Goal: Task Accomplishment & Management: Use online tool/utility

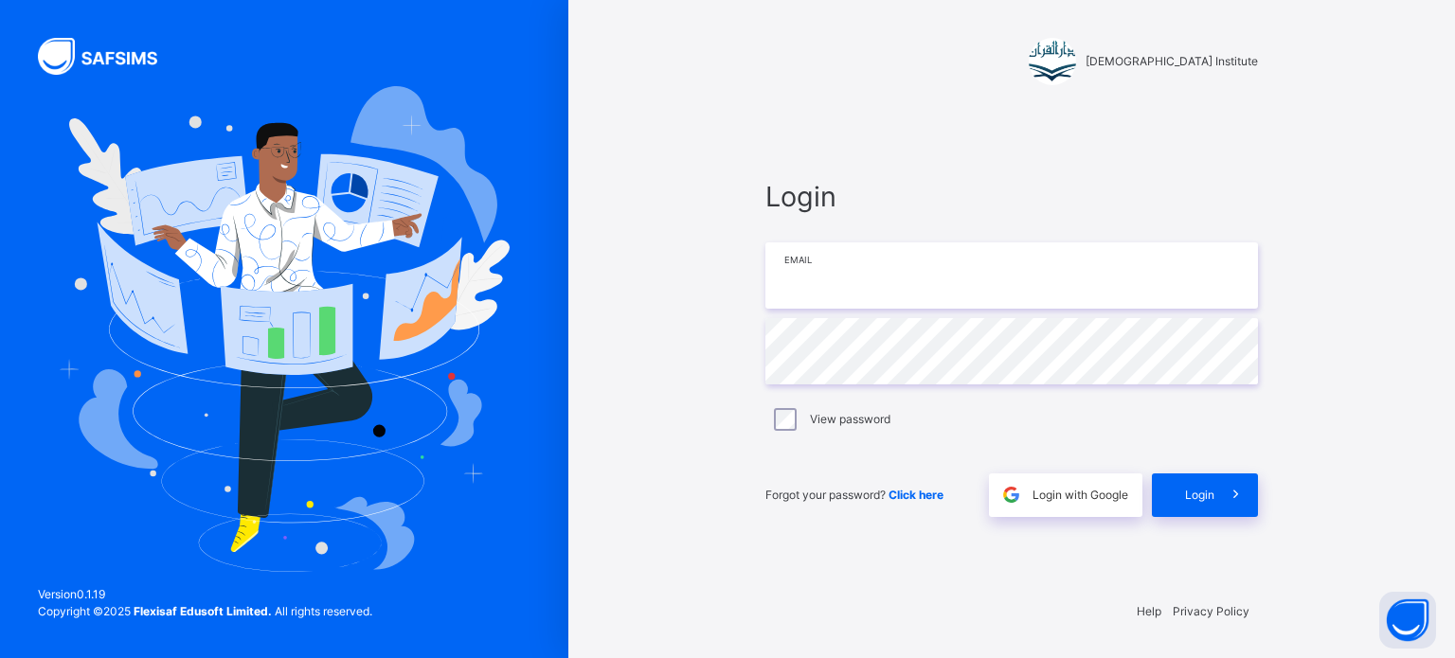
click at [998, 271] on input "email" at bounding box center [1011, 276] width 493 height 66
click at [902, 254] on input "email" at bounding box center [1011, 276] width 493 height 66
click at [938, 273] on input "email" at bounding box center [1011, 276] width 493 height 66
type input "**********"
drag, startPoint x: 1171, startPoint y: 516, endPoint x: 1134, endPoint y: 499, distance: 40.7
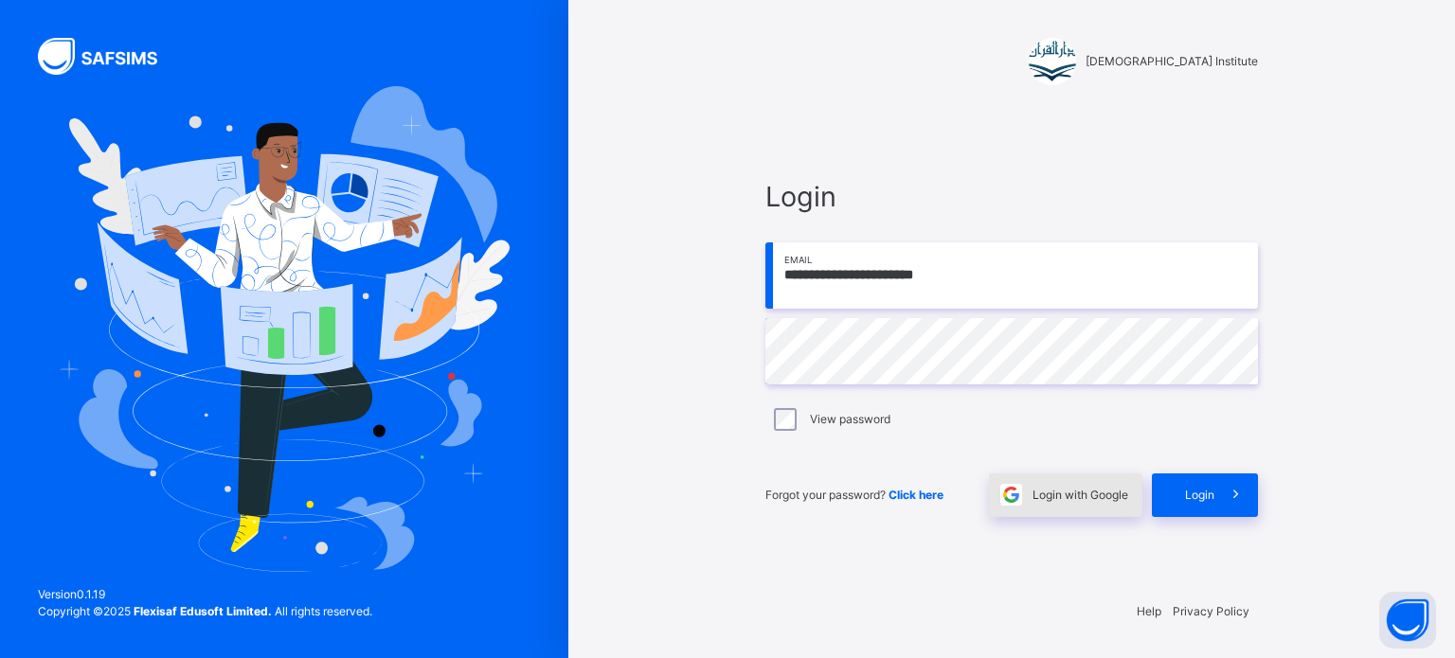
click at [1171, 516] on div "Login" at bounding box center [1205, 496] width 106 height 44
click at [1240, 496] on div "Login" at bounding box center [1205, 496] width 106 height 44
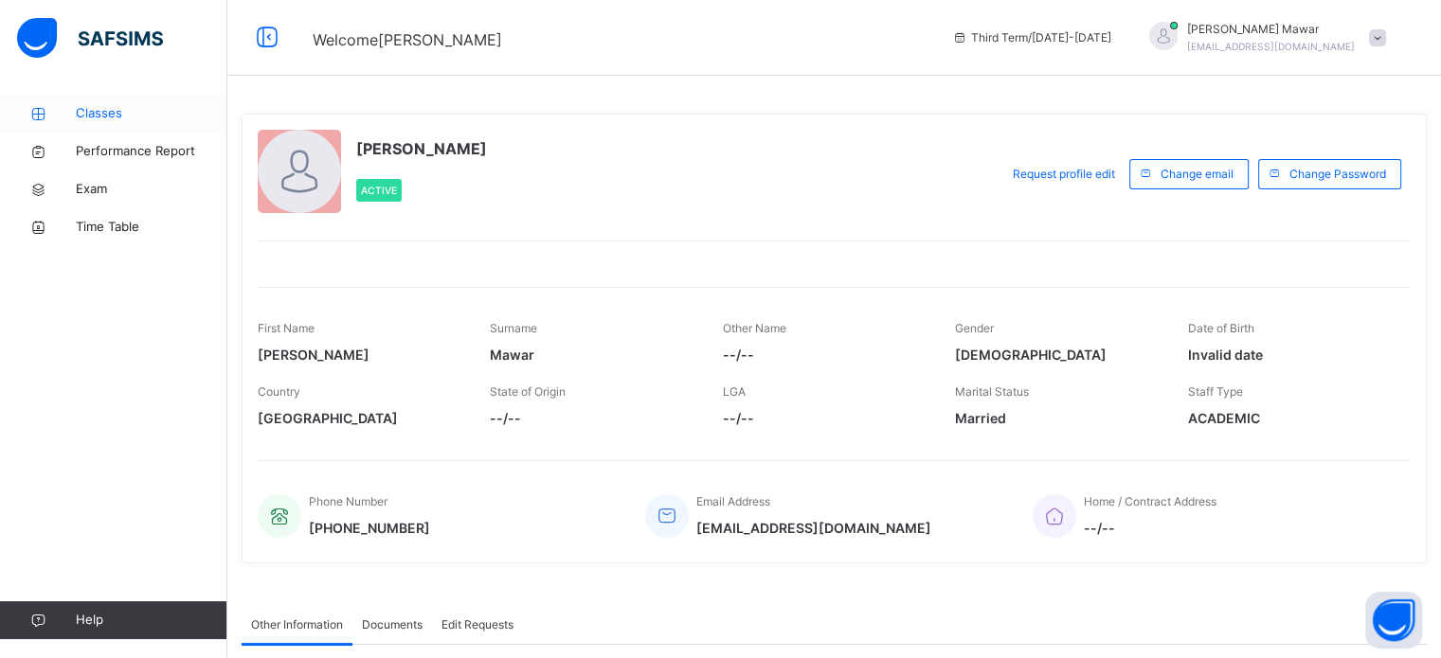
click at [144, 118] on span "Classes" at bounding box center [152, 113] width 152 height 19
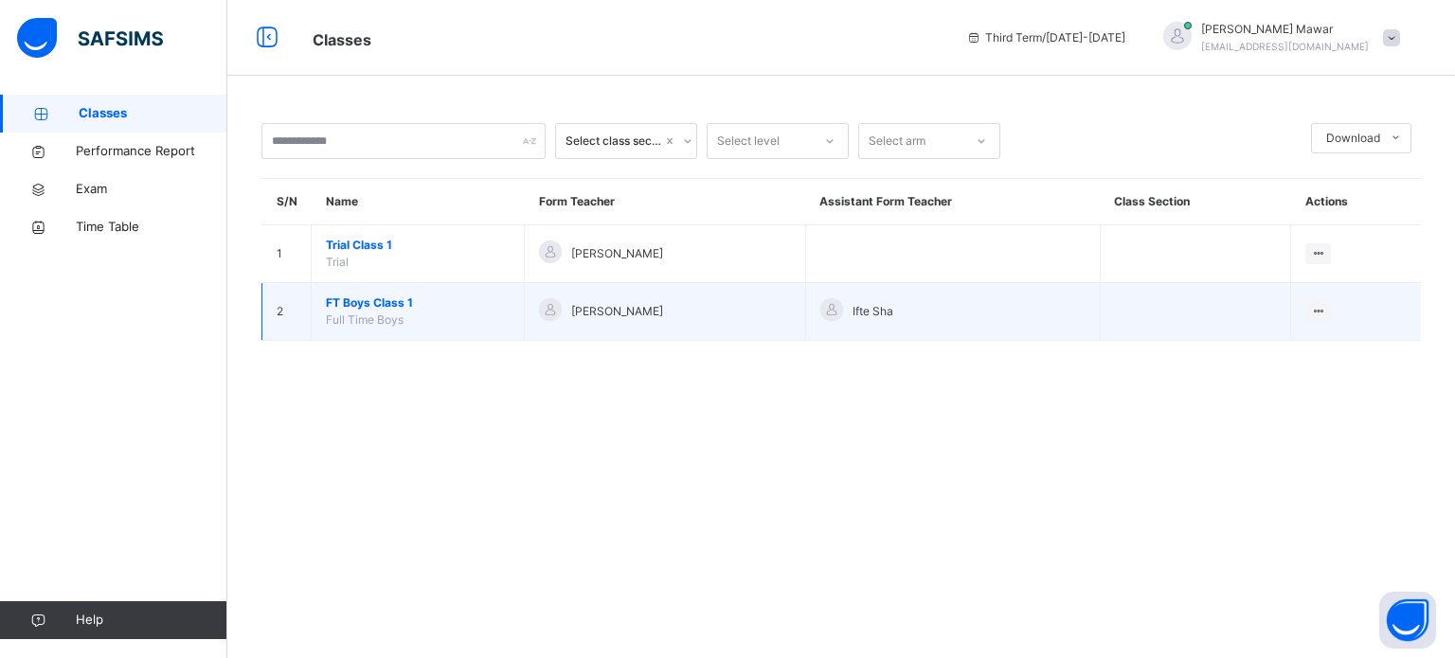
click at [368, 298] on span "FT Boys Class 1" at bounding box center [418, 303] width 184 height 17
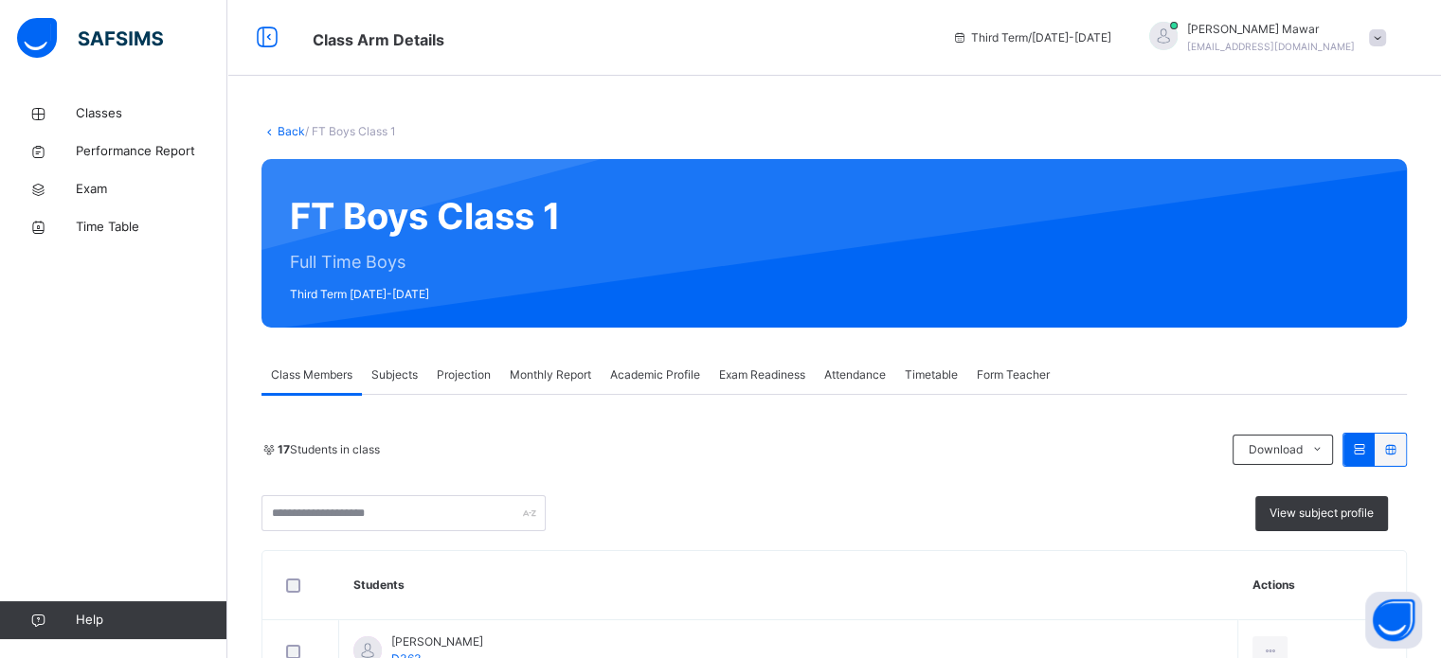
click at [432, 279] on div "FT Boys Class 1 Full Time Boys Third Term [DATE]-[DATE]" at bounding box center [833, 243] width 1145 height 169
click at [436, 360] on div "Class Members Subjects Projection Monthly Report Academic Profile Exam Readines…" at bounding box center [833, 375] width 1145 height 39
click at [458, 387] on div "Projection" at bounding box center [463, 375] width 73 height 38
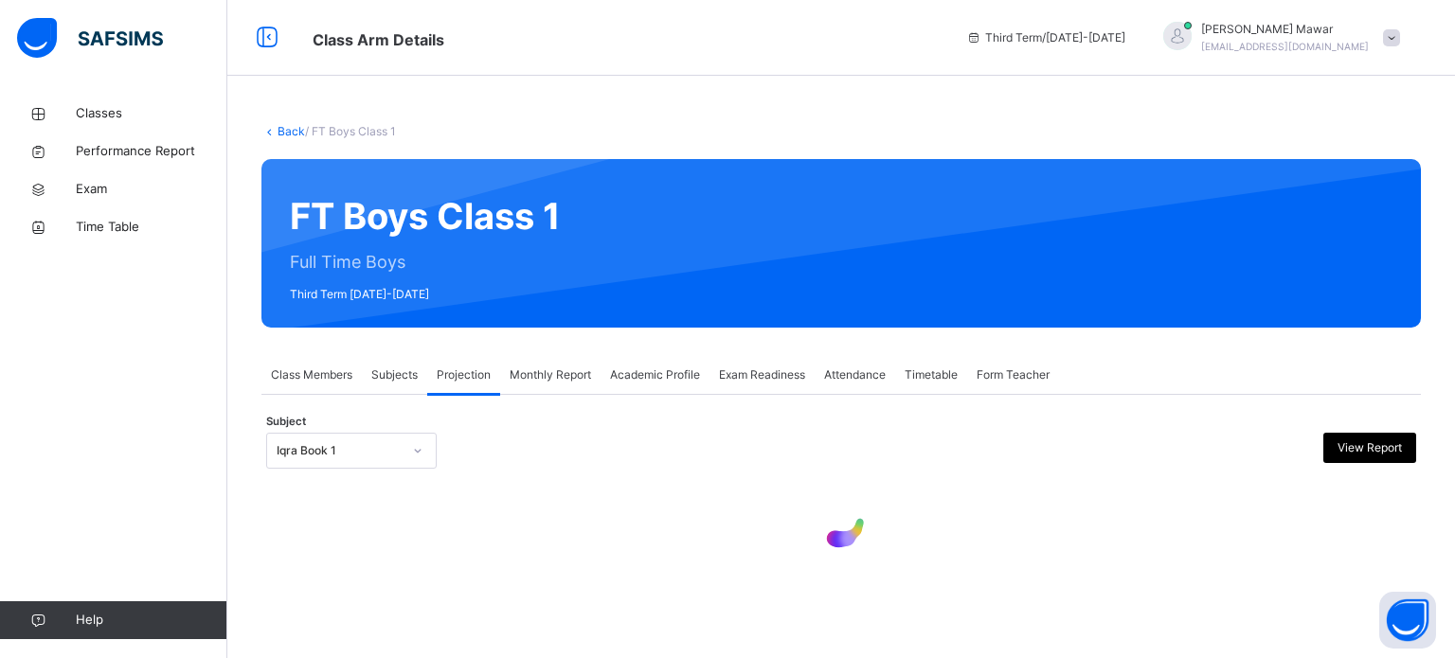
click at [352, 472] on div "**********" at bounding box center [841, 495] width 1160 height 145
click at [393, 469] on div "Iqra Book 1" at bounding box center [351, 451] width 171 height 36
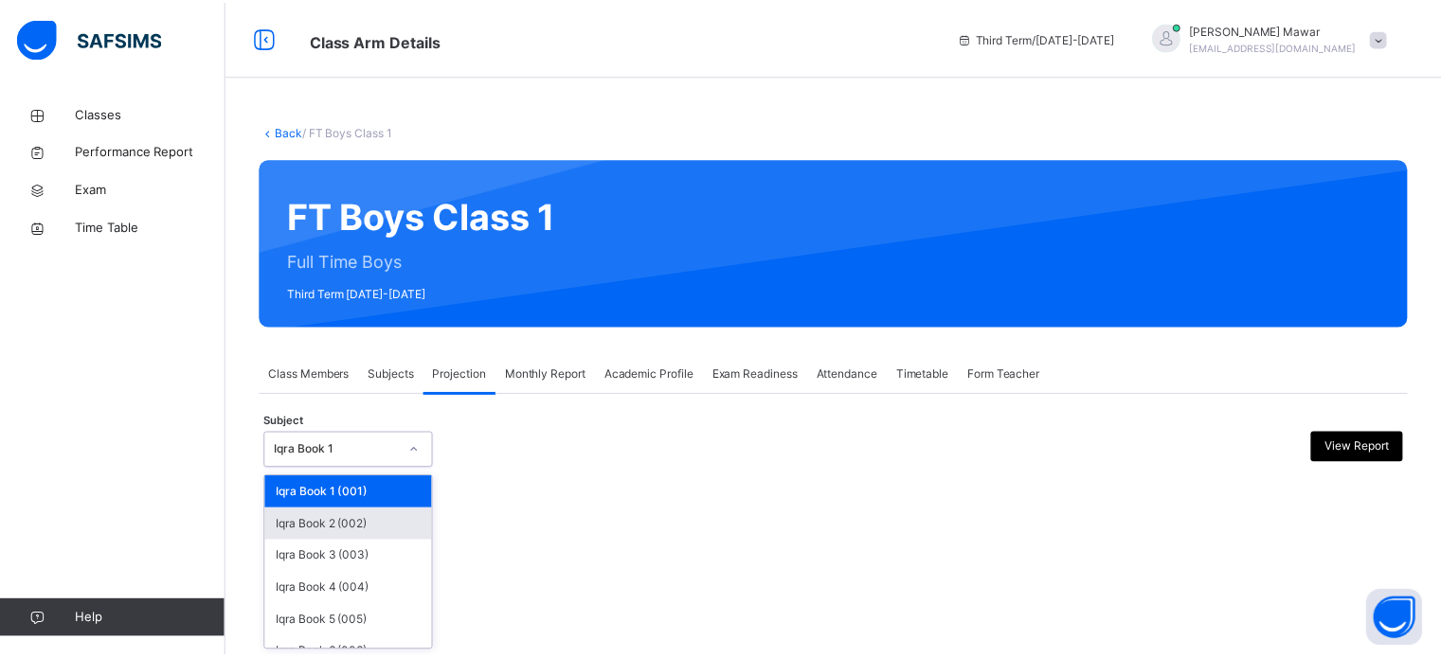
scroll to position [99, 0]
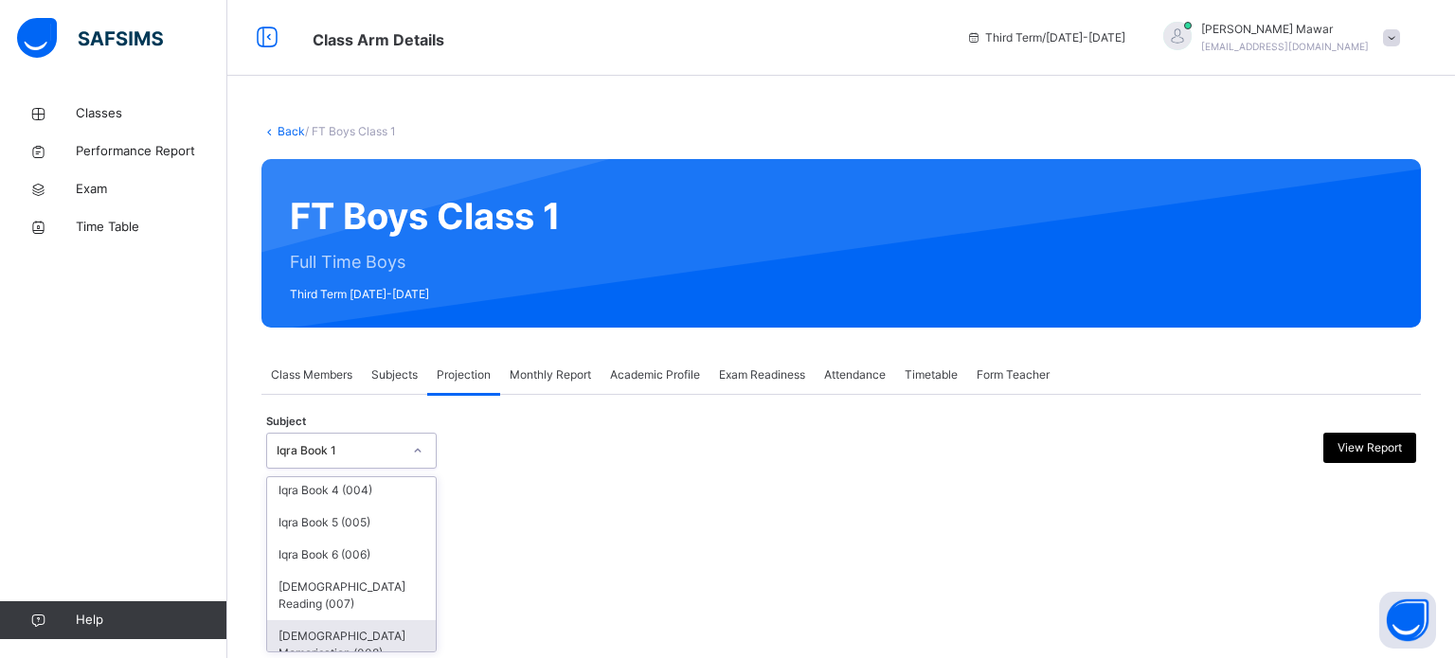
click at [394, 629] on div "[DEMOGRAPHIC_DATA] Memorisation (008)" at bounding box center [351, 644] width 169 height 49
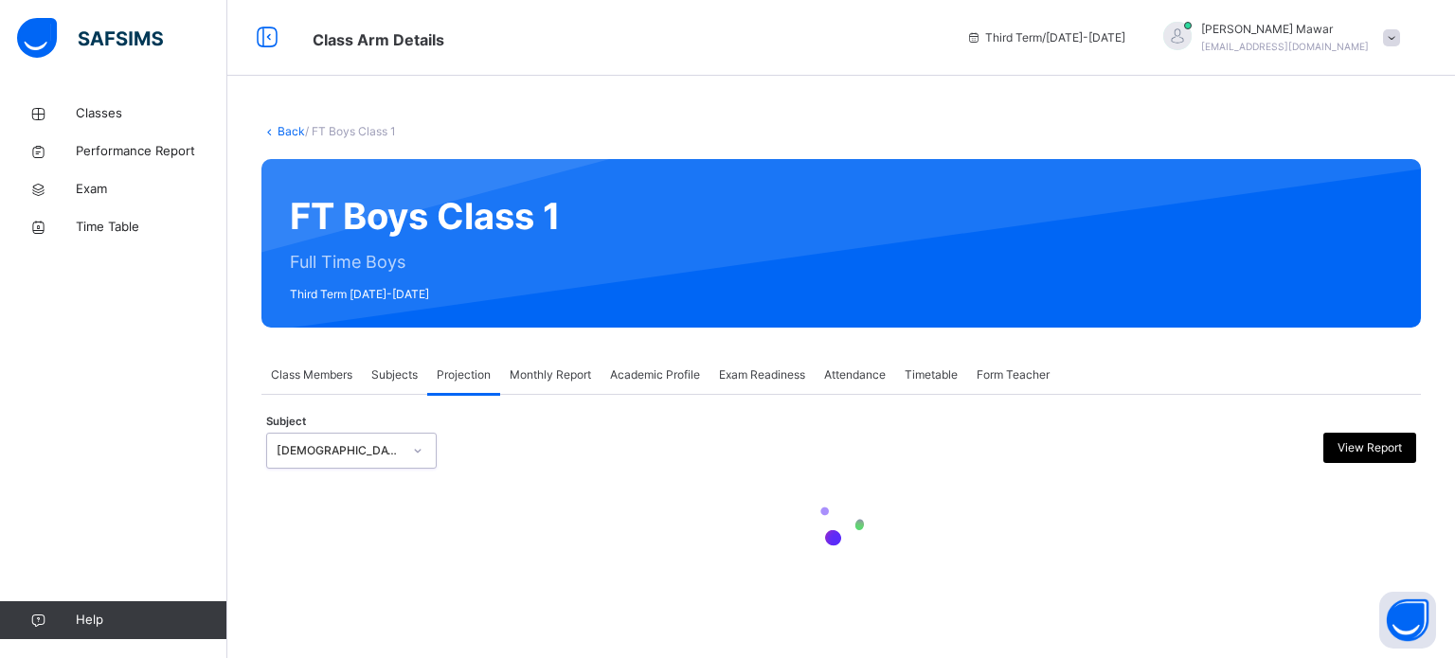
click at [512, 590] on div "Back / FT Boys Class 1 FT Boys Class 1 Full Time Boys Third Term [DATE]-[DATE] …" at bounding box center [841, 355] width 1228 height 521
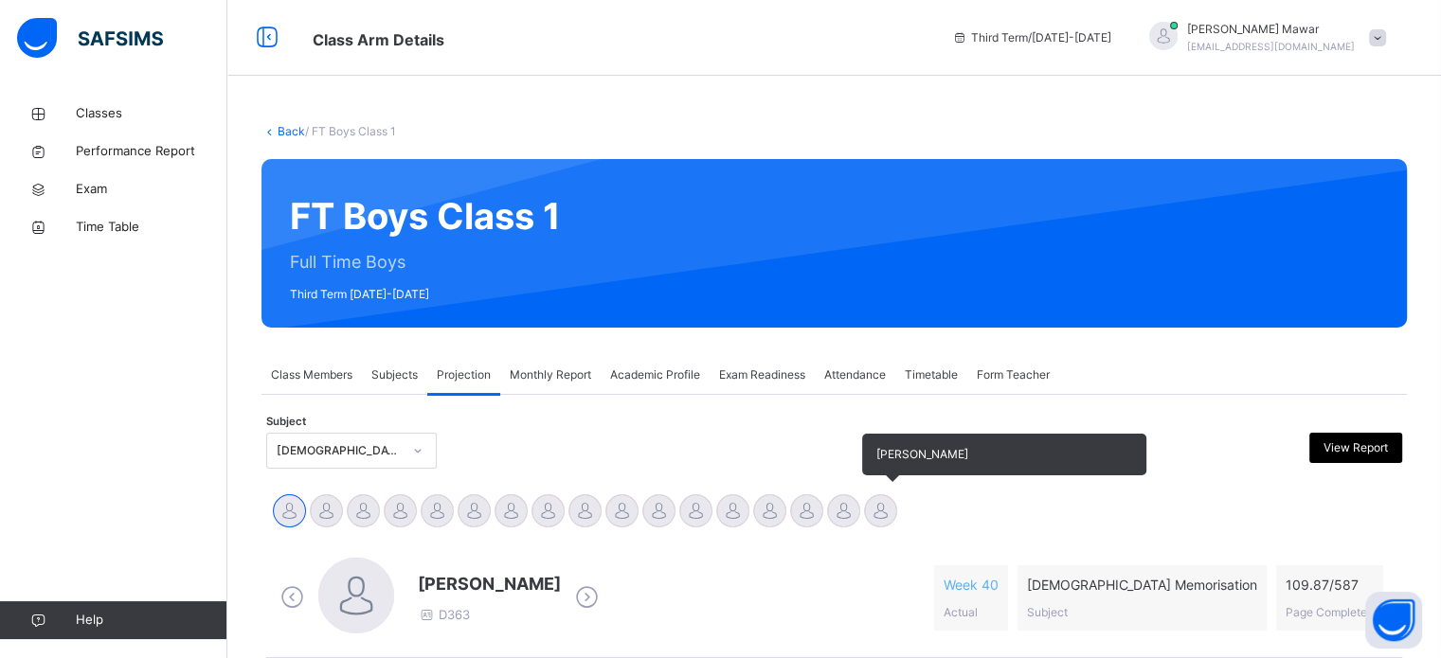
click at [893, 513] on div at bounding box center [880, 510] width 33 height 33
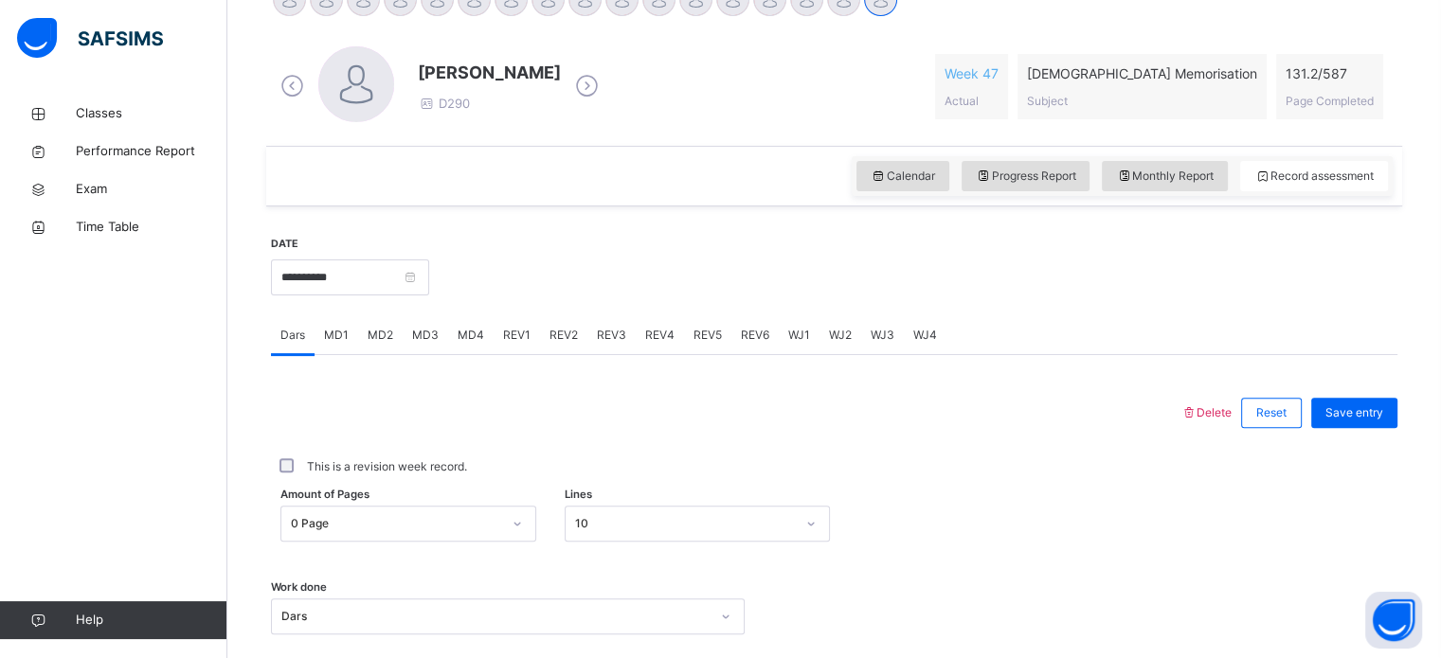
scroll to position [764, 0]
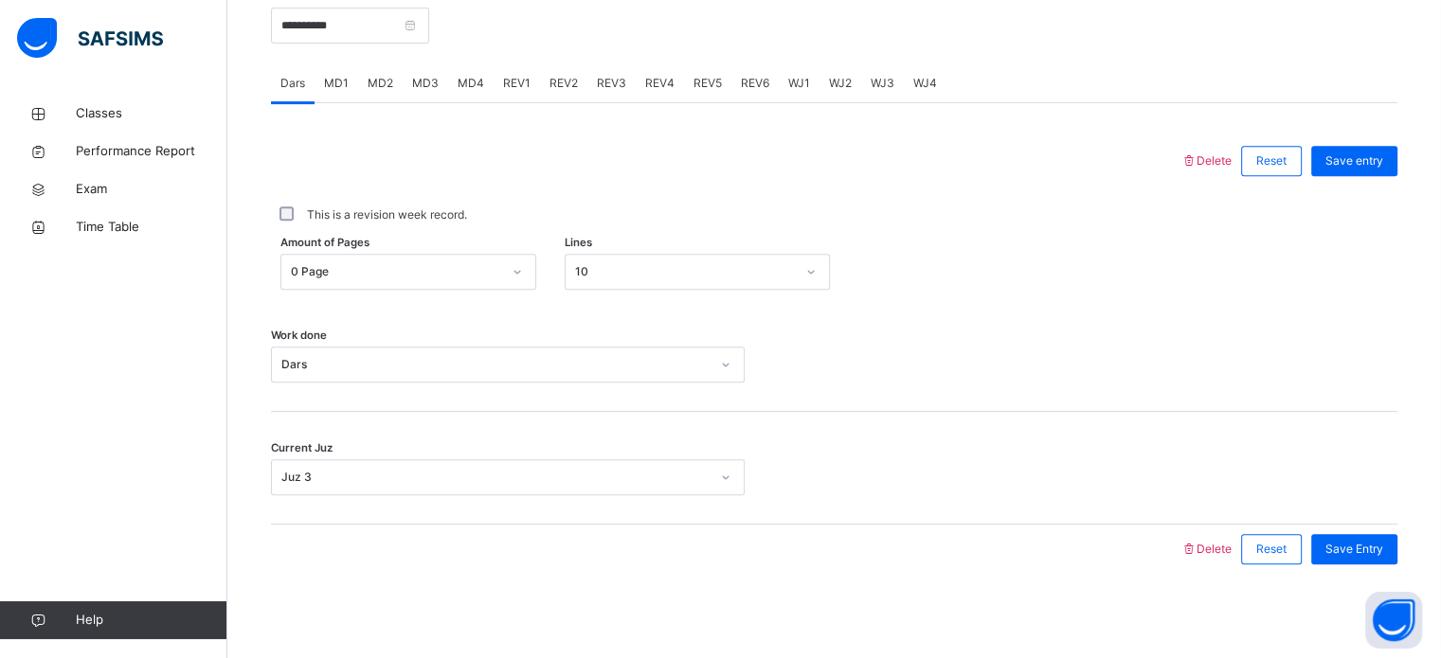
click at [466, 79] on span "MD4" at bounding box center [471, 83] width 27 height 17
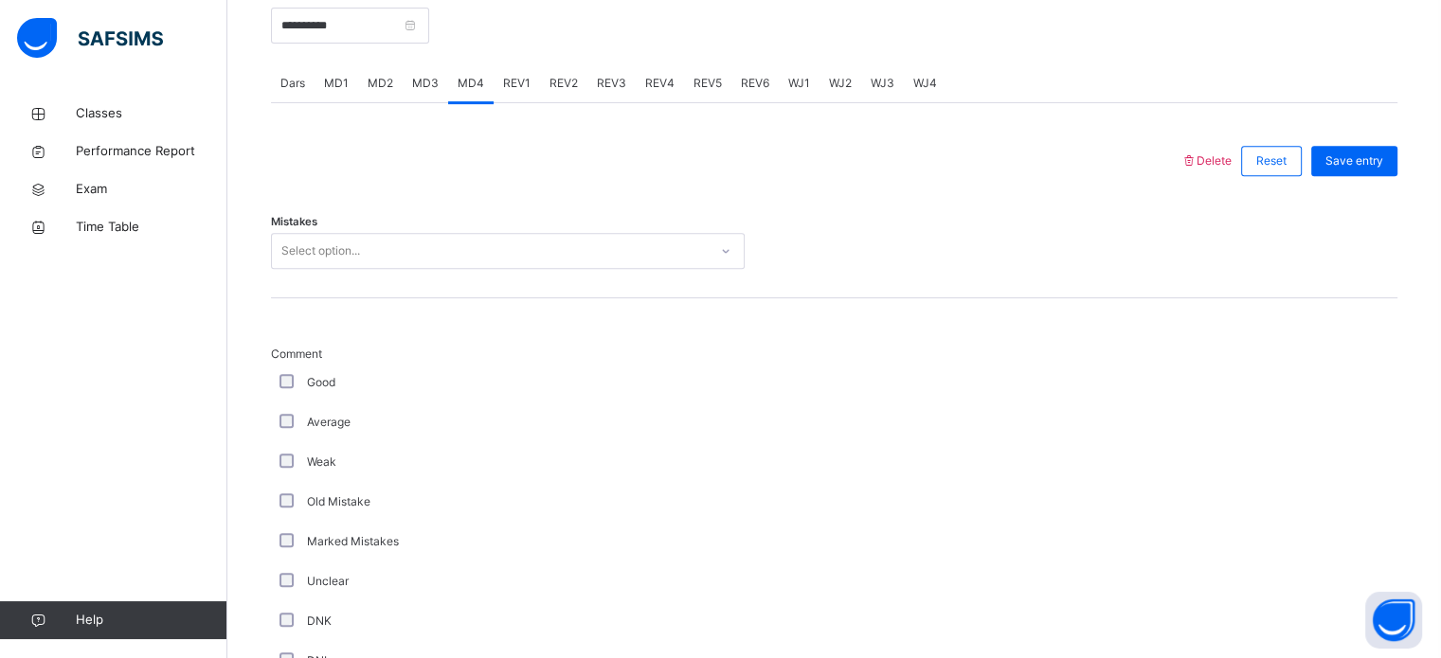
click at [387, 242] on div "Select option..." at bounding box center [490, 251] width 436 height 29
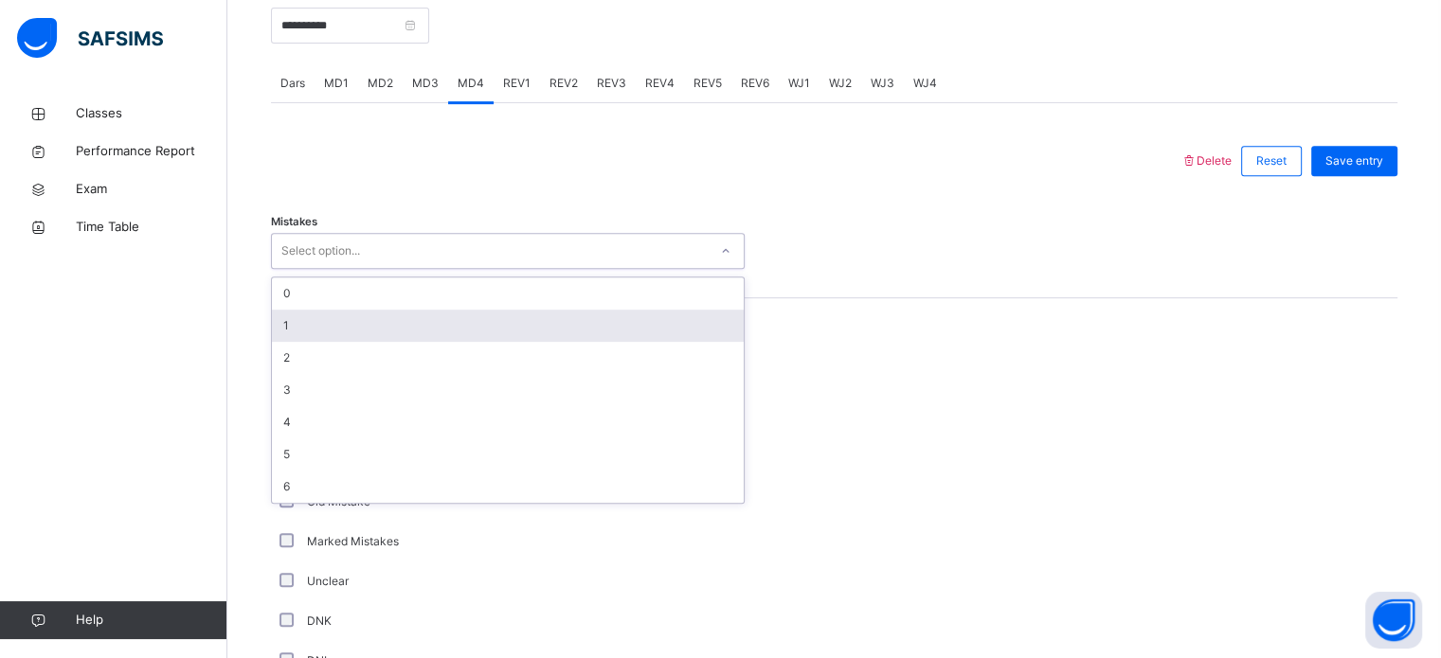
drag, startPoint x: 335, startPoint y: 315, endPoint x: 308, endPoint y: 348, distance: 42.3
click at [335, 316] on div "1" at bounding box center [508, 326] width 472 height 32
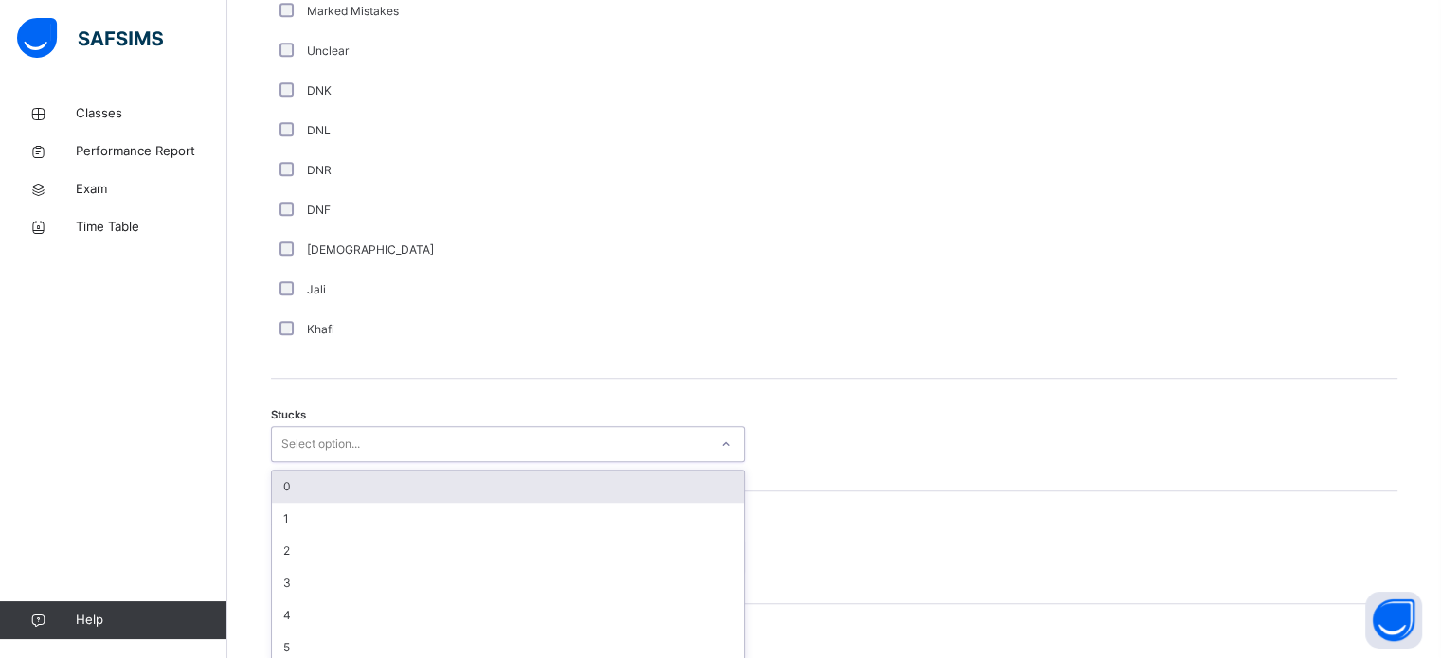
scroll to position [1307, 0]
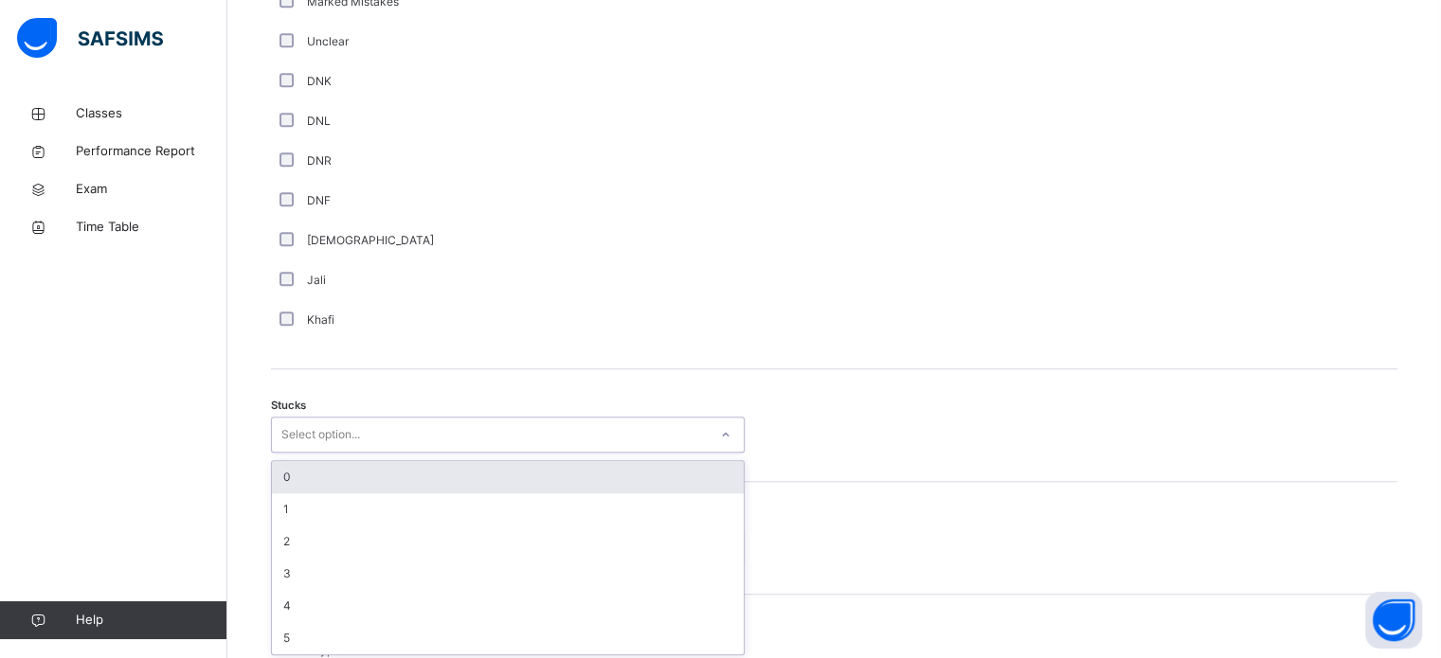
click at [328, 438] on div "Select option..." at bounding box center [320, 435] width 79 height 36
click at [326, 480] on div "0" at bounding box center [508, 474] width 472 height 32
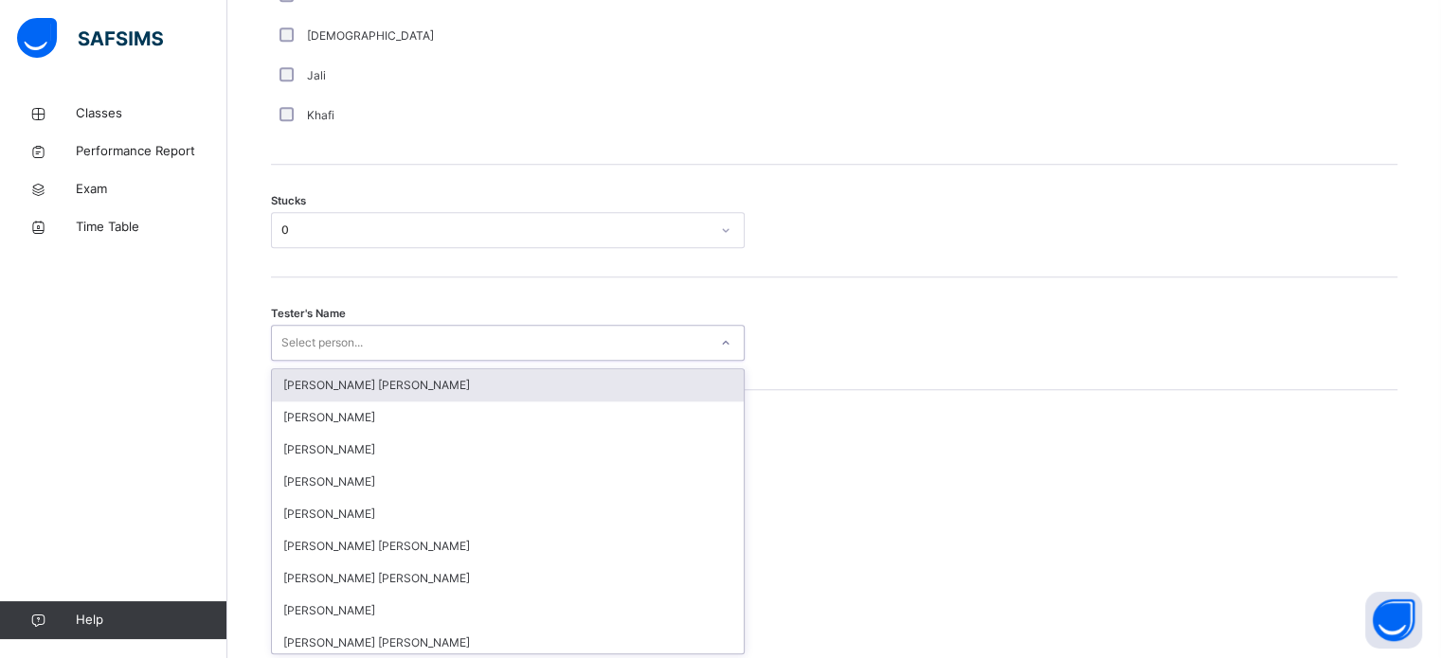
scroll to position [1510, 0]
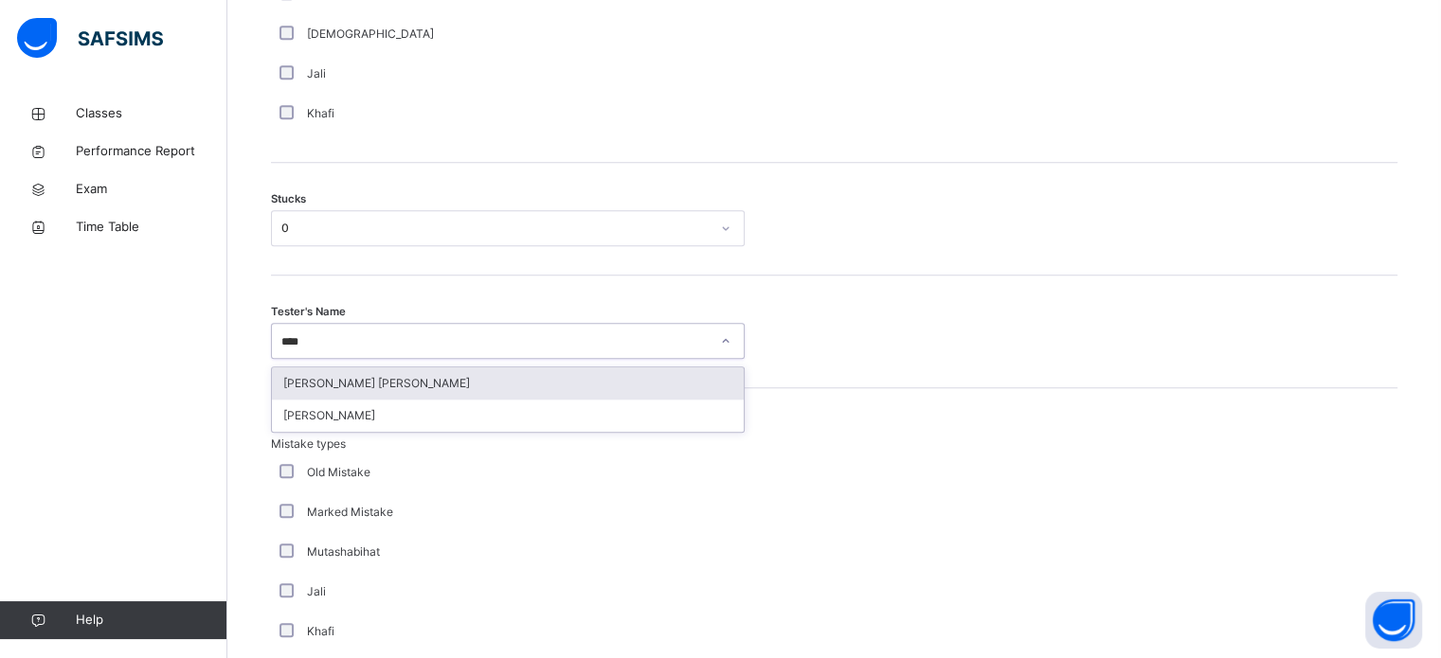
type input "*****"
click at [300, 379] on div "[PERSON_NAME] [PERSON_NAME]" at bounding box center [508, 384] width 472 height 32
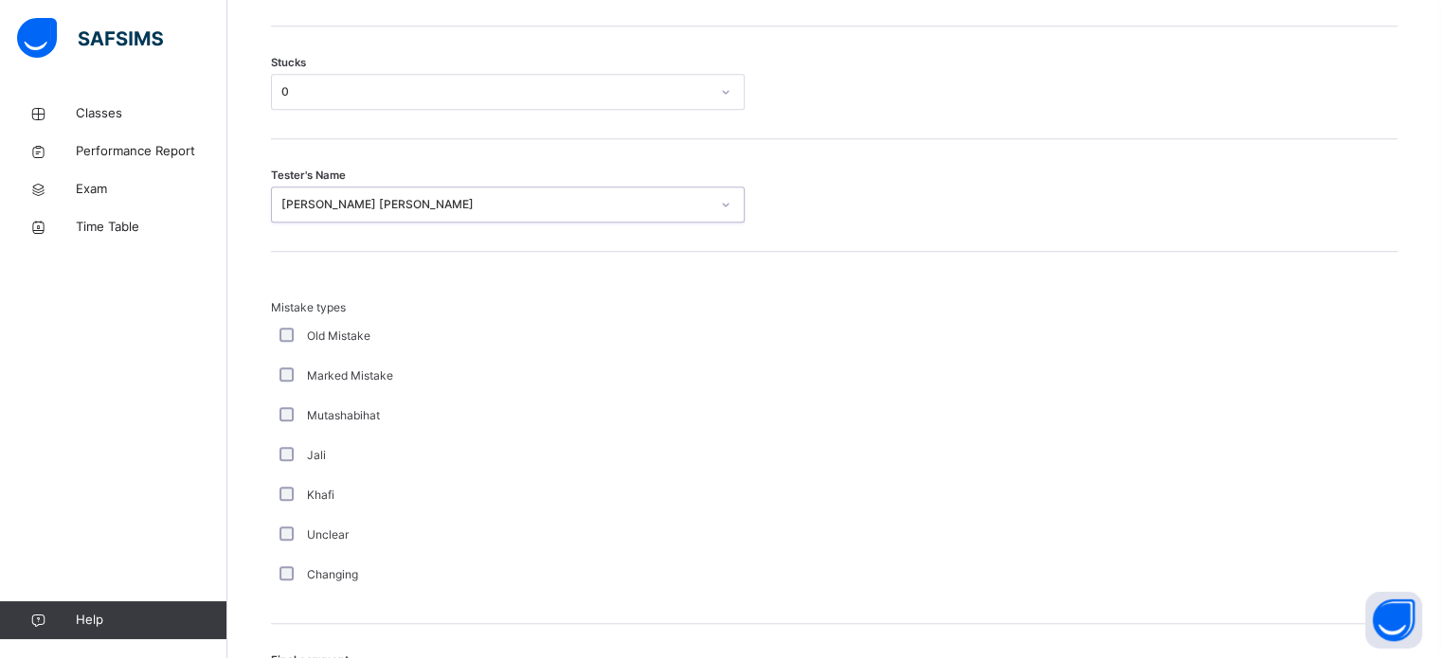
scroll to position [1858, 0]
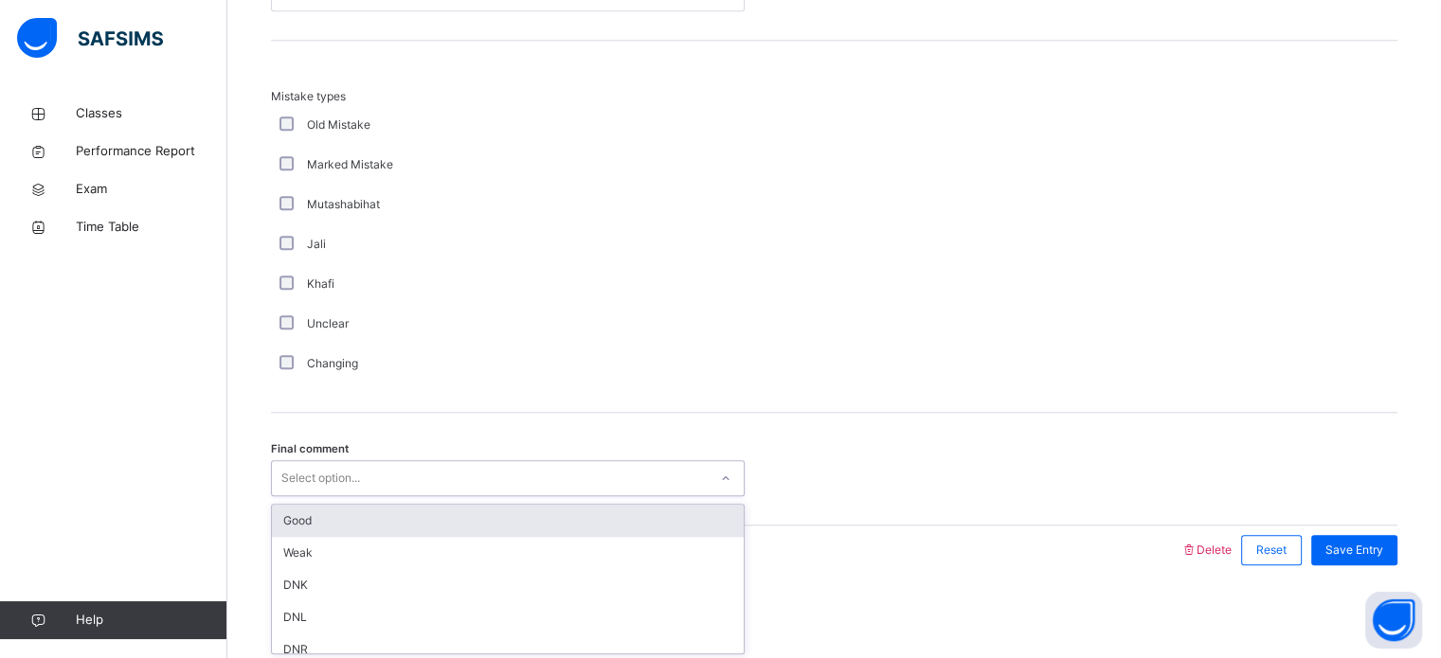
click at [272, 517] on div "Good" at bounding box center [508, 521] width 472 height 32
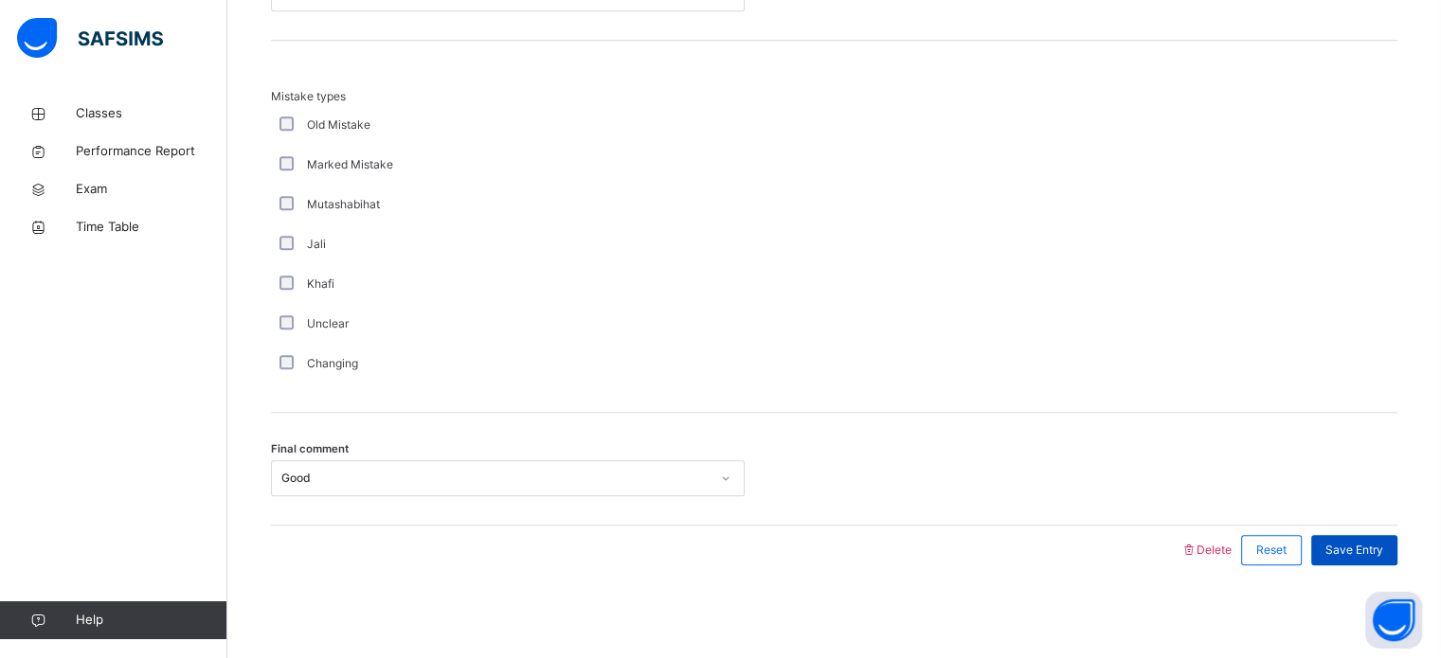
click at [1383, 554] on span "Save Entry" at bounding box center [1354, 550] width 58 height 17
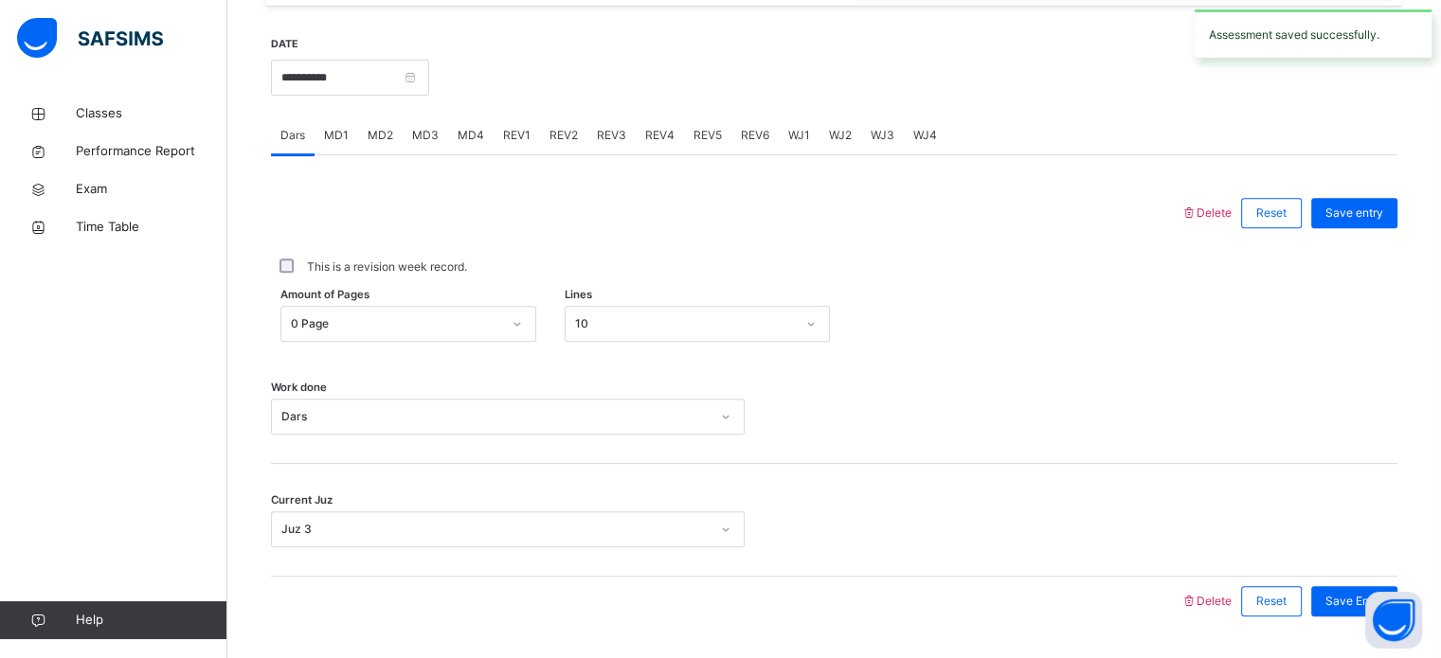
scroll to position [702, 0]
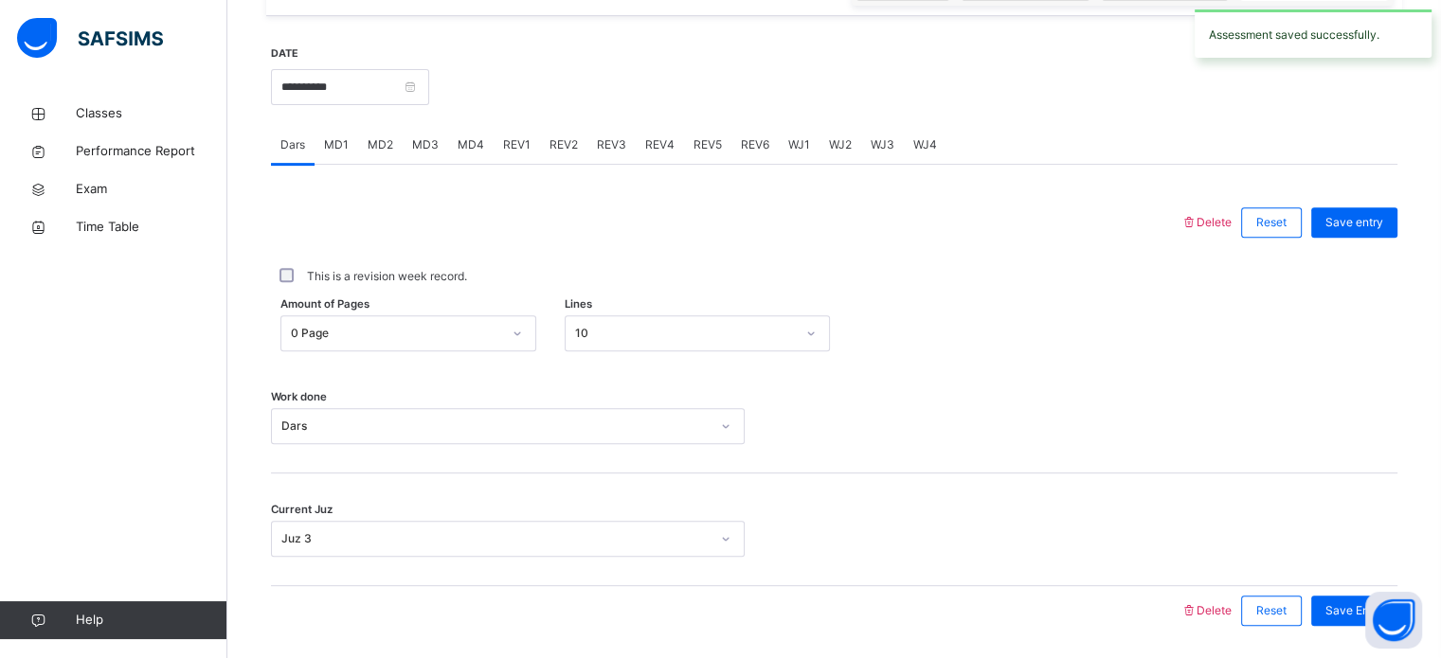
click at [462, 130] on div "MD4" at bounding box center [470, 145] width 45 height 38
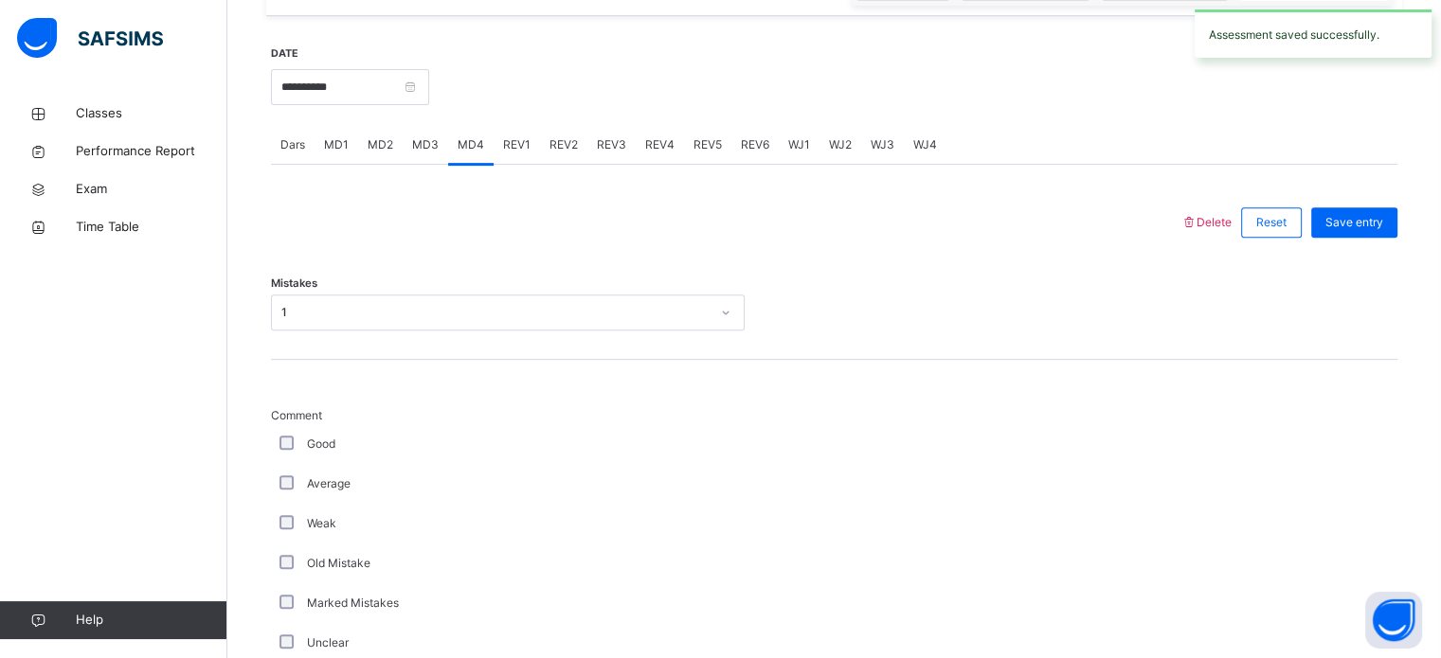
click at [330, 147] on span "MD1" at bounding box center [336, 144] width 25 height 17
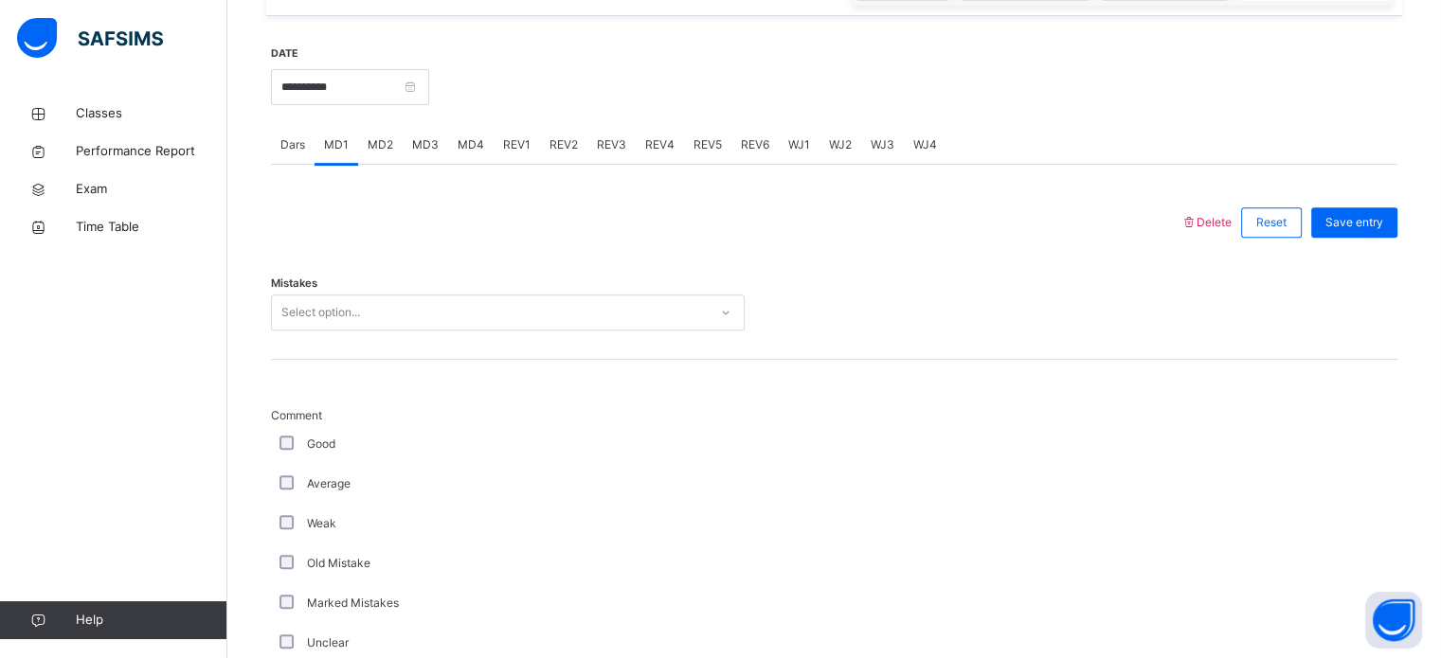
click at [298, 424] on div "Good" at bounding box center [508, 444] width 474 height 40
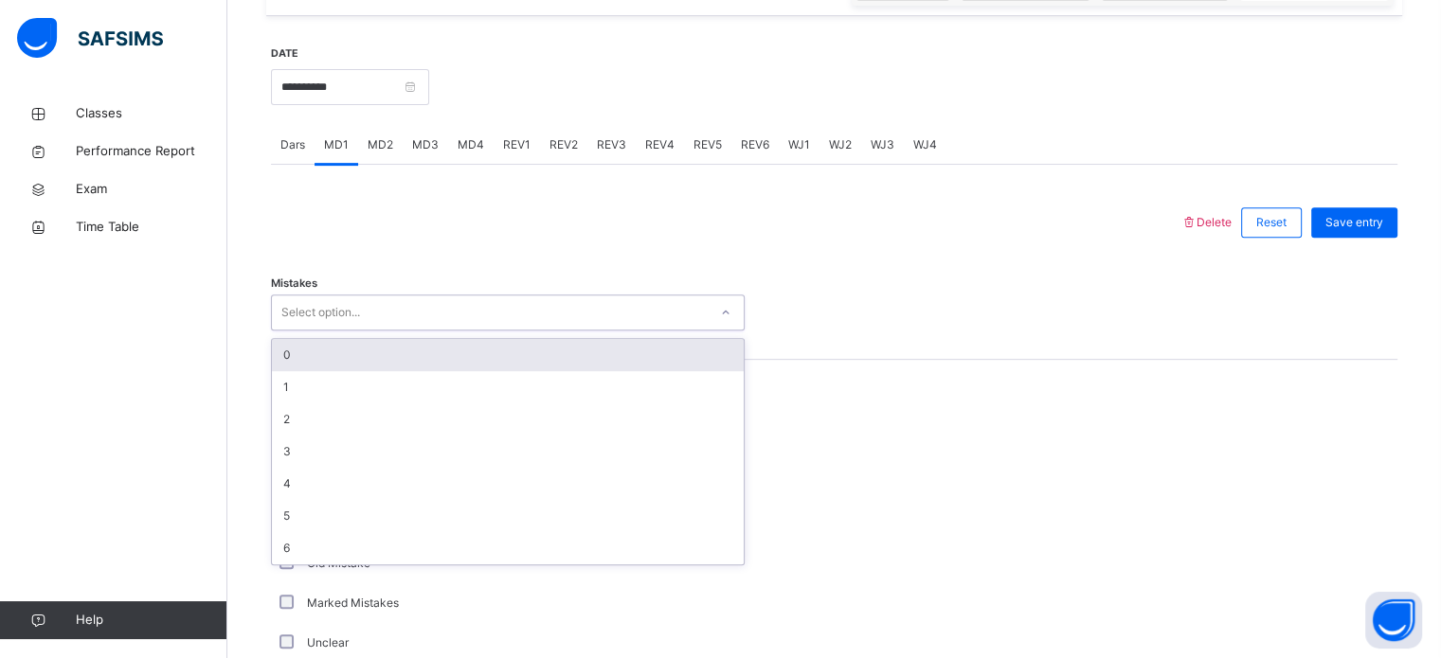
click at [292, 352] on div "0" at bounding box center [508, 355] width 472 height 32
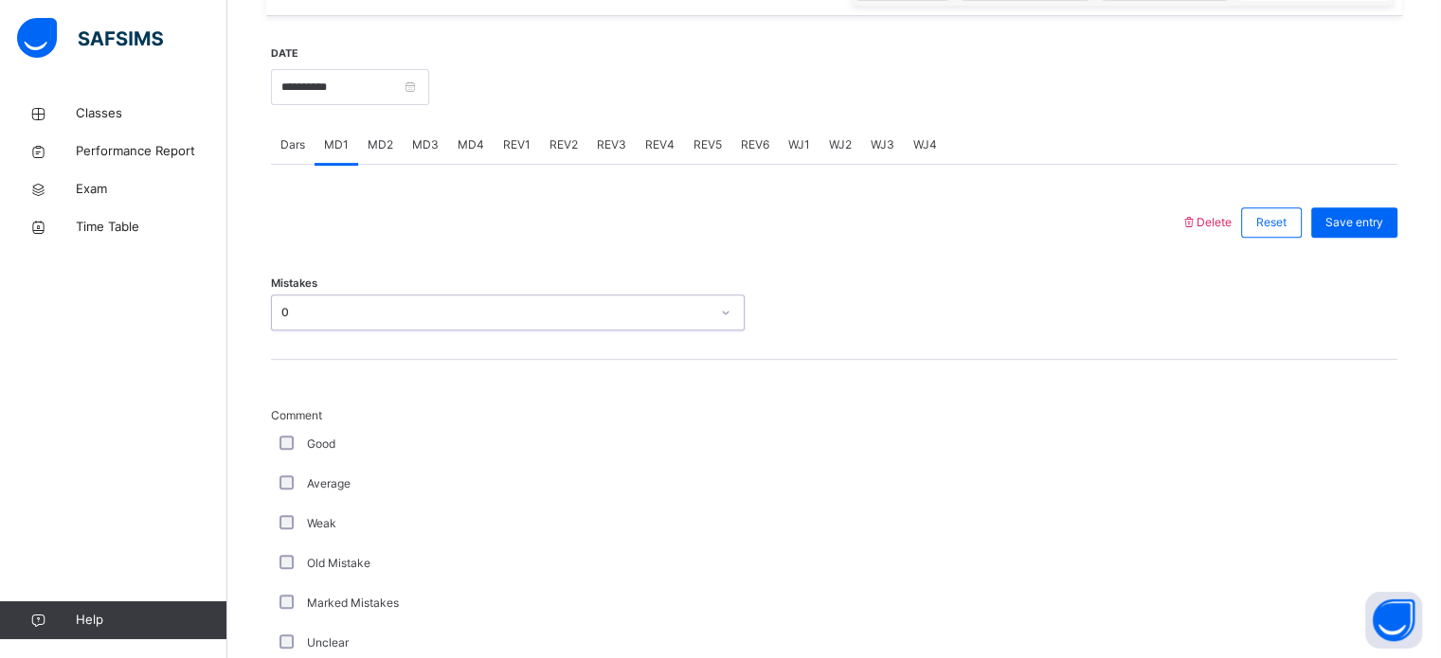
click at [283, 421] on span "Comment" at bounding box center [508, 415] width 474 height 17
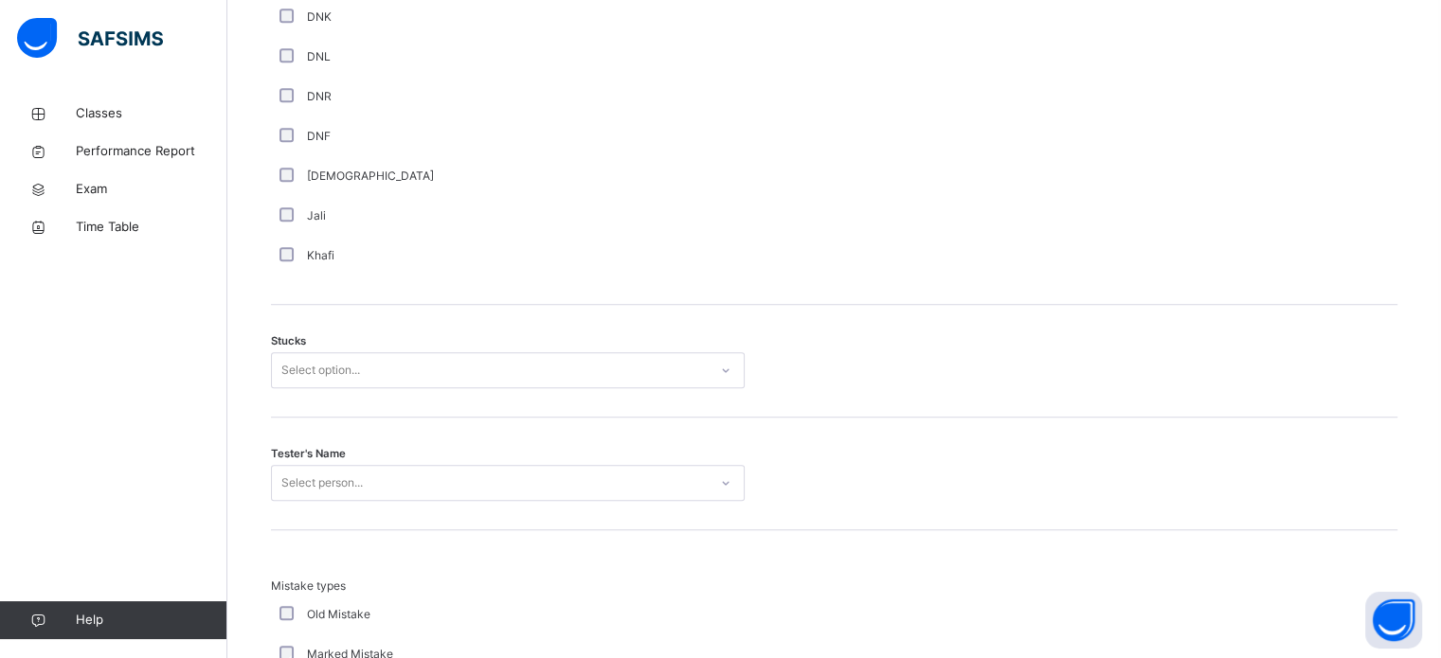
scroll to position [1365, 0]
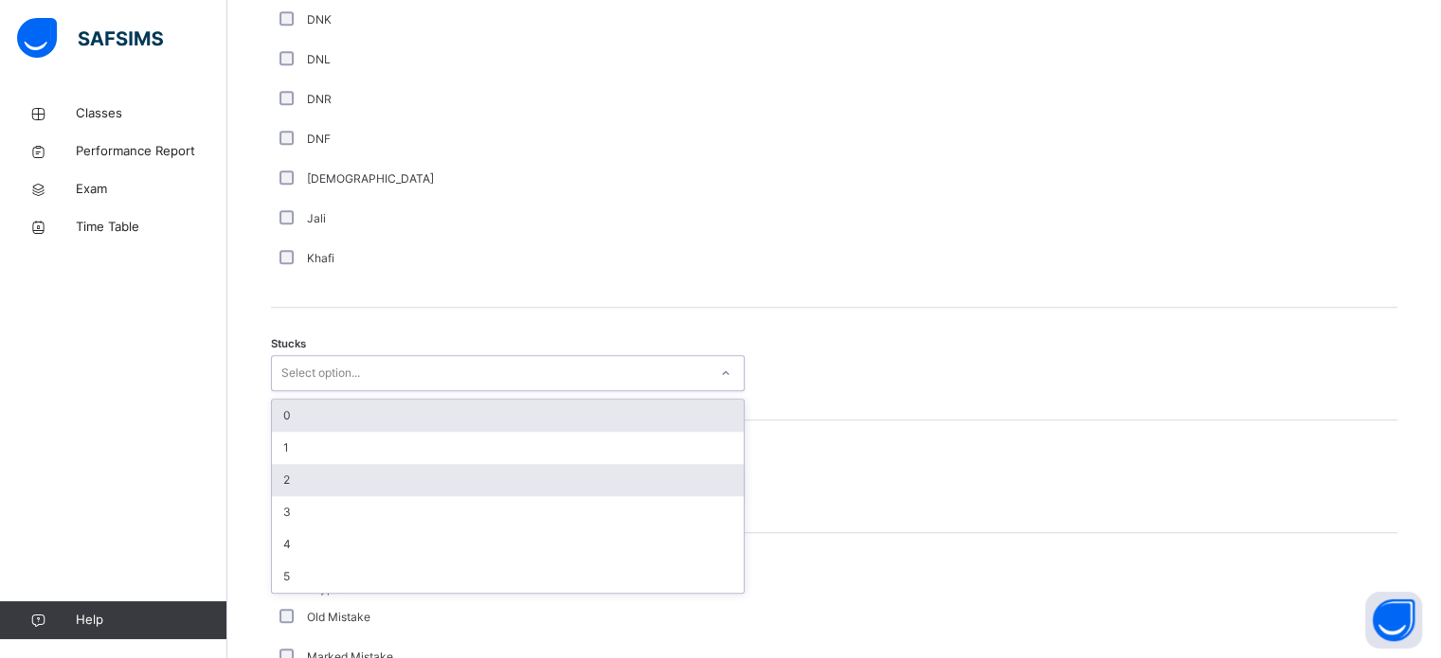
click at [281, 477] on div "2" at bounding box center [508, 480] width 472 height 32
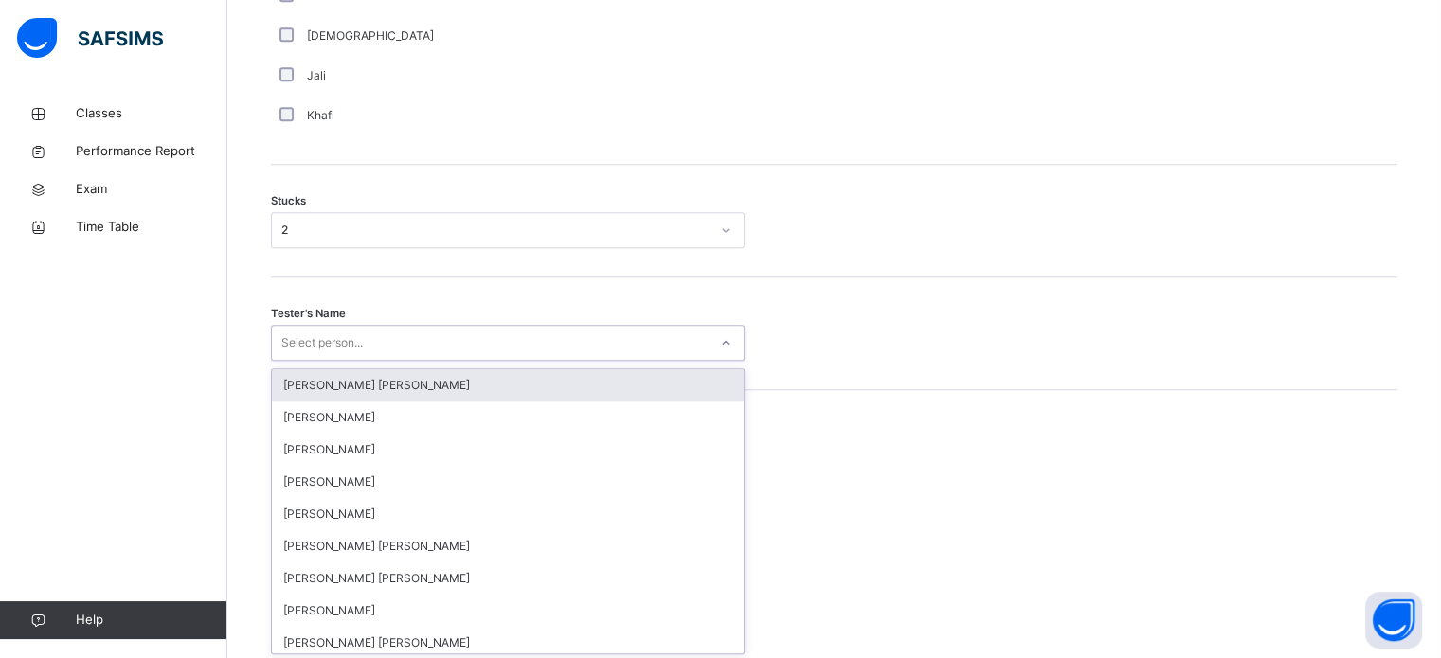
scroll to position [1510, 0]
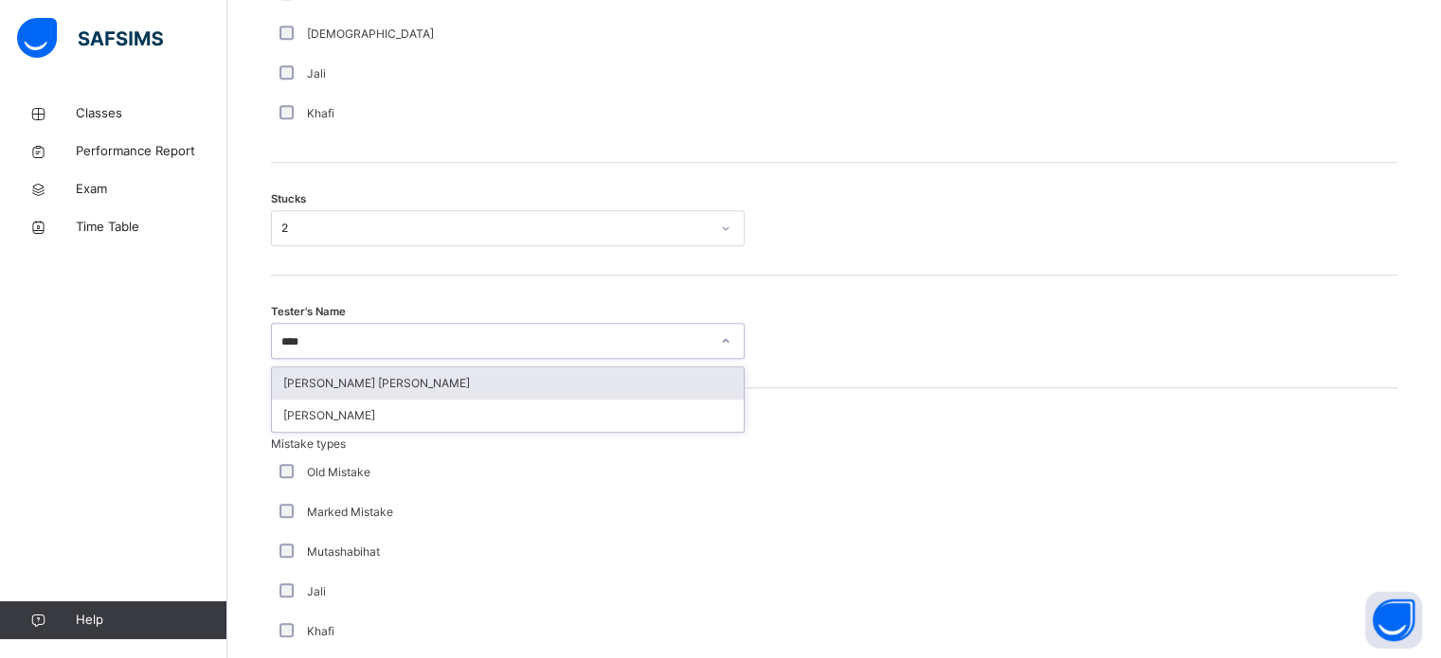
type input "*****"
click at [299, 383] on div "[PERSON_NAME] [PERSON_NAME]" at bounding box center [508, 384] width 472 height 32
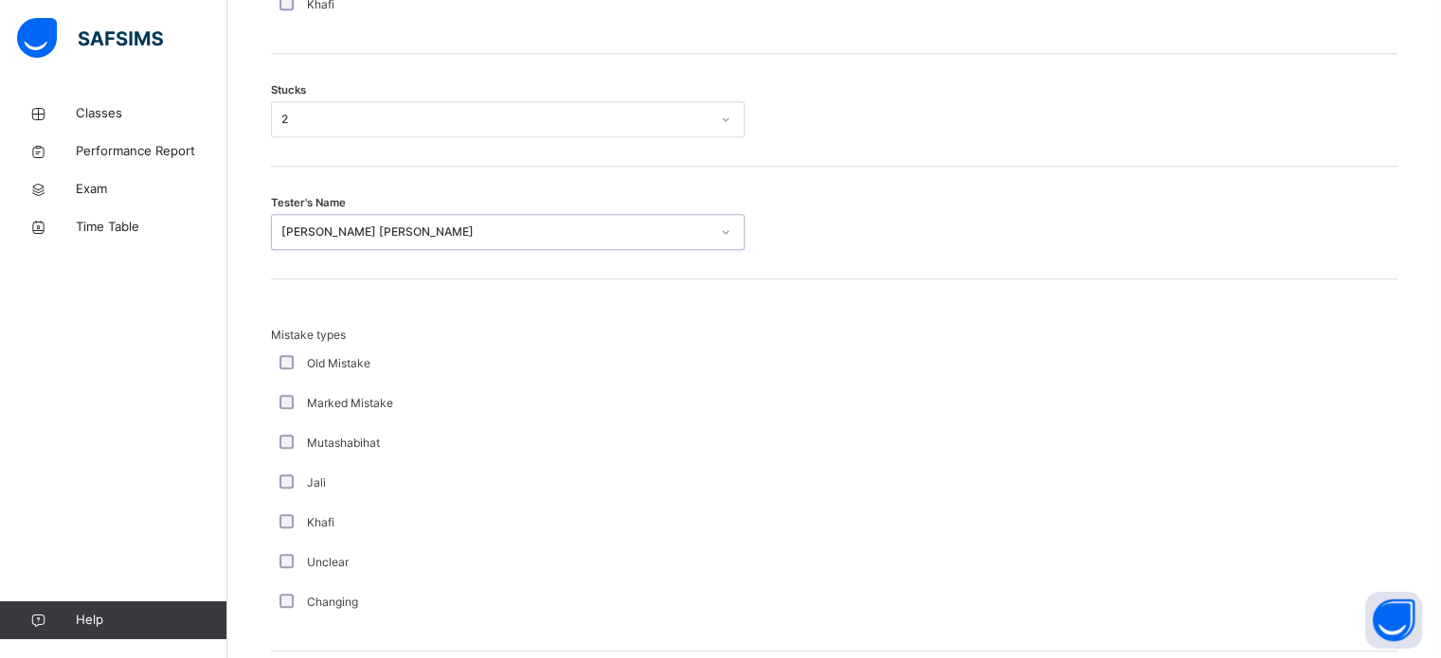
scroll to position [1858, 0]
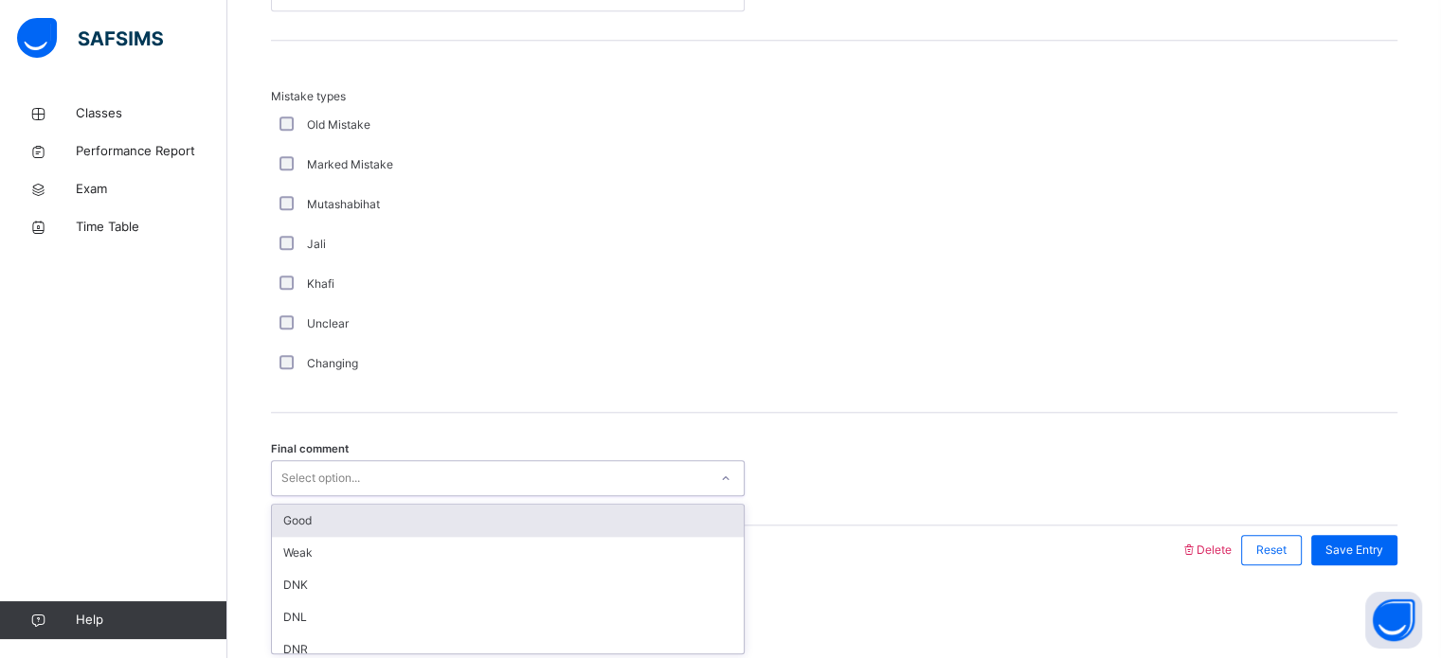
click at [286, 522] on div "Good" at bounding box center [508, 521] width 472 height 32
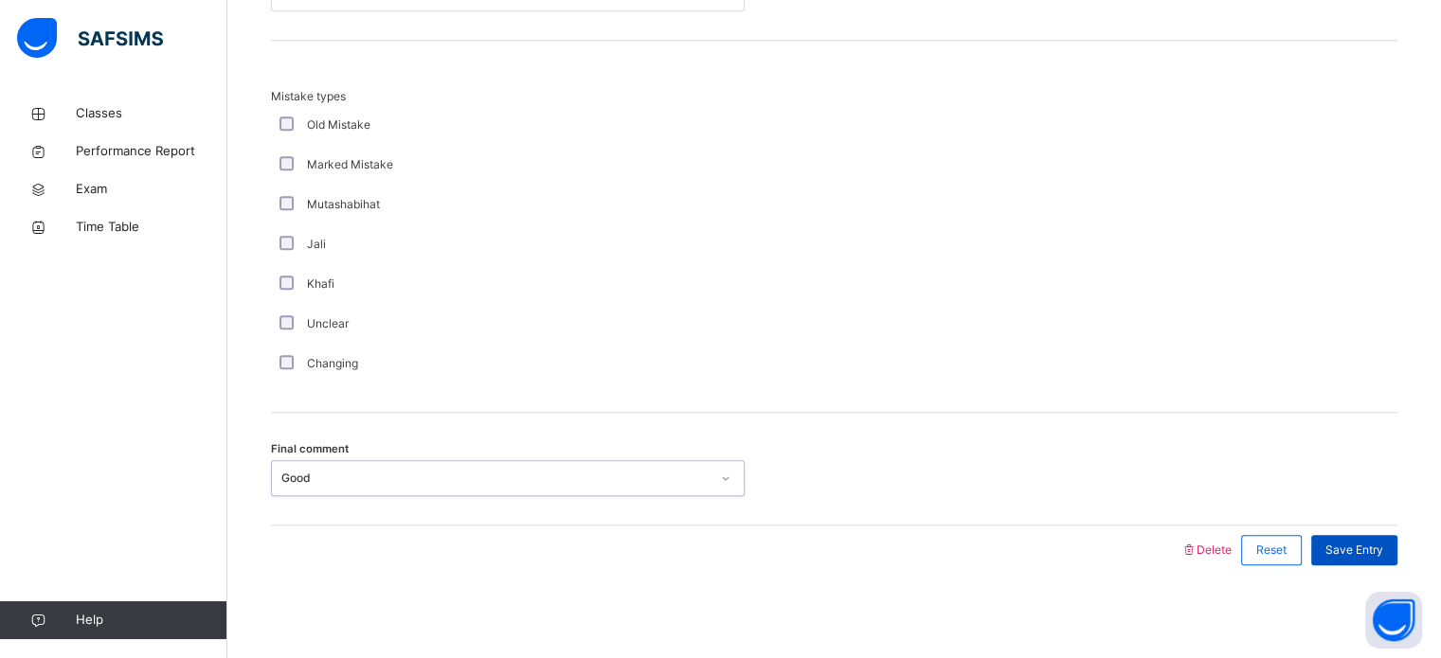
click at [1375, 559] on div "Save Entry" at bounding box center [1354, 550] width 86 height 30
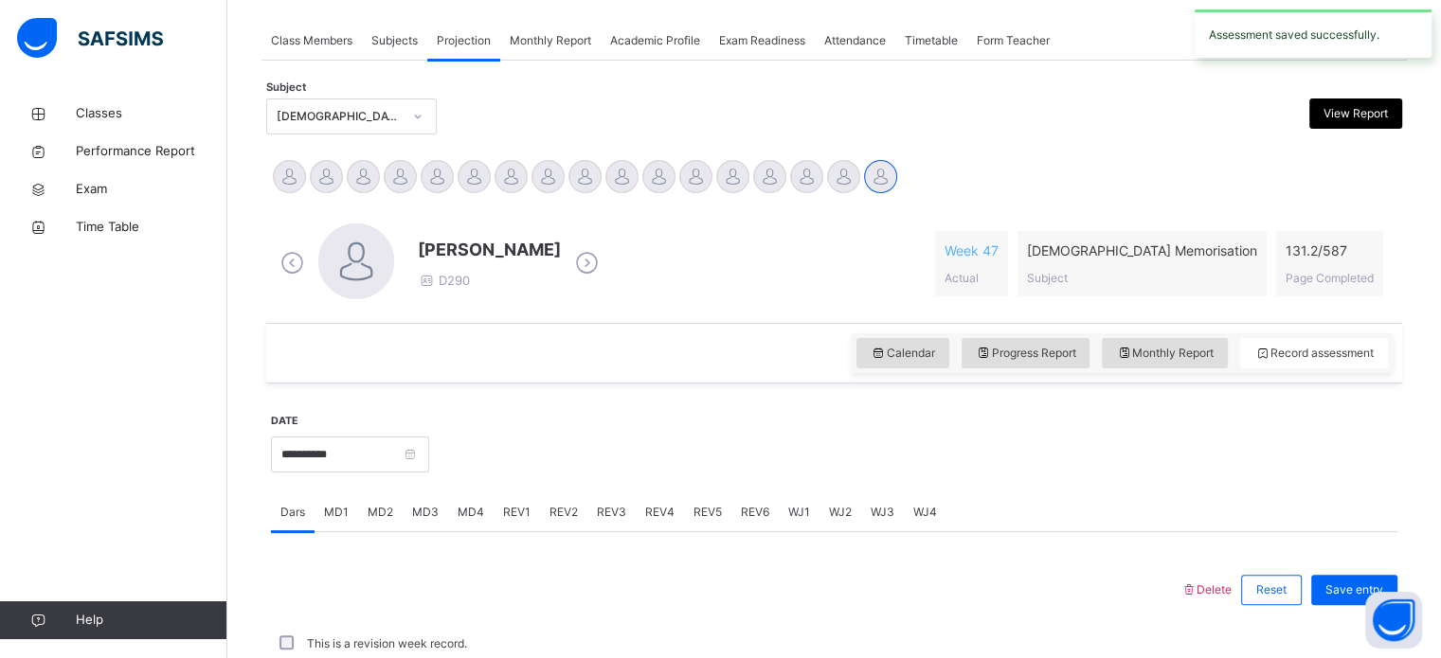
scroll to position [764, 0]
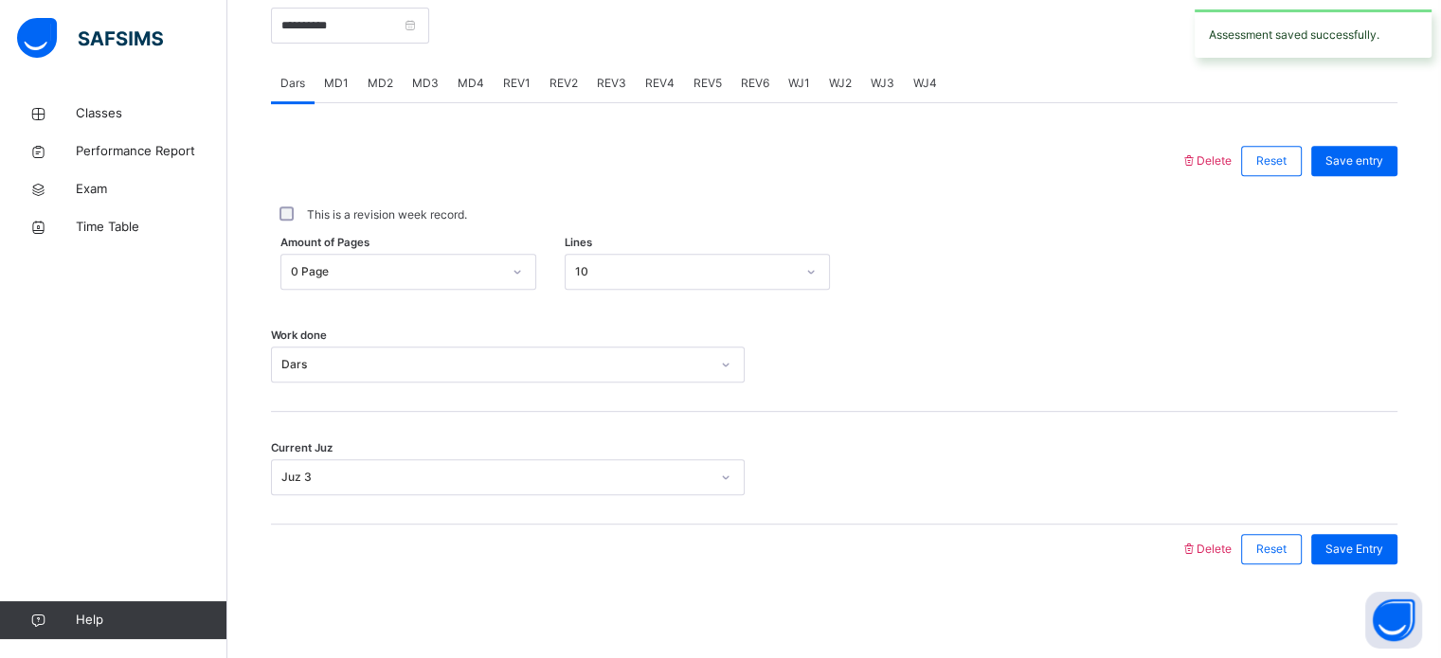
click at [319, 78] on div "MD1" at bounding box center [337, 83] width 44 height 38
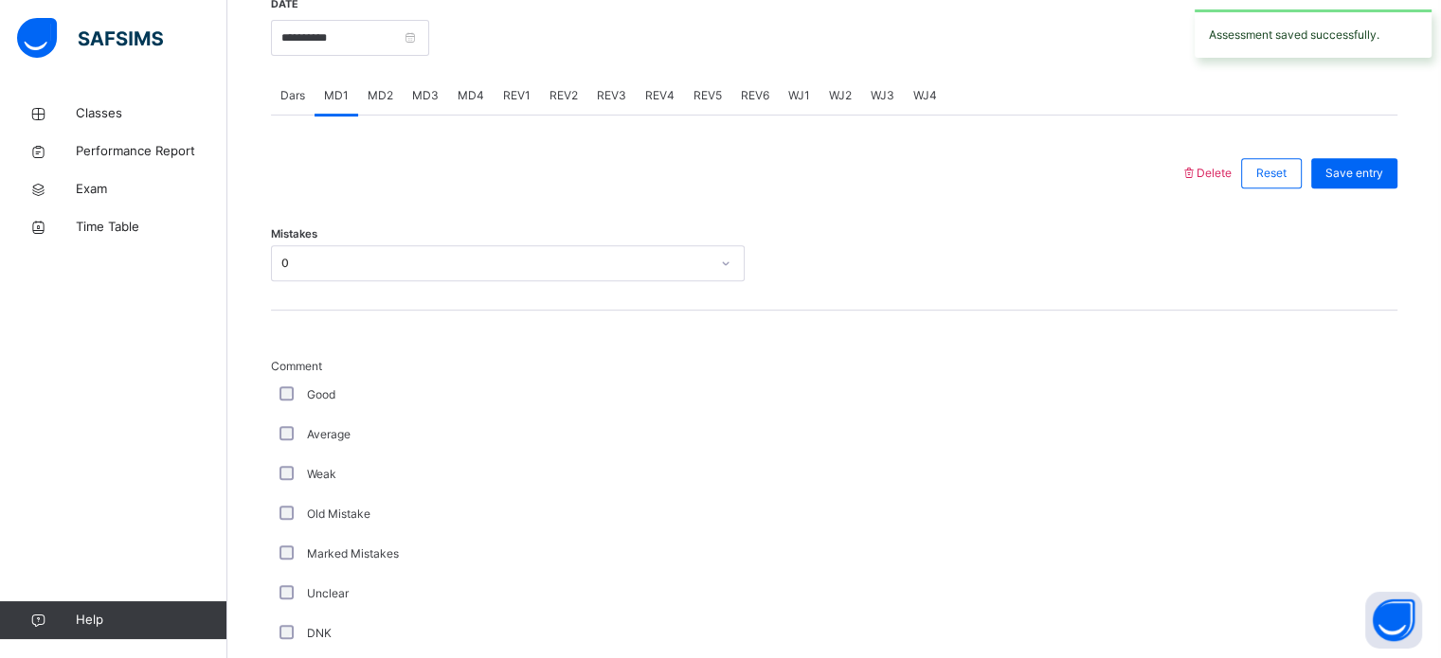
scroll to position [746, 0]
click at [279, 97] on div "Dars" at bounding box center [293, 100] width 44 height 38
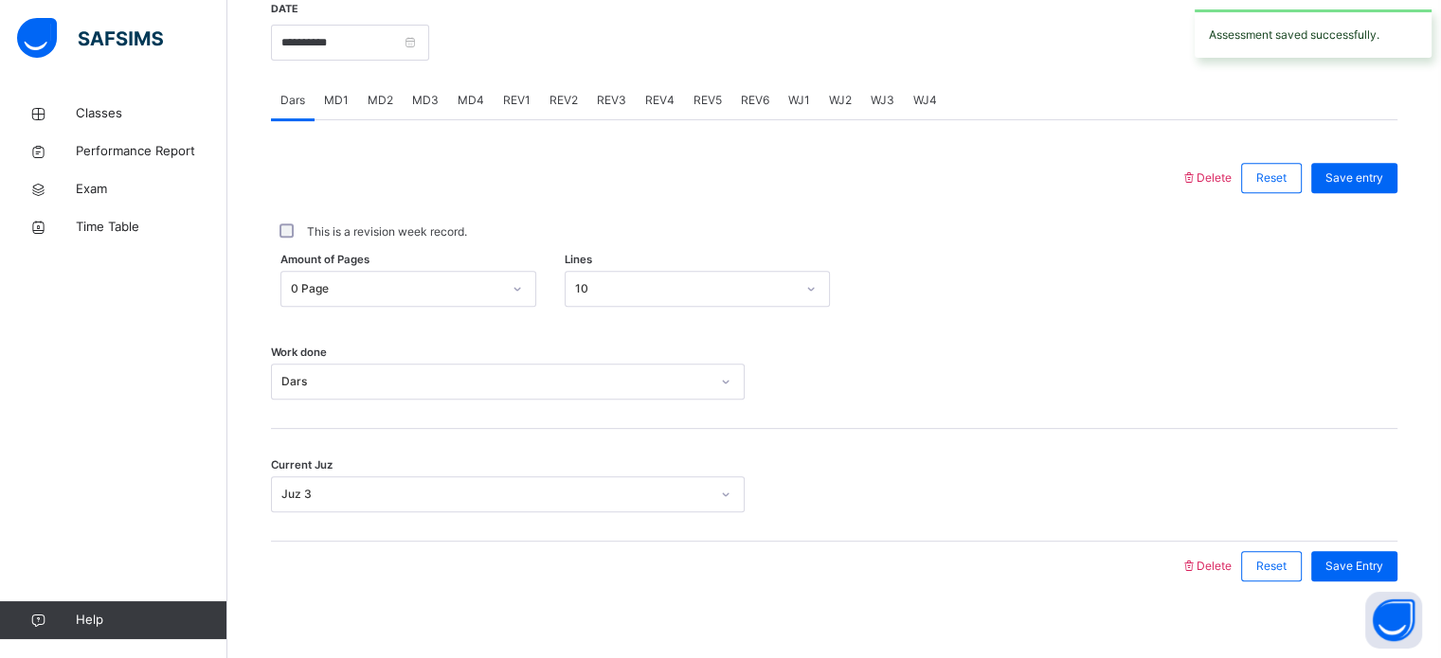
click at [474, 107] on span "MD4" at bounding box center [471, 100] width 27 height 17
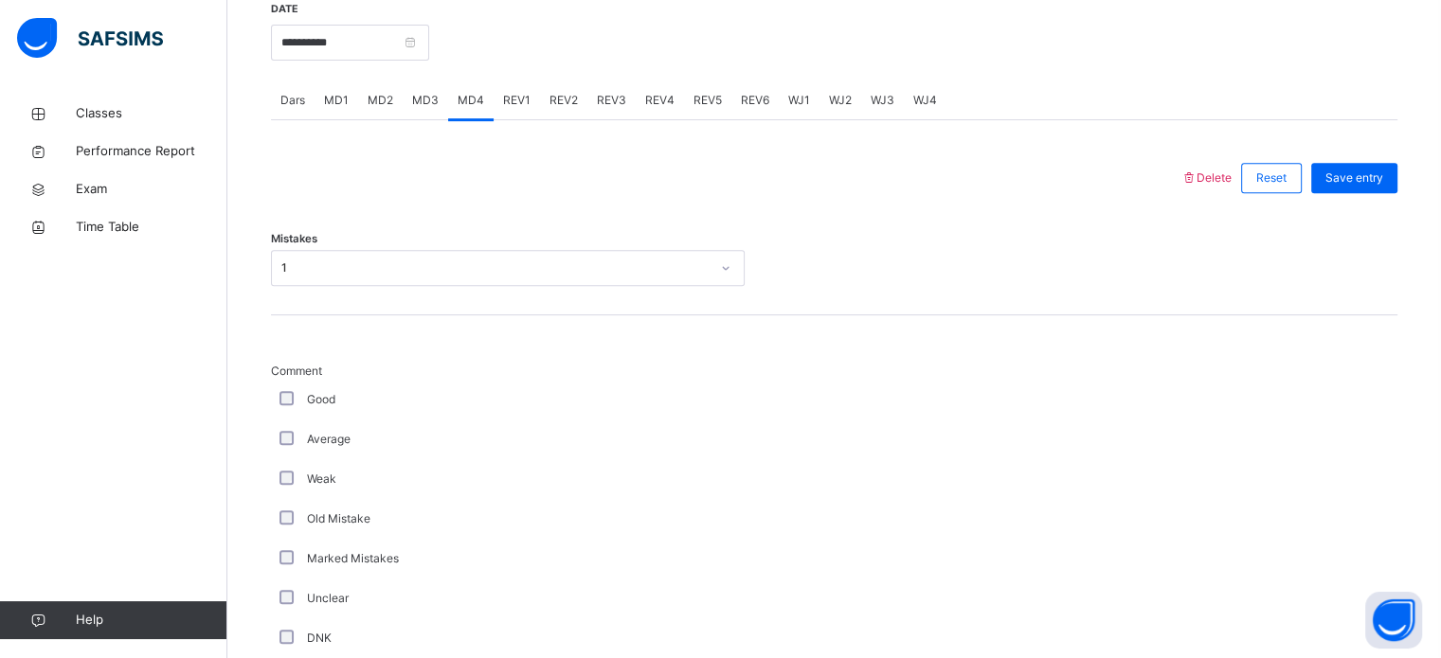
click at [519, 95] on span "REV1" at bounding box center [516, 100] width 27 height 17
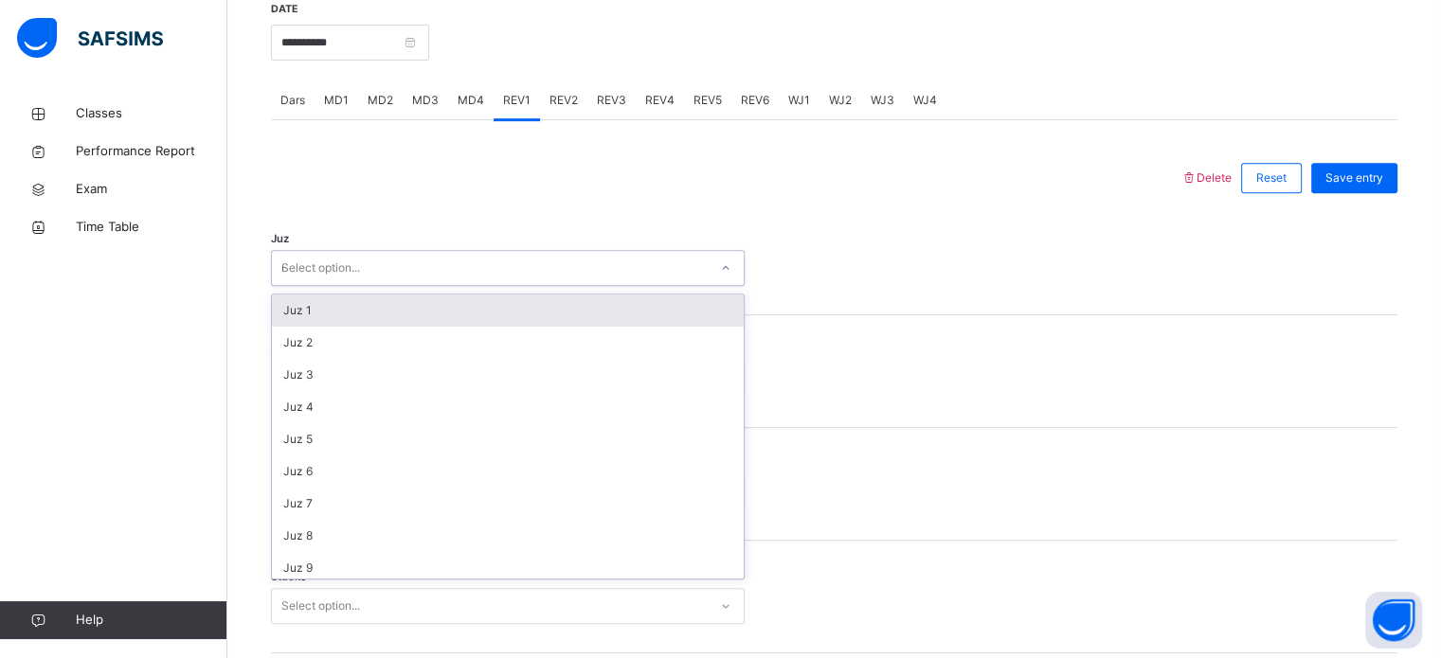
type input "**"
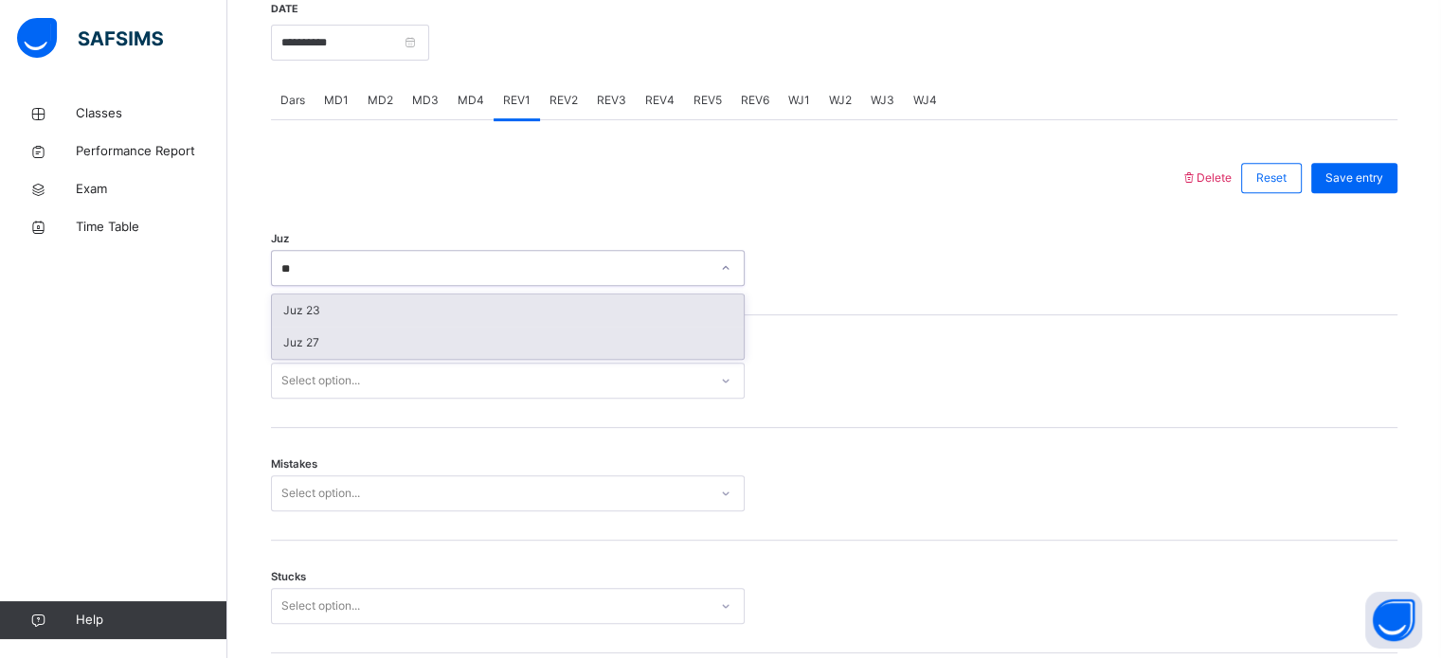
click at [277, 342] on div "Juz 27" at bounding box center [508, 343] width 472 height 32
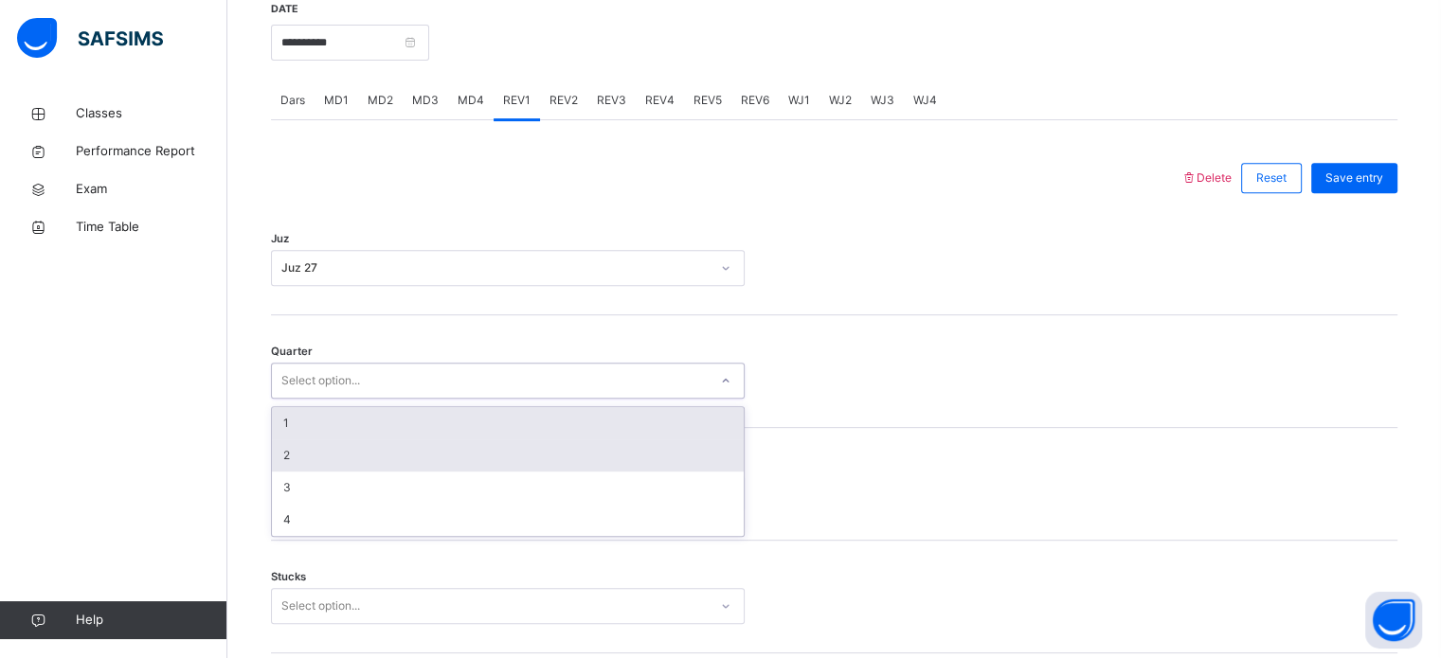
click at [288, 440] on div "2" at bounding box center [508, 456] width 472 height 32
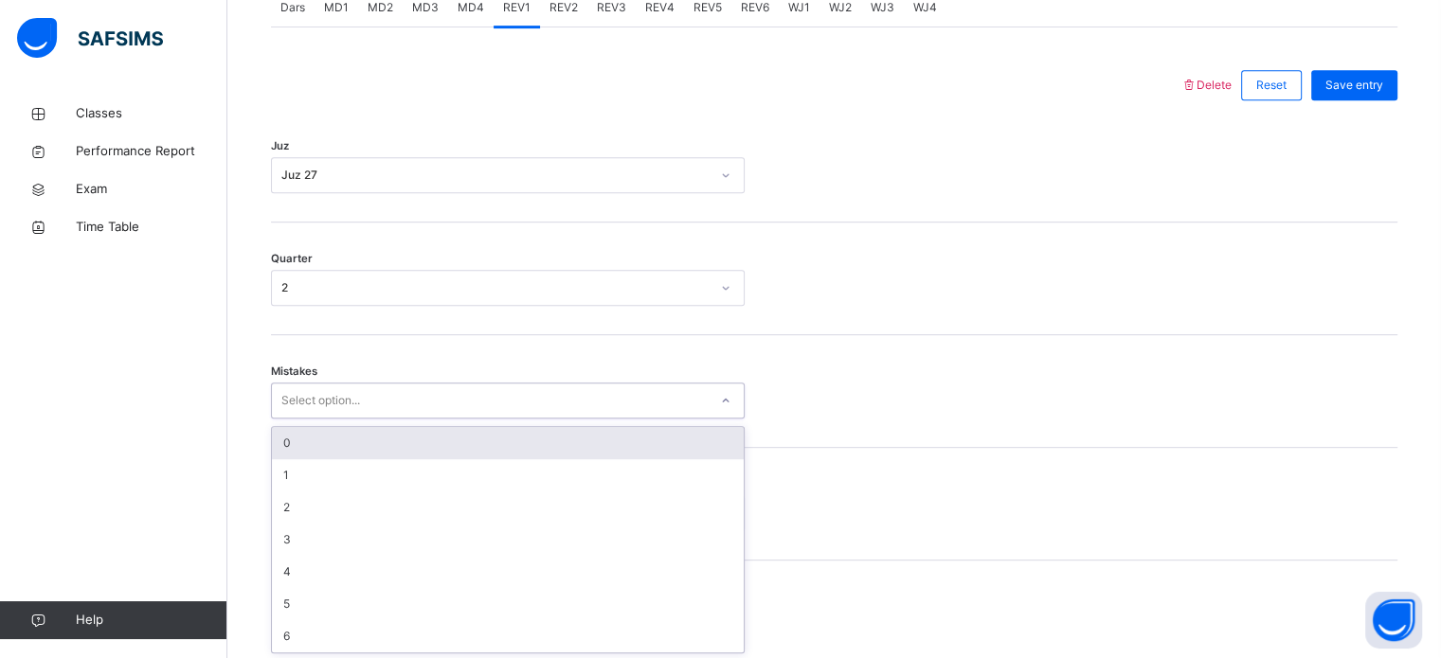
scroll to position [841, 0]
click at [284, 443] on div "0" at bounding box center [508, 441] width 472 height 32
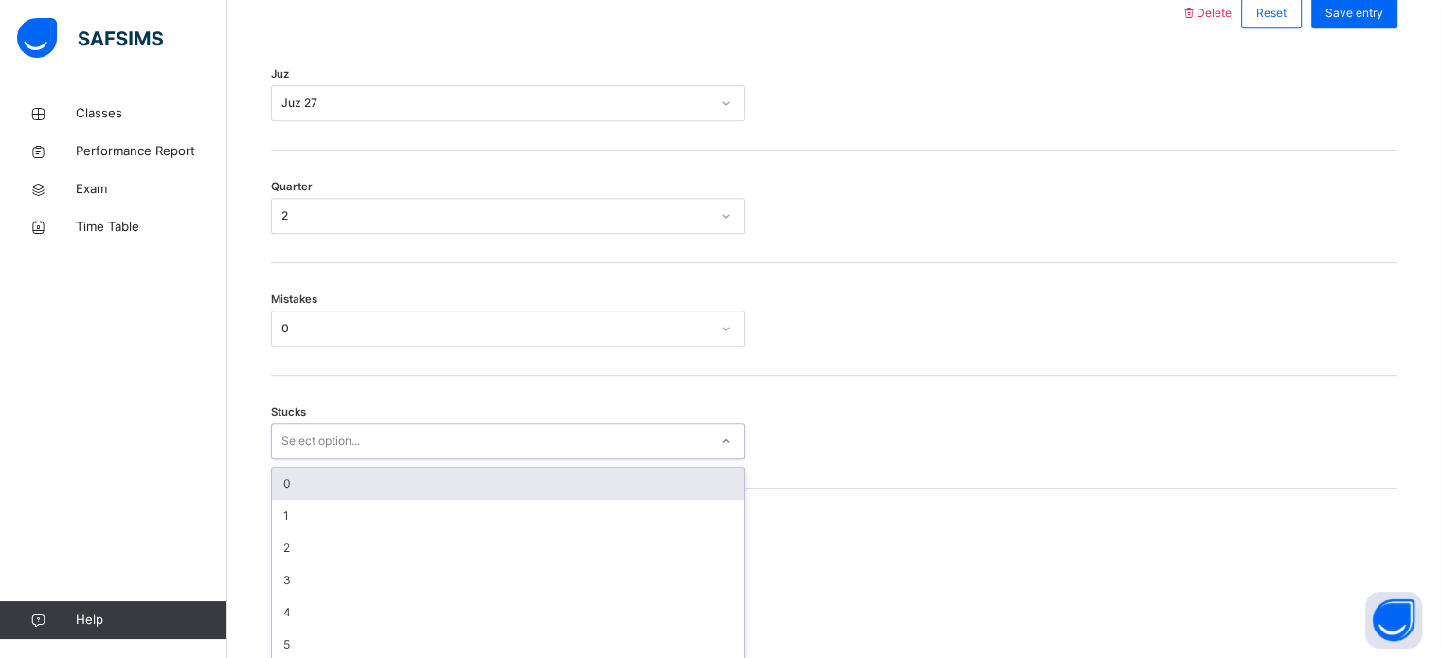
scroll to position [921, 0]
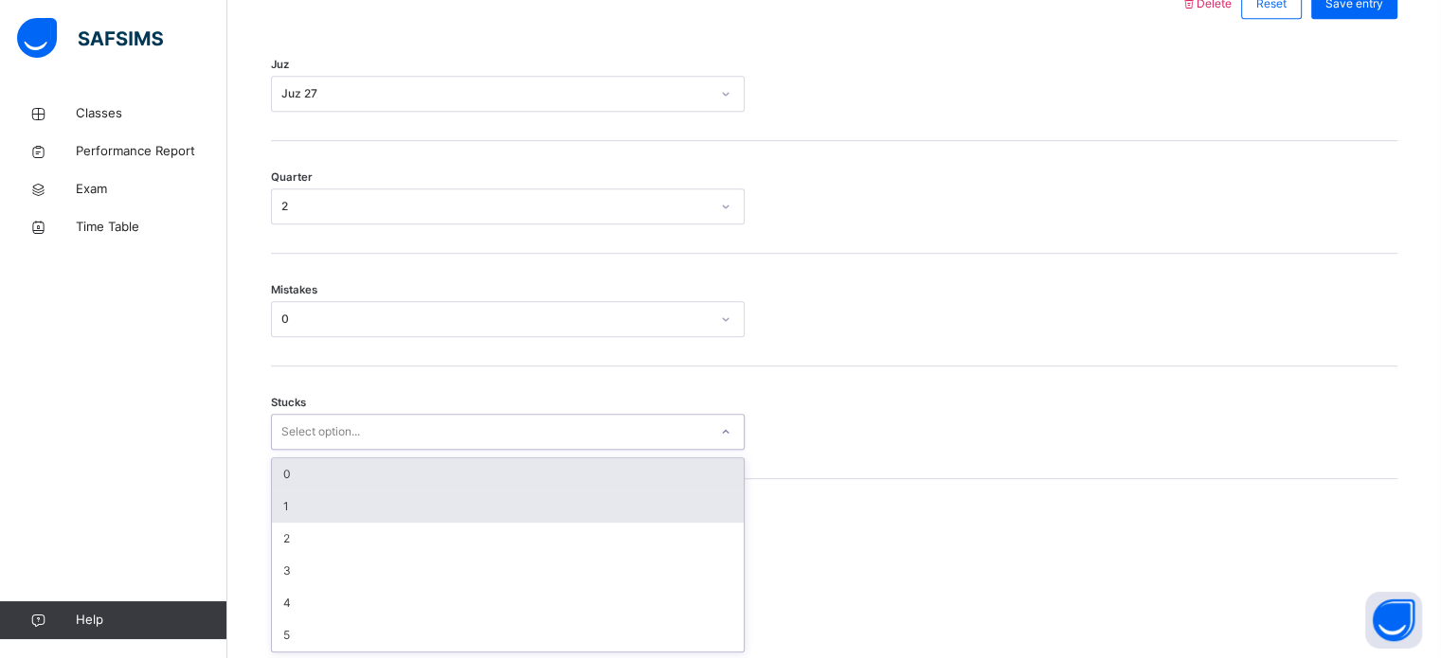
click at [285, 504] on div "1" at bounding box center [508, 507] width 472 height 32
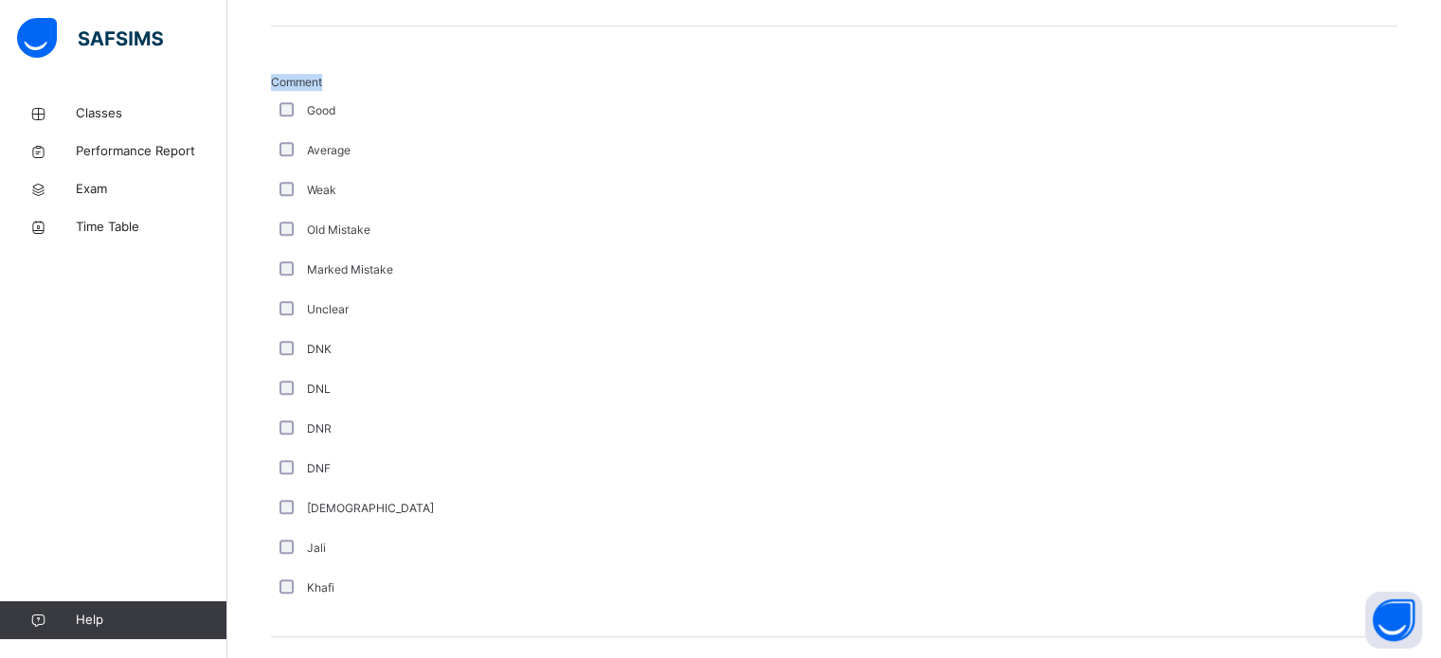
click at [212, 430] on div "Classes Performance Report Exam Time Table Help" at bounding box center [113, 367] width 227 height 583
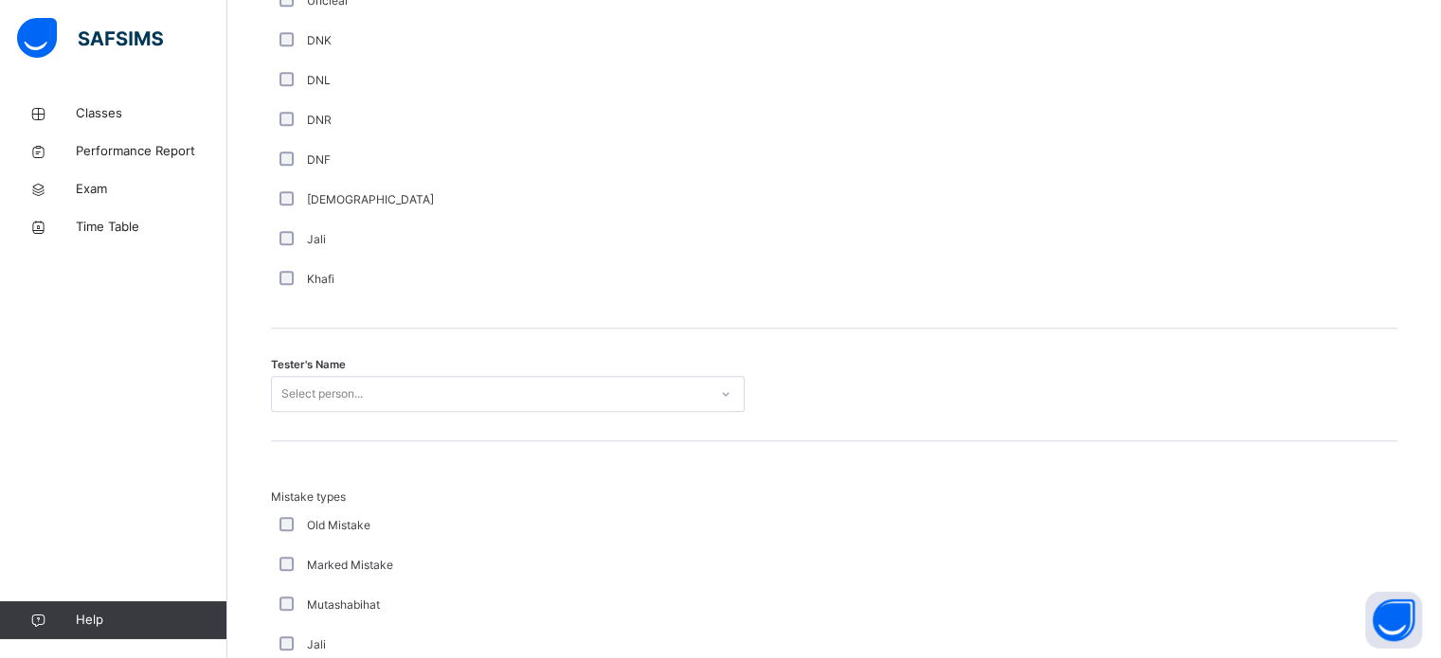
scroll to position [1856, 0]
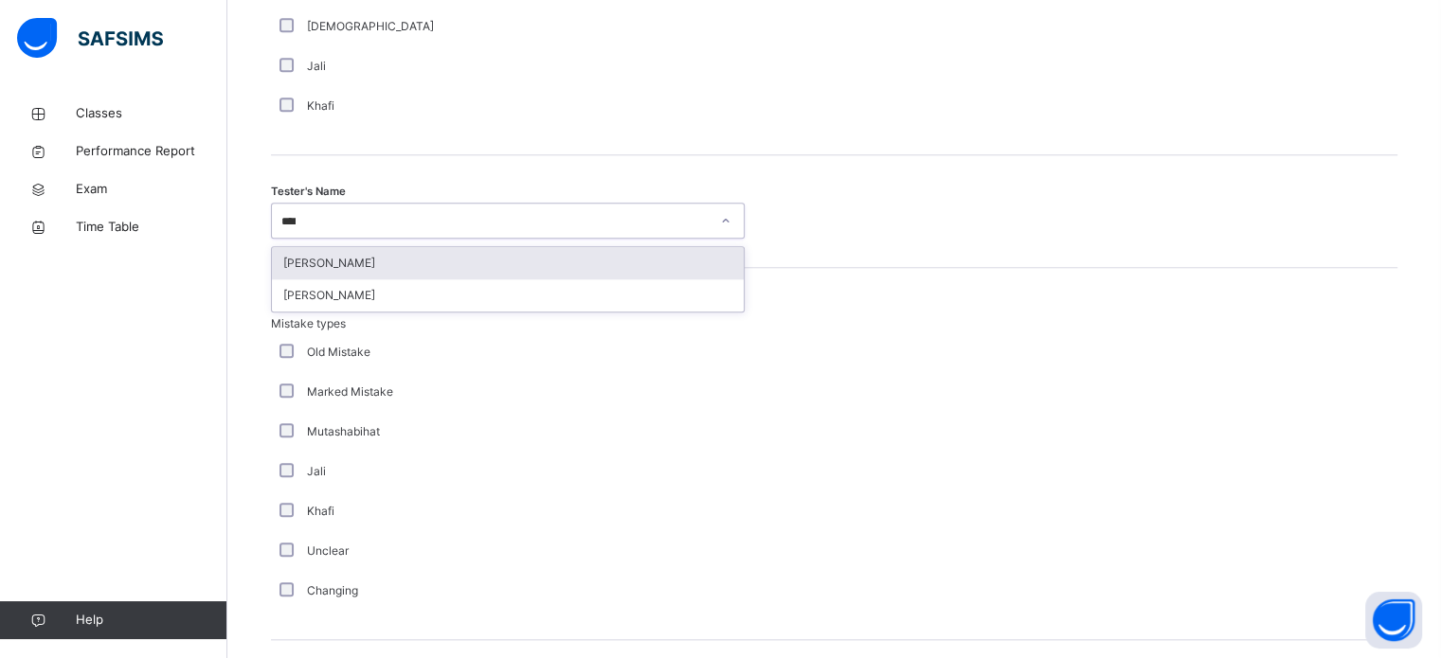
type input "*****"
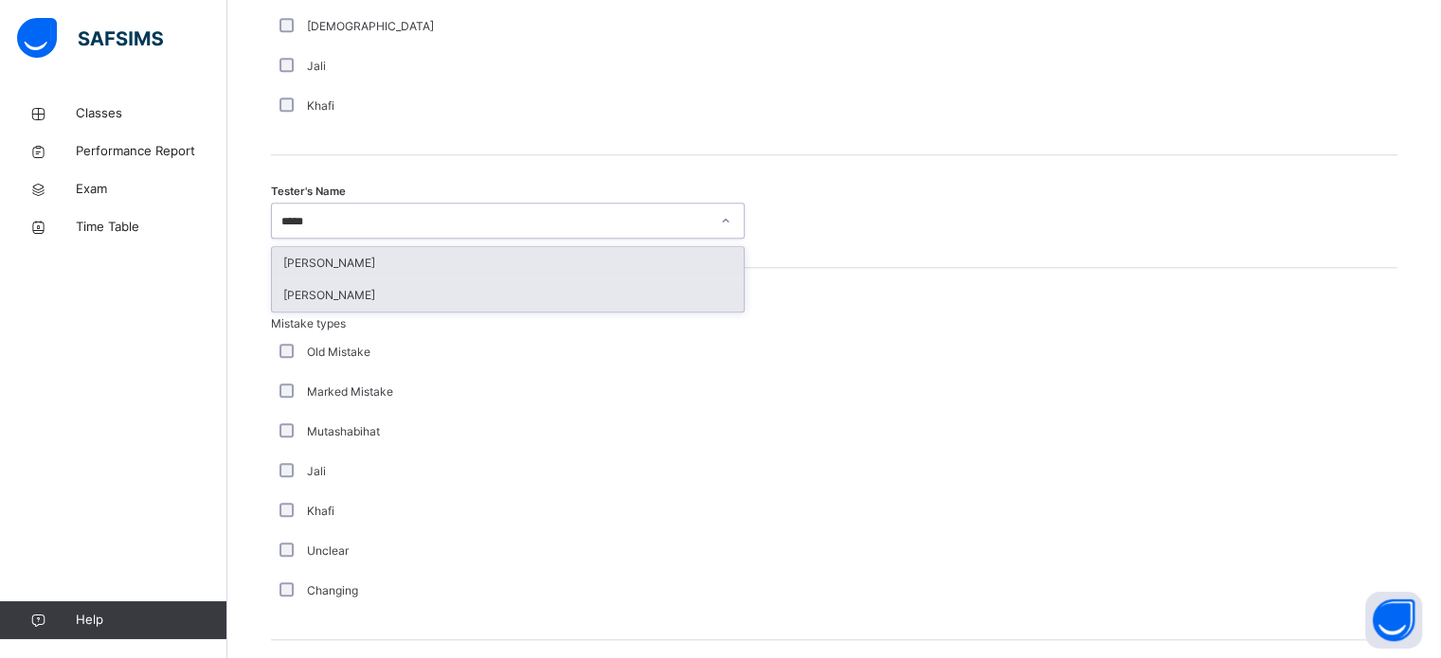
click at [286, 304] on div "[PERSON_NAME]" at bounding box center [508, 295] width 472 height 32
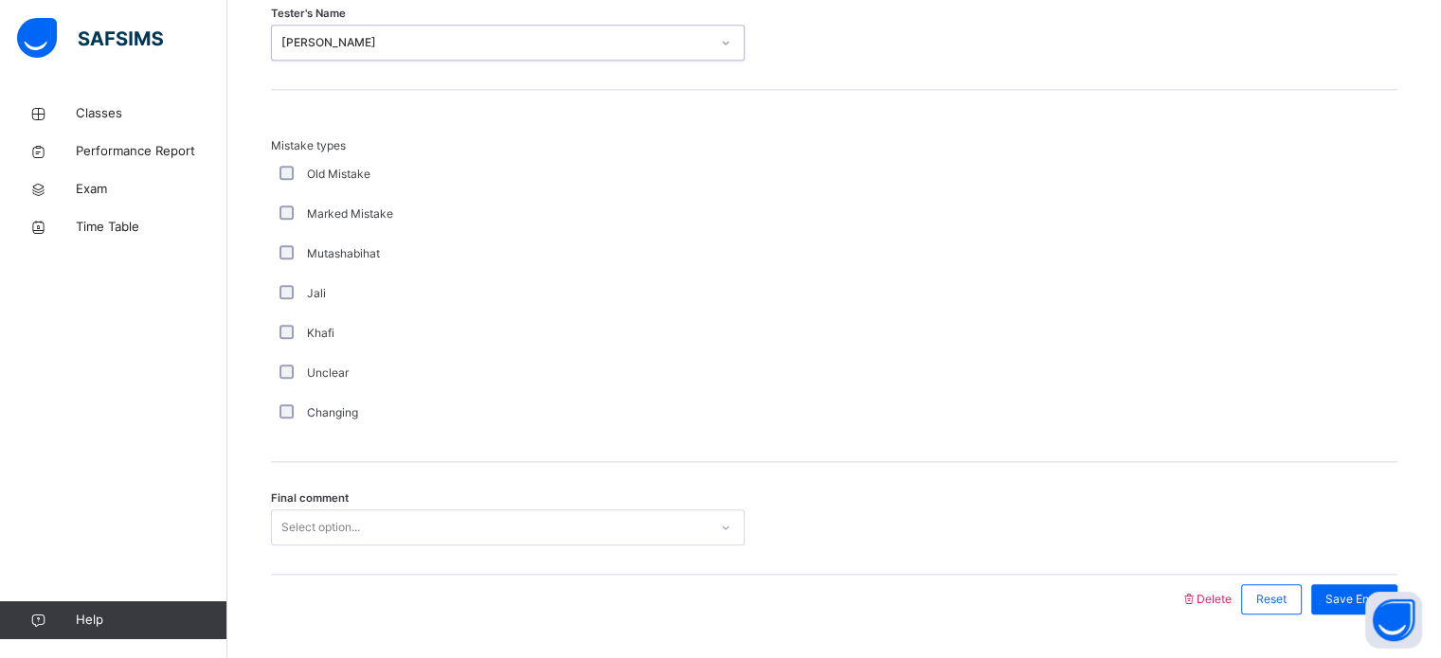
scroll to position [2083, 0]
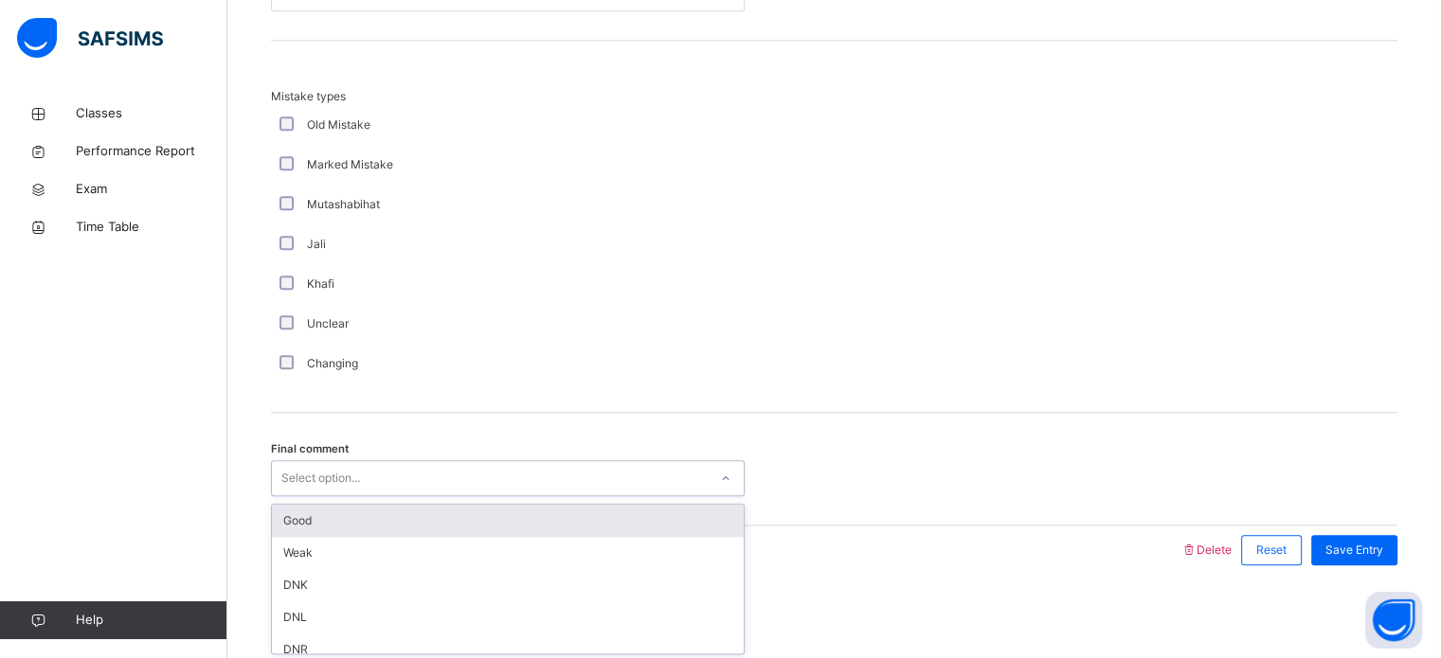
click at [283, 515] on div "Good" at bounding box center [508, 521] width 472 height 32
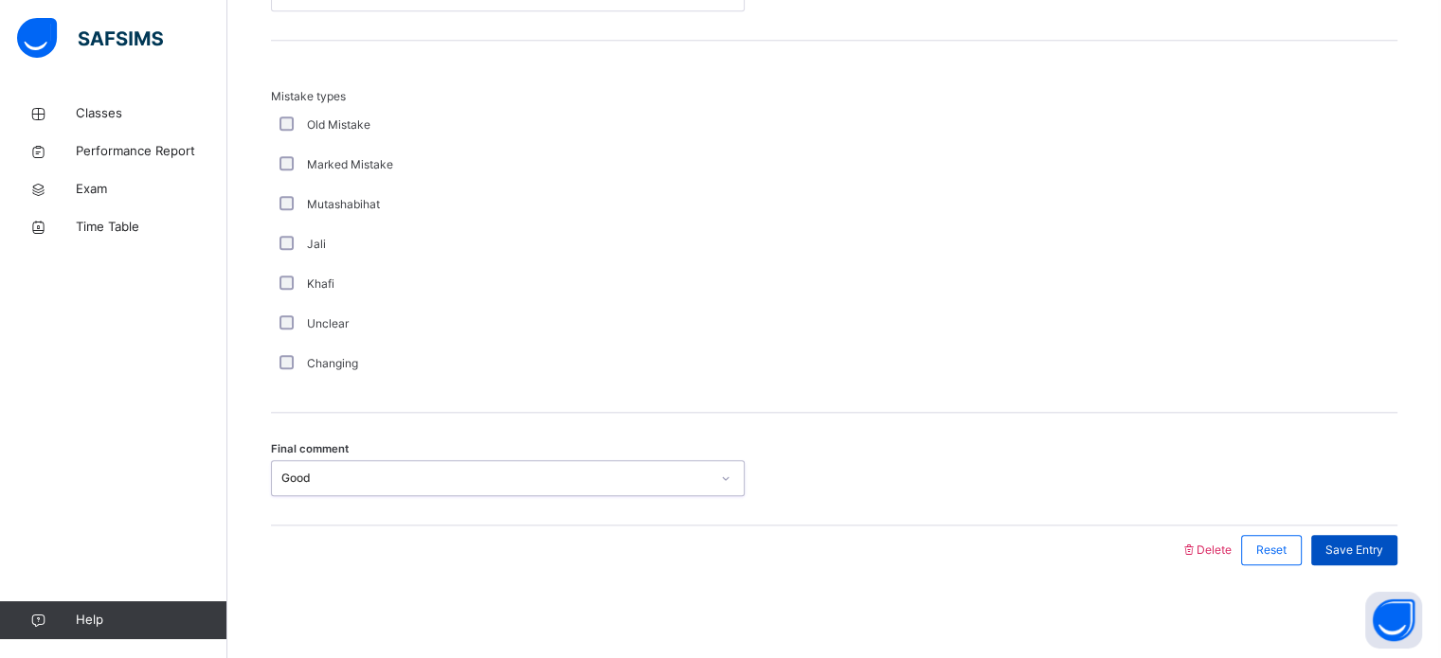
click at [1386, 537] on div "Save Entry" at bounding box center [1354, 550] width 86 height 30
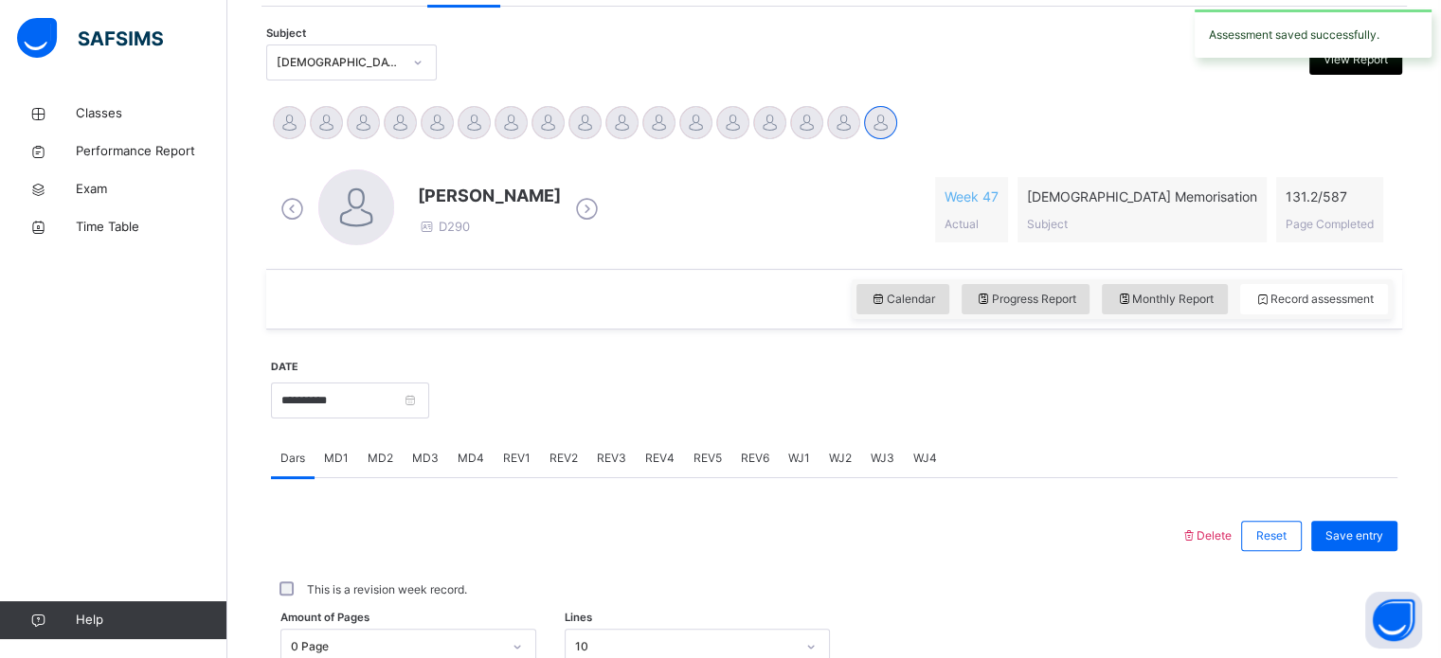
click at [494, 443] on div "REV1" at bounding box center [517, 459] width 46 height 38
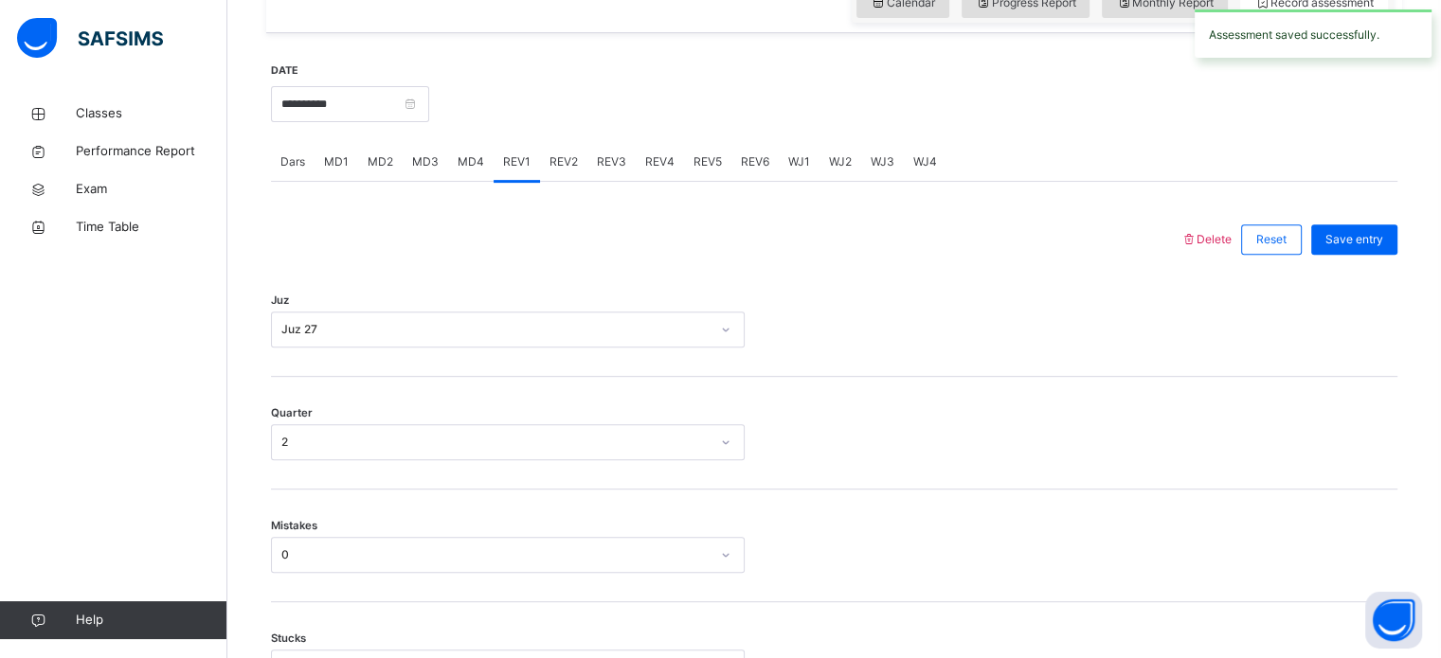
scroll to position [682, 0]
click at [553, 151] on div "REV2" at bounding box center [563, 165] width 47 height 38
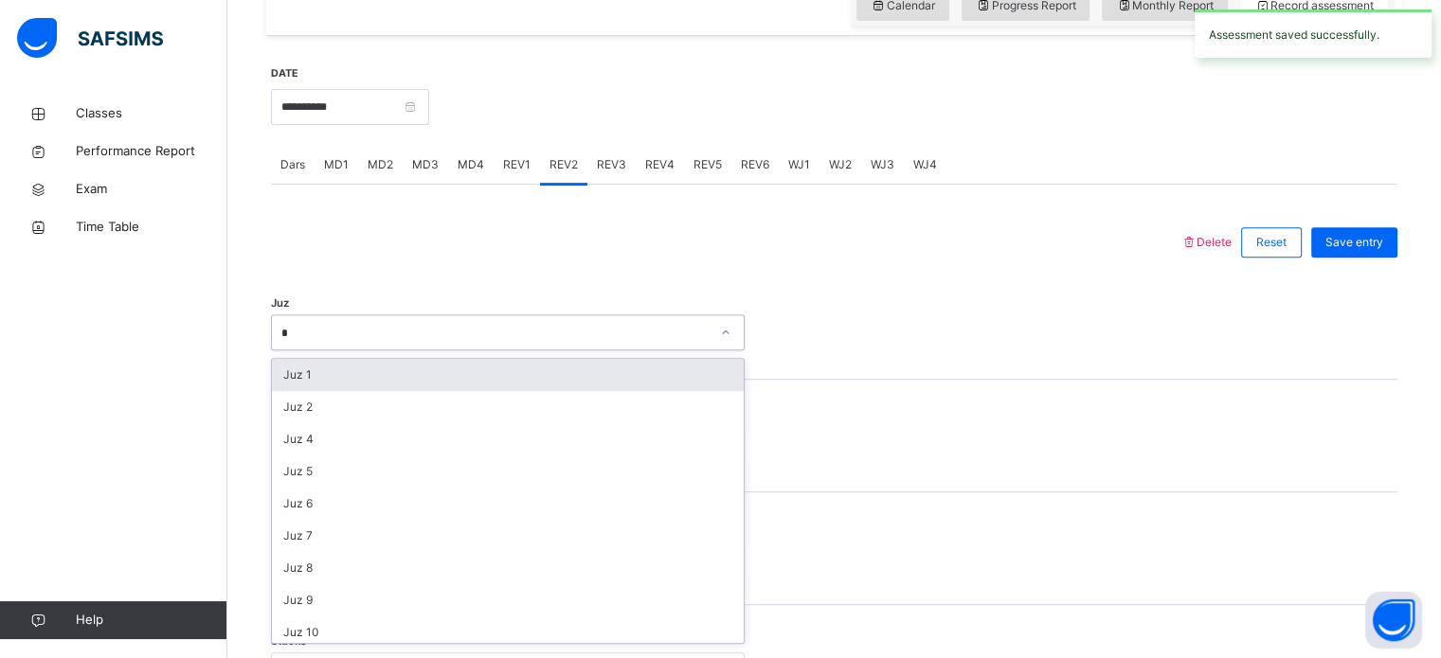
type input "**"
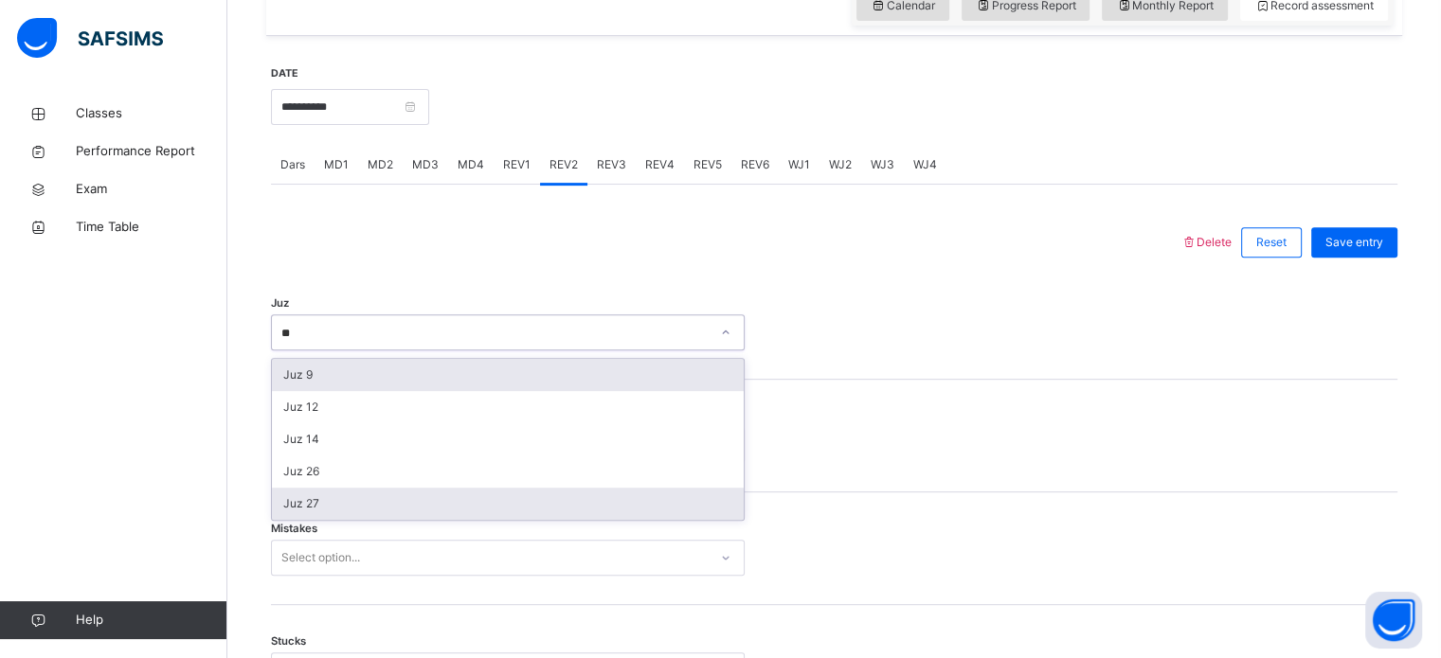
click at [293, 518] on div "Juz 27" at bounding box center [508, 504] width 472 height 32
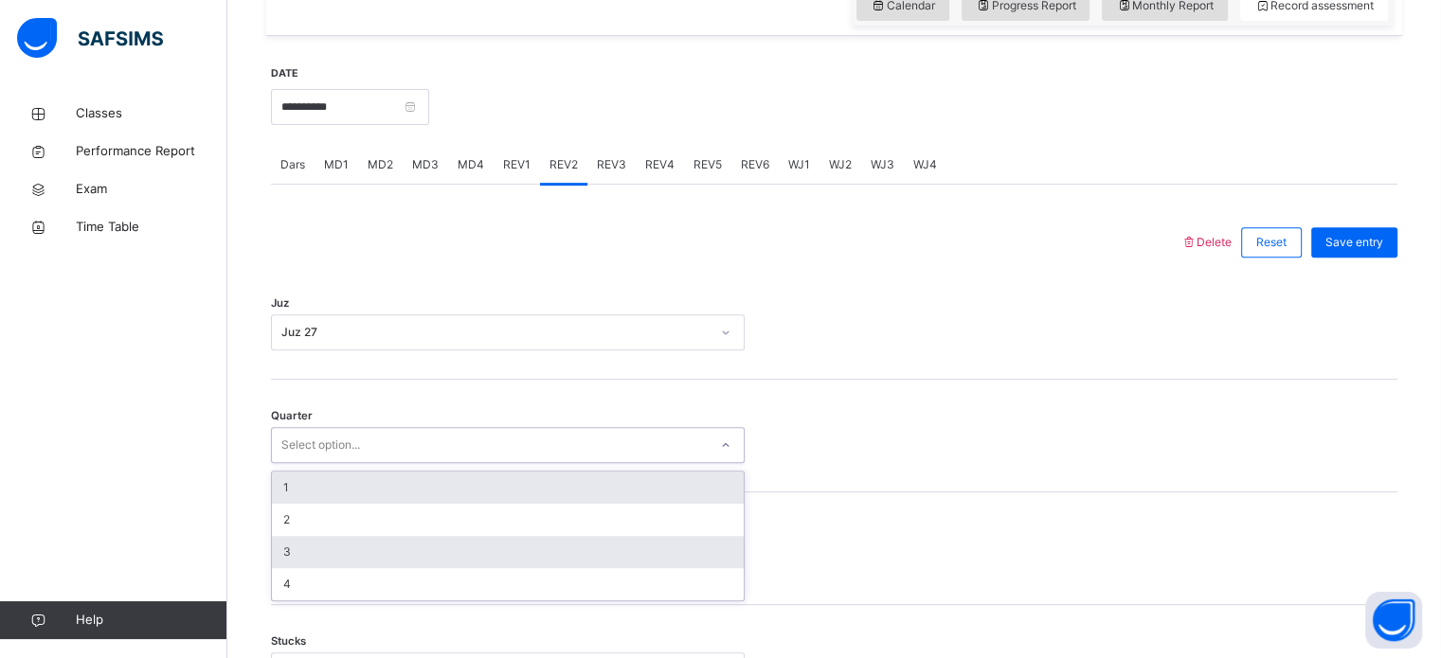
click at [272, 546] on div "3" at bounding box center [508, 552] width 472 height 32
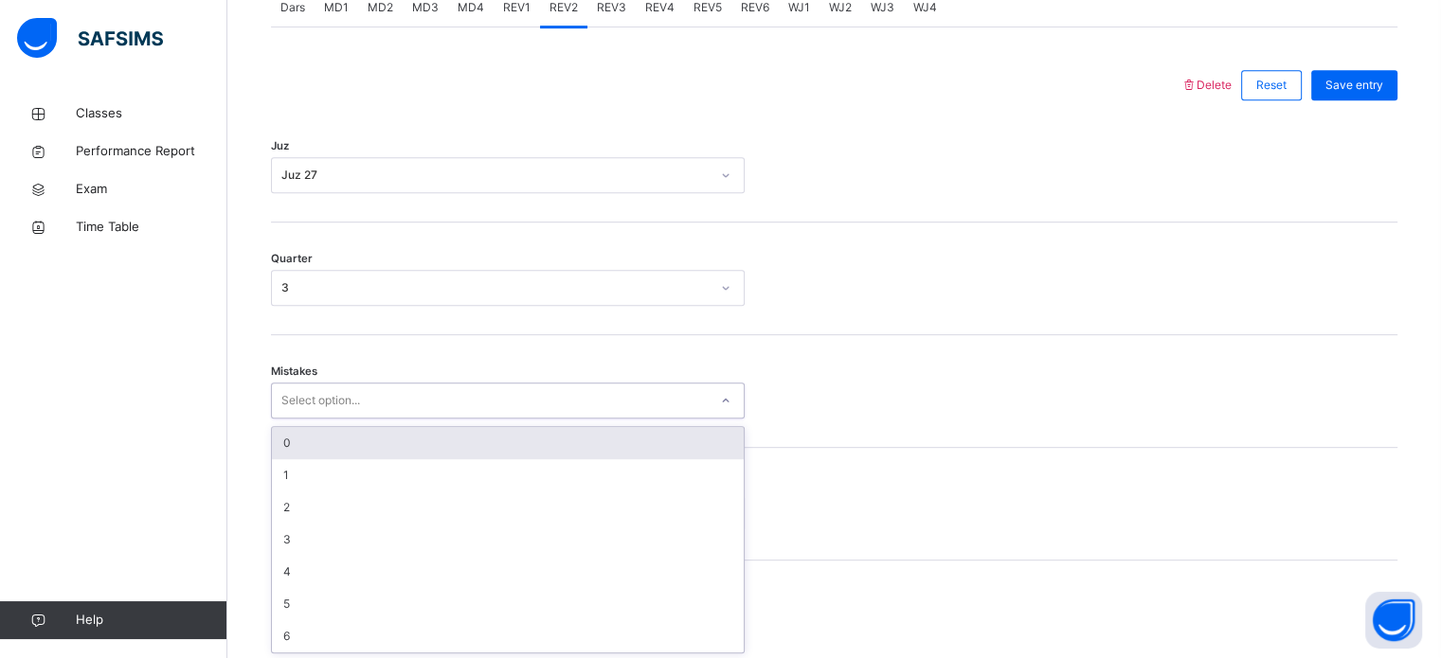
scroll to position [841, 0]
click at [273, 440] on div "0" at bounding box center [508, 441] width 472 height 32
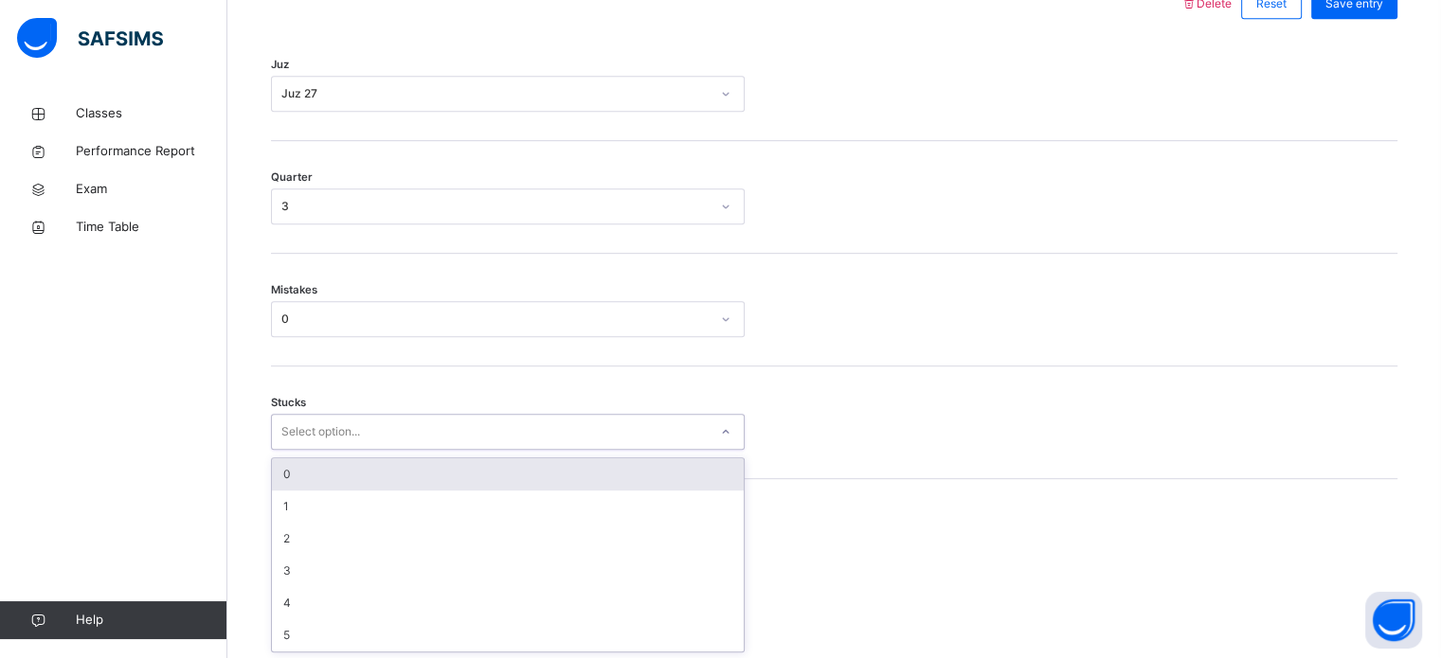
scroll to position [921, 0]
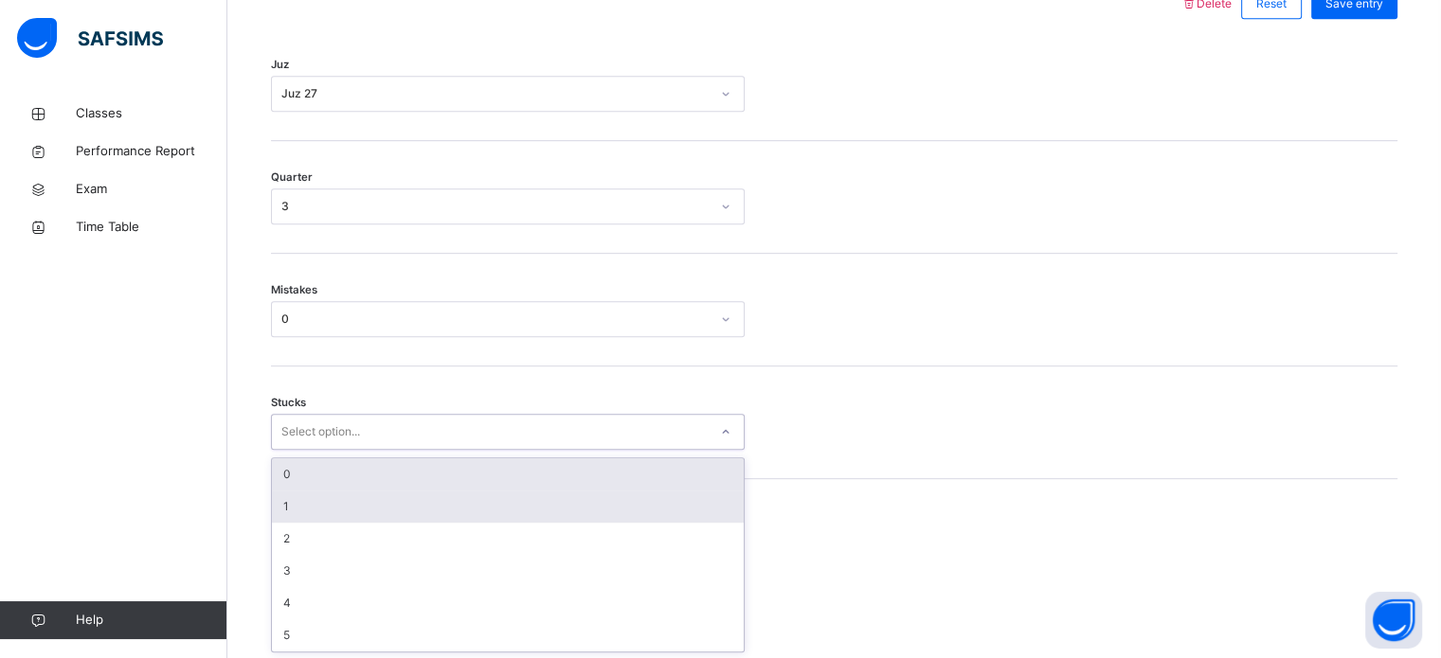
click at [284, 509] on div "1" at bounding box center [508, 507] width 472 height 32
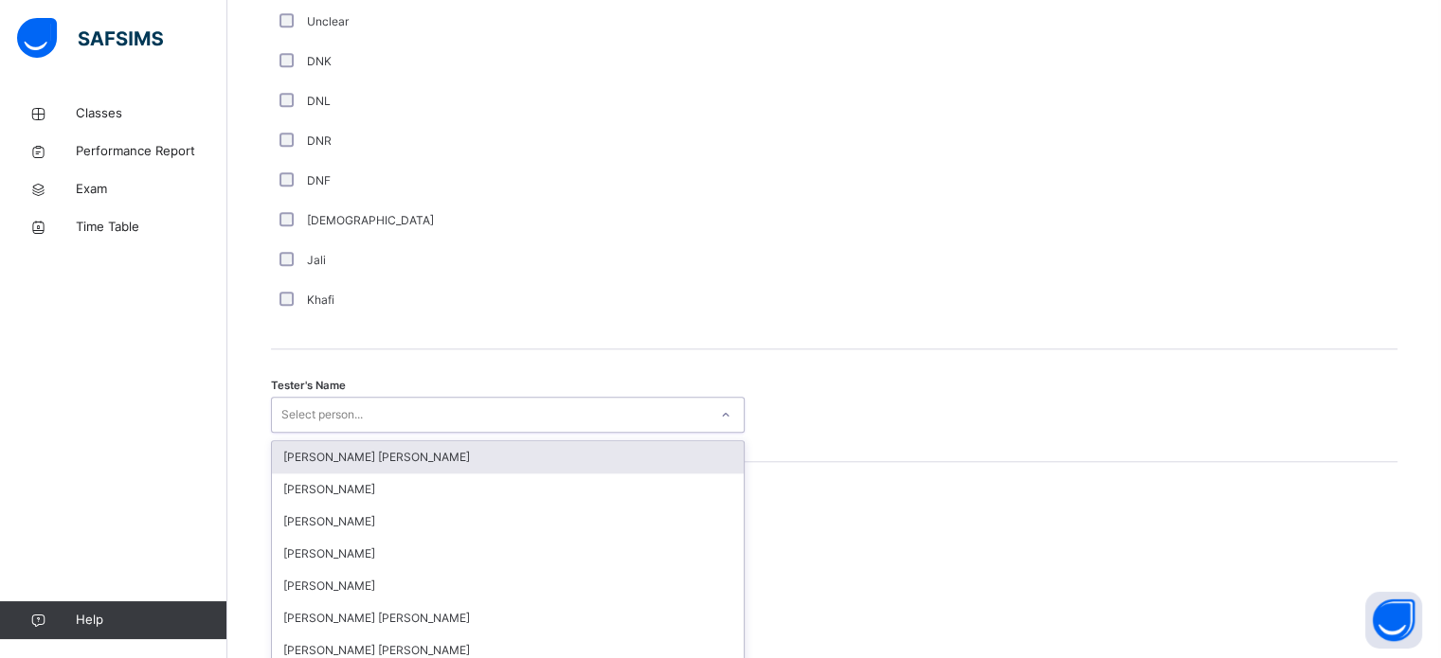
scroll to position [1735, 0]
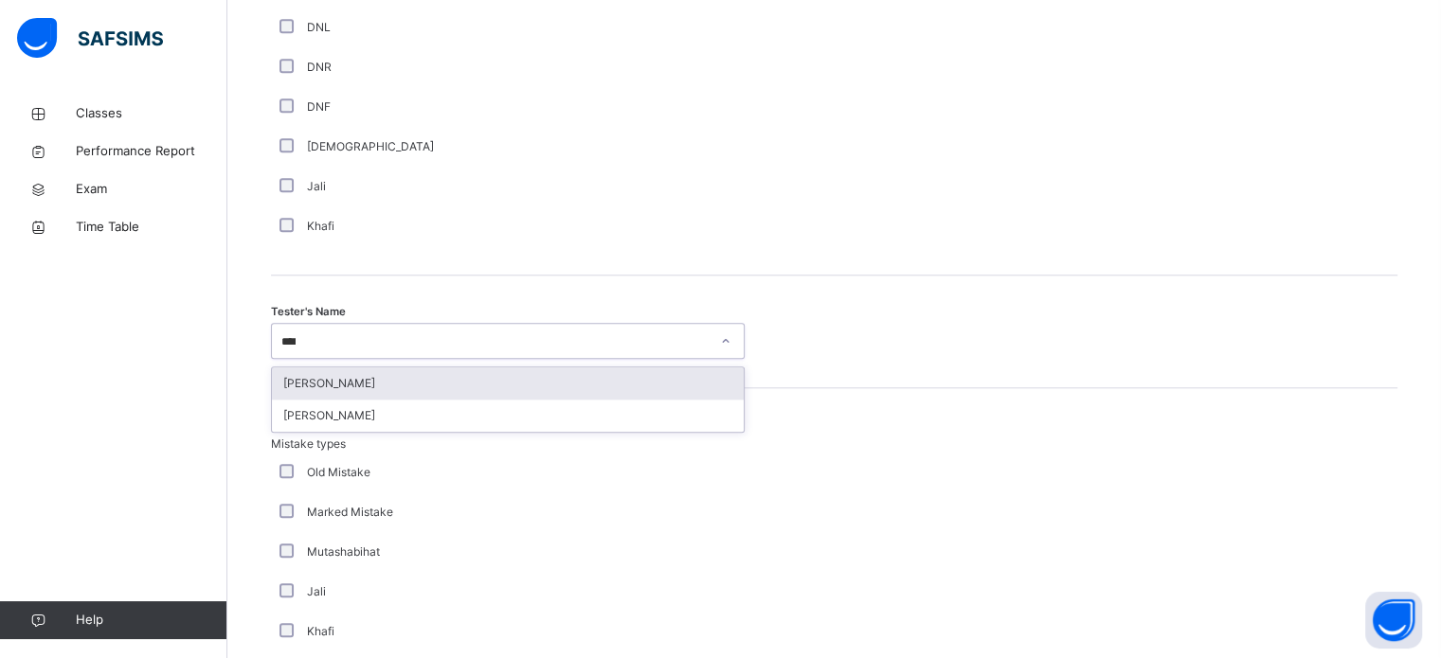
type input "*****"
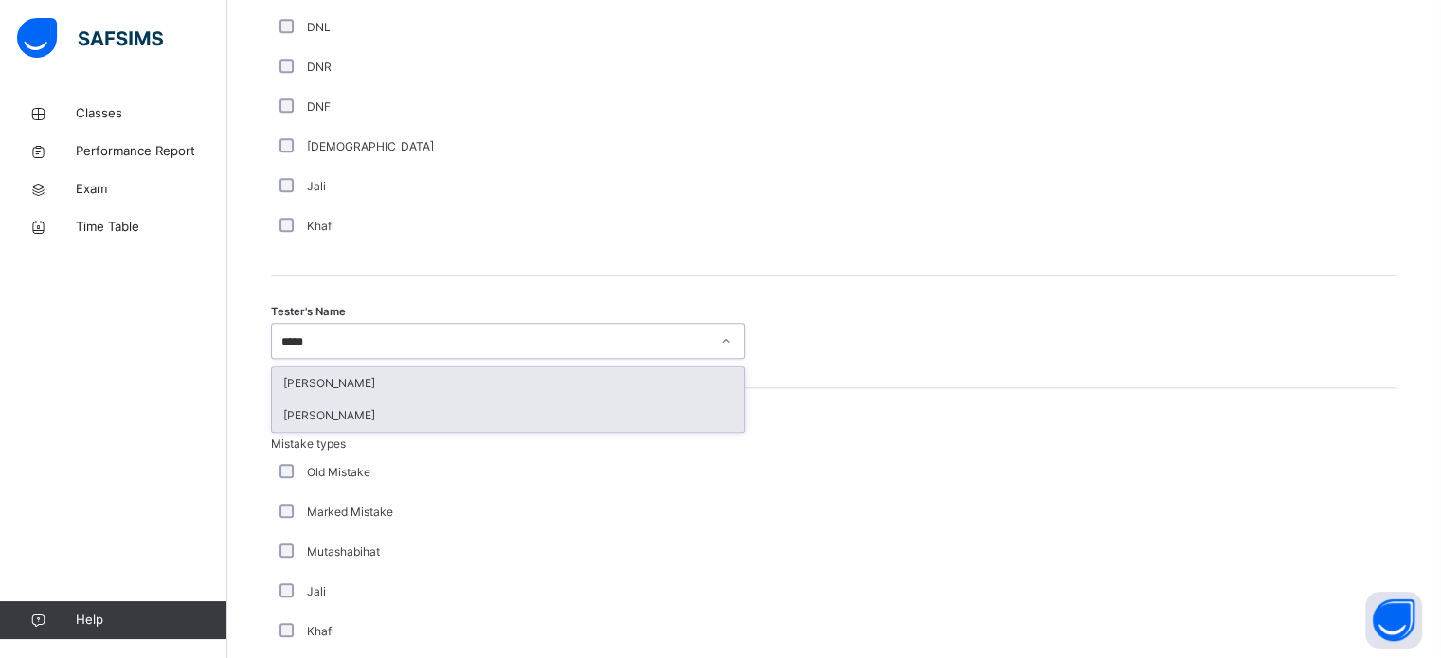
click at [288, 414] on div "[PERSON_NAME]" at bounding box center [508, 416] width 472 height 32
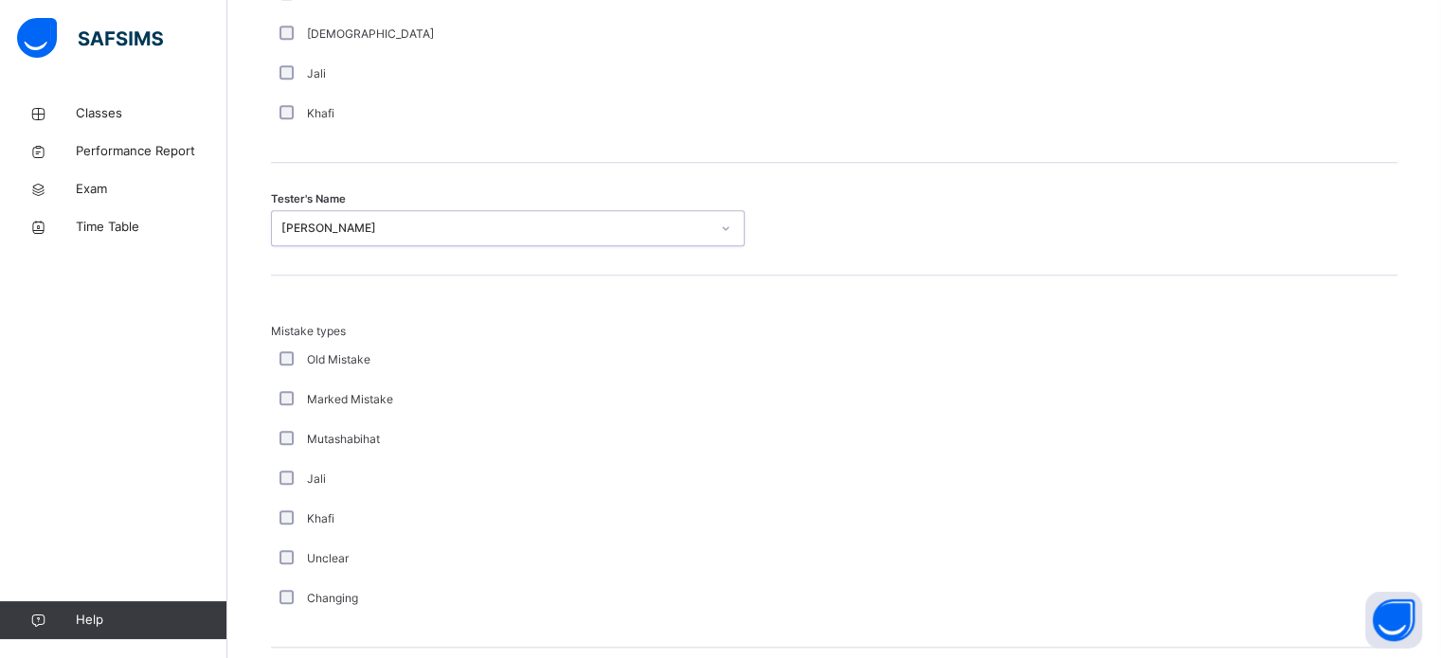
scroll to position [2083, 0]
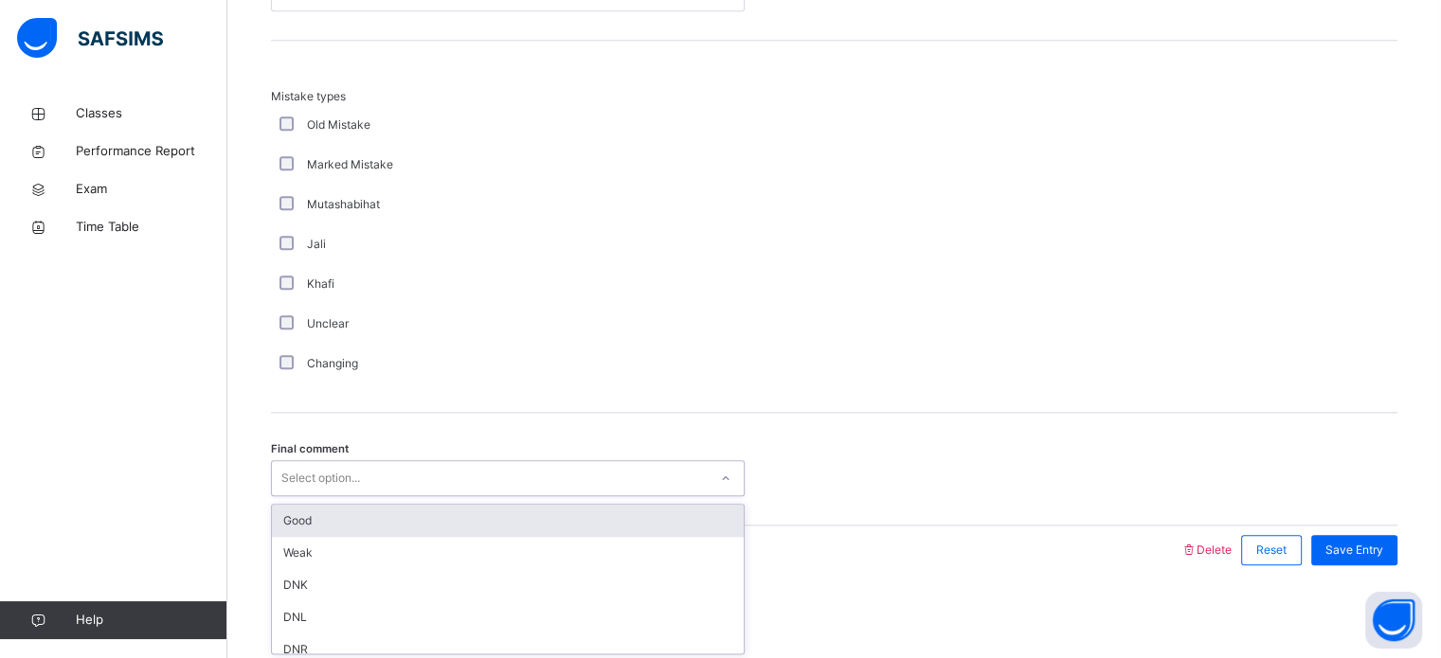
click at [286, 505] on div "Good" at bounding box center [508, 521] width 472 height 32
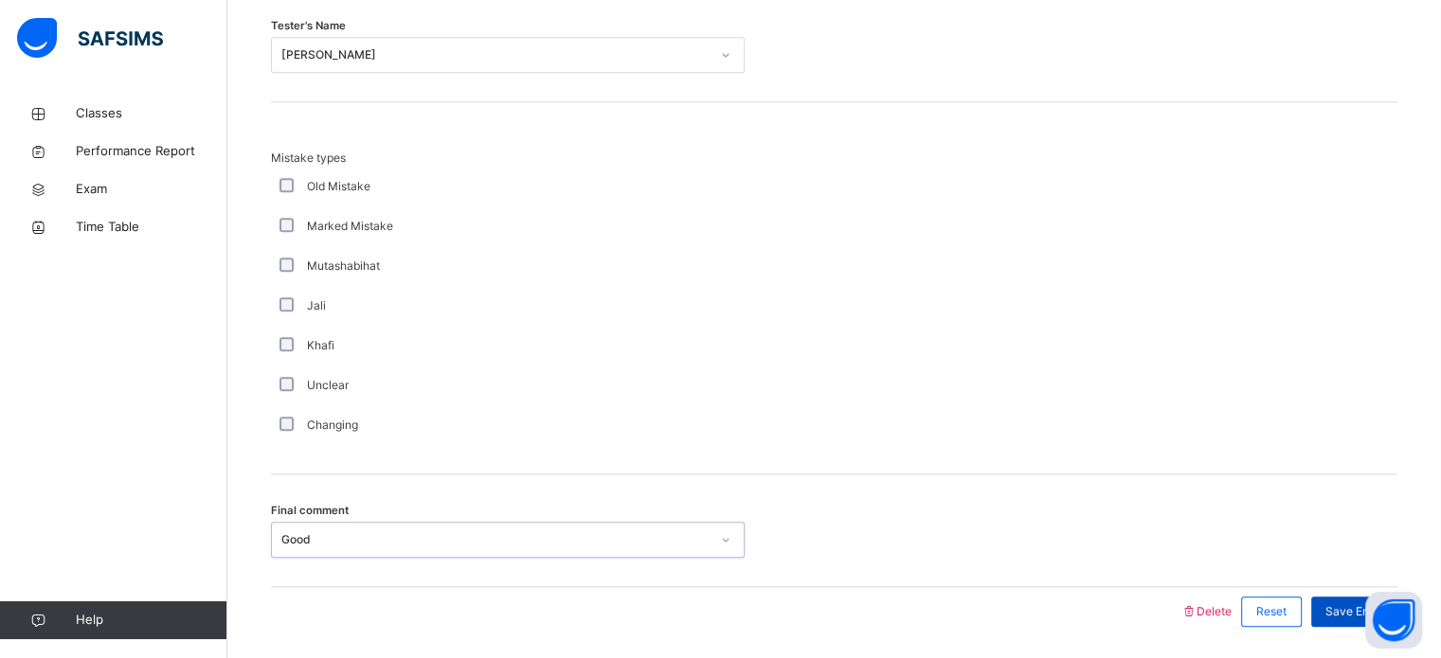
click at [1351, 605] on span "Save Entry" at bounding box center [1354, 611] width 58 height 17
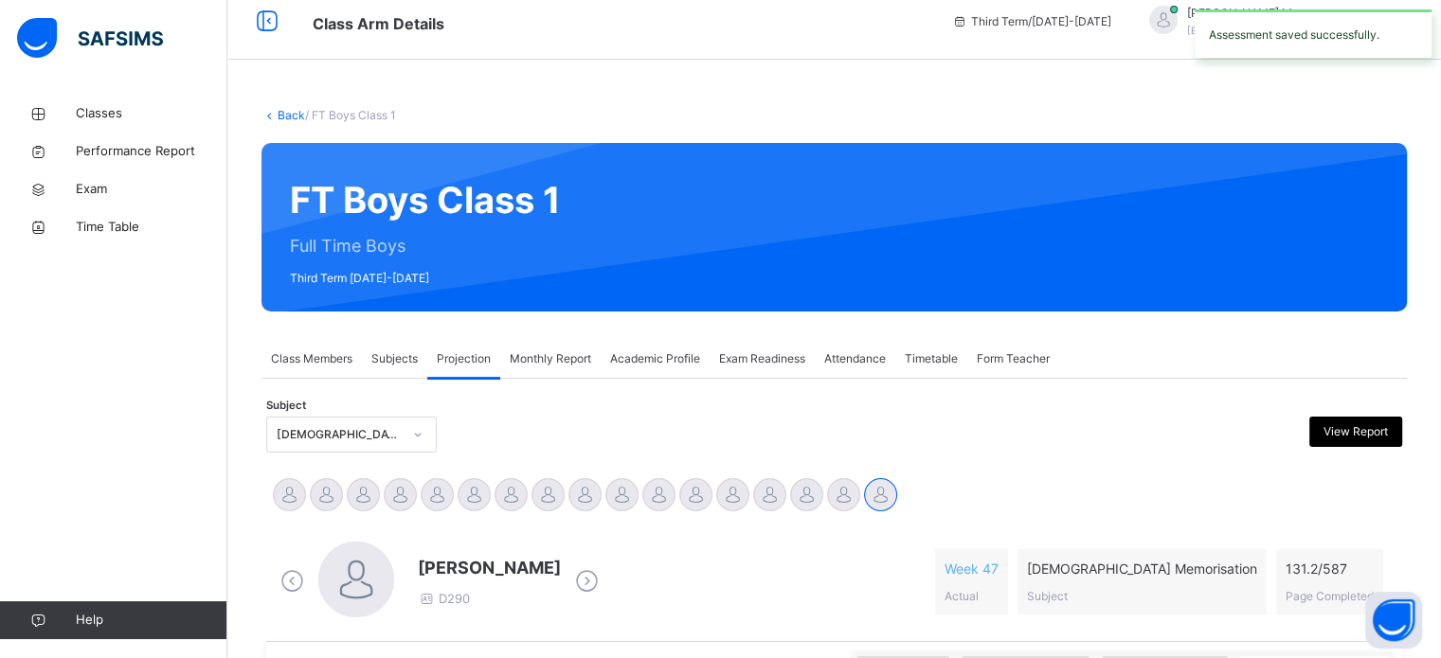
scroll to position [0, 0]
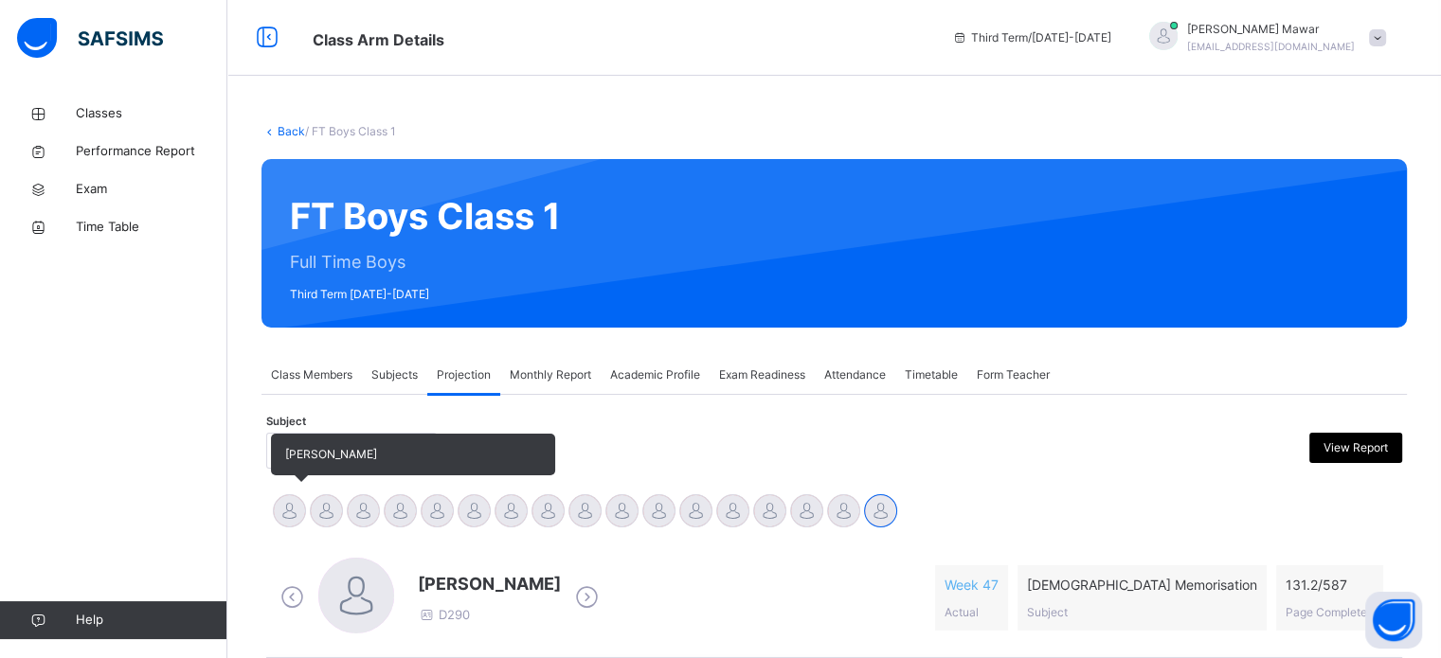
click at [292, 500] on div at bounding box center [289, 510] width 33 height 33
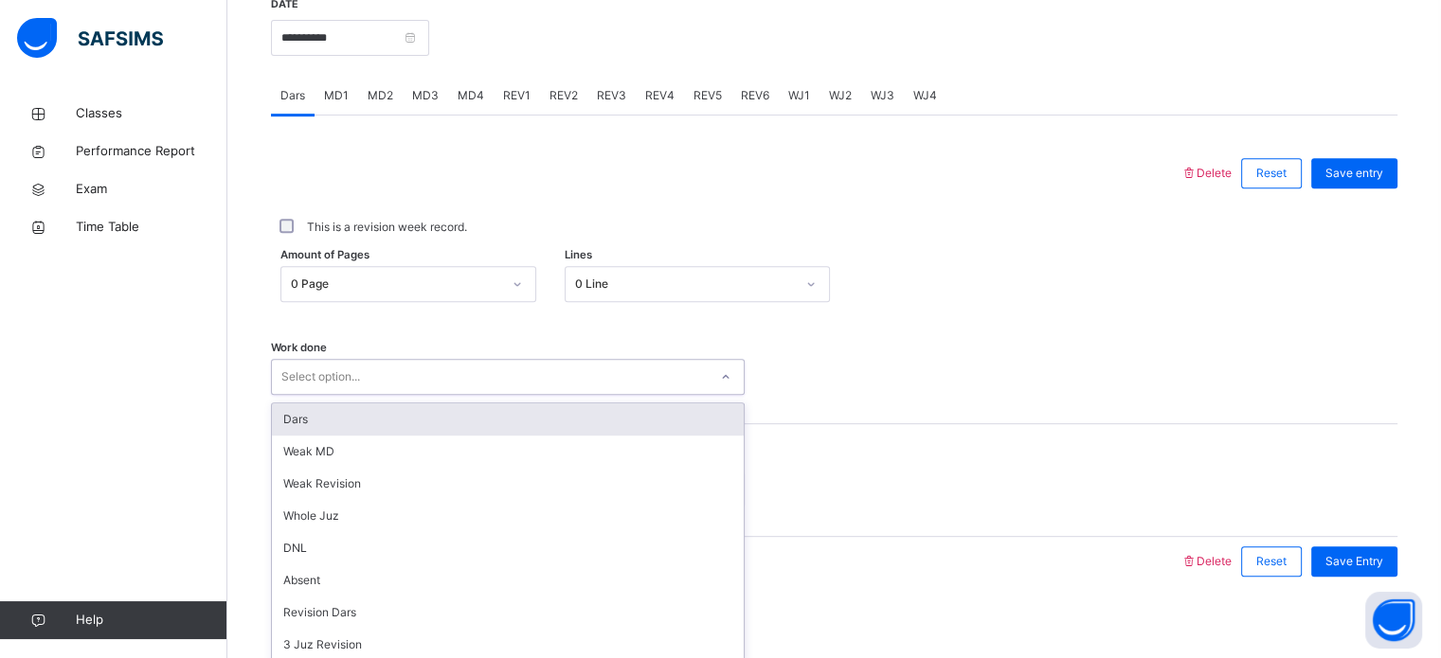
scroll to position [764, 0]
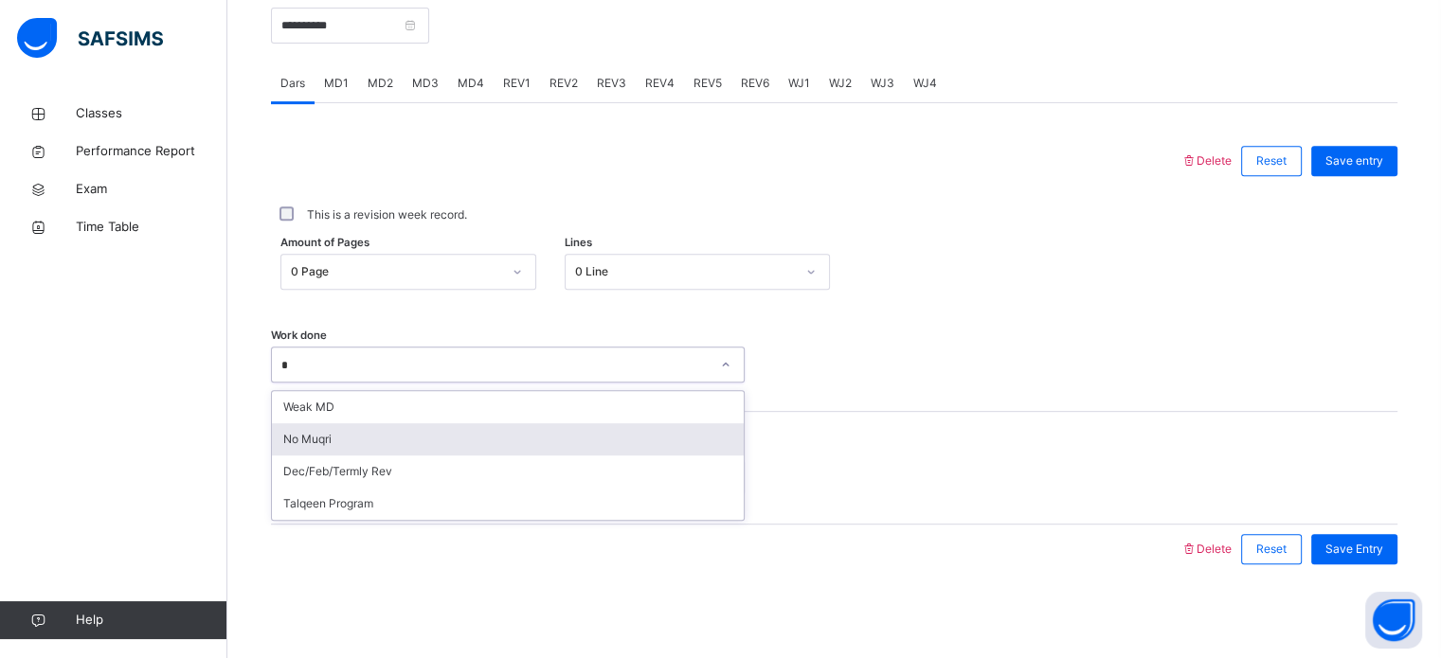
type input "**"
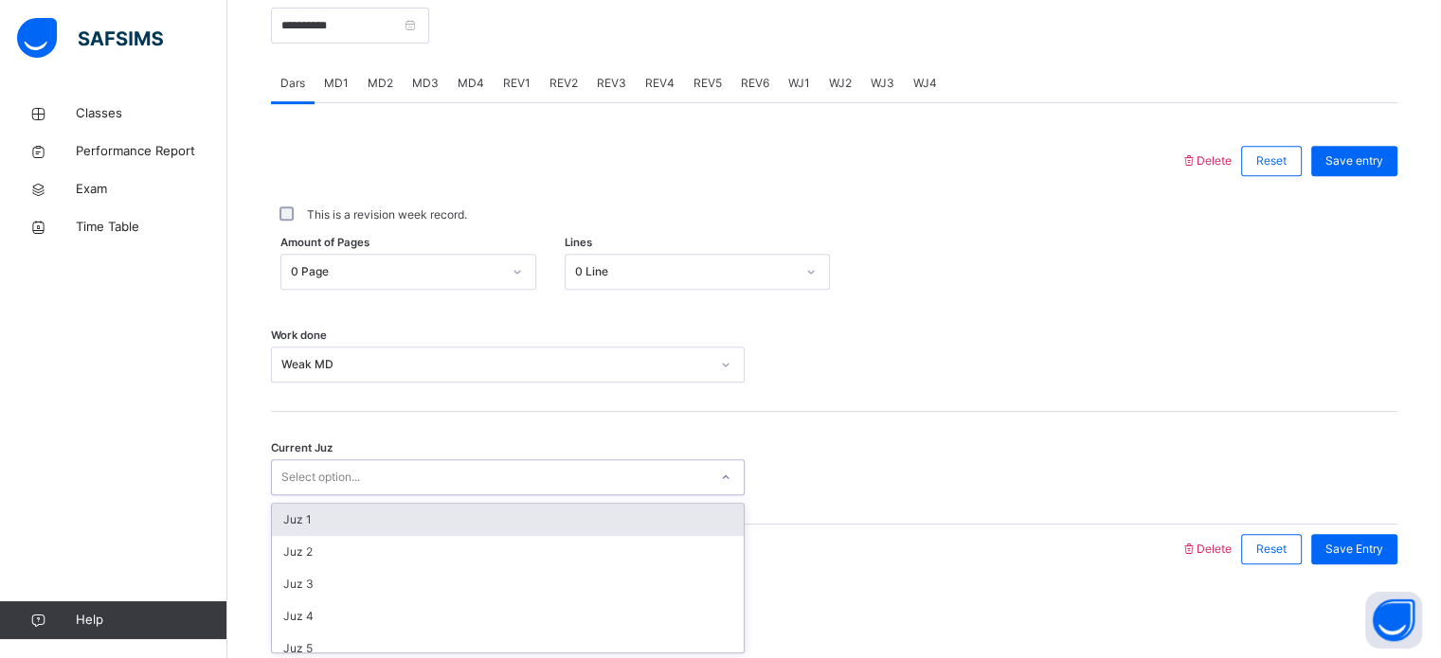
click at [314, 512] on div "Juz 1" at bounding box center [508, 520] width 472 height 32
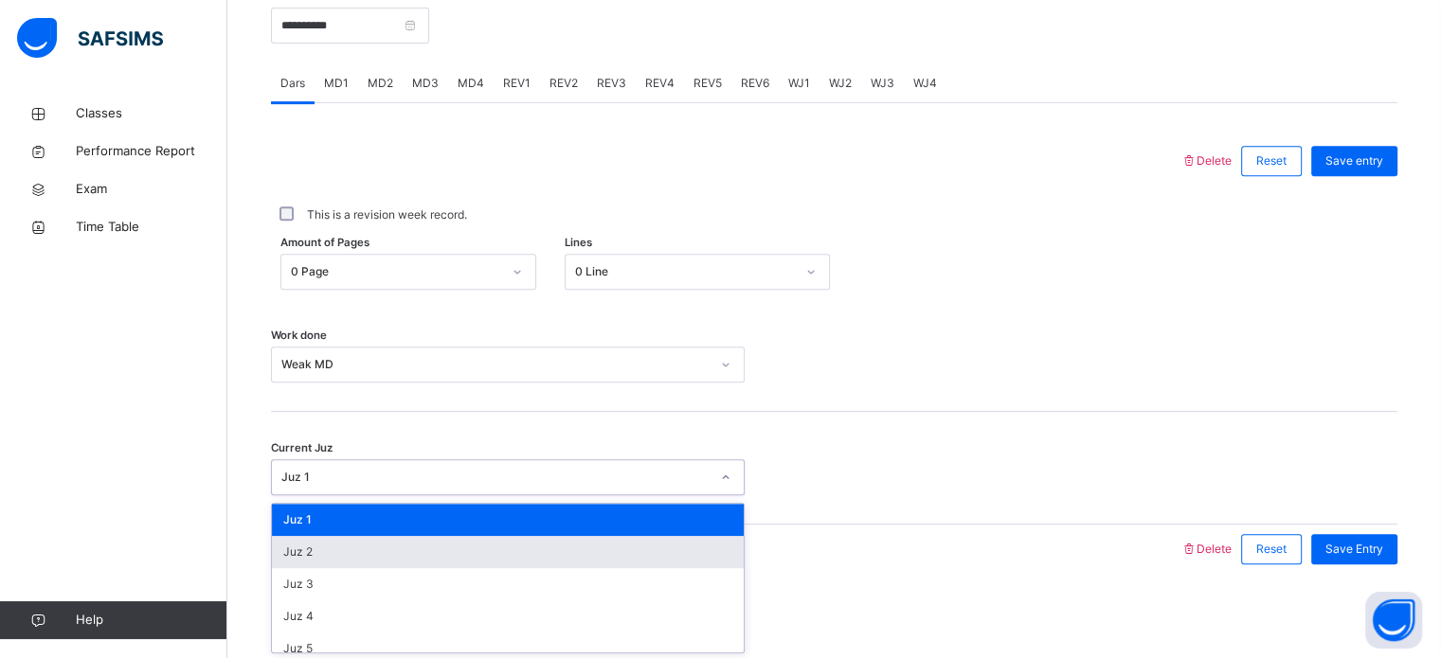
click at [323, 556] on div "Juz 2" at bounding box center [508, 552] width 472 height 32
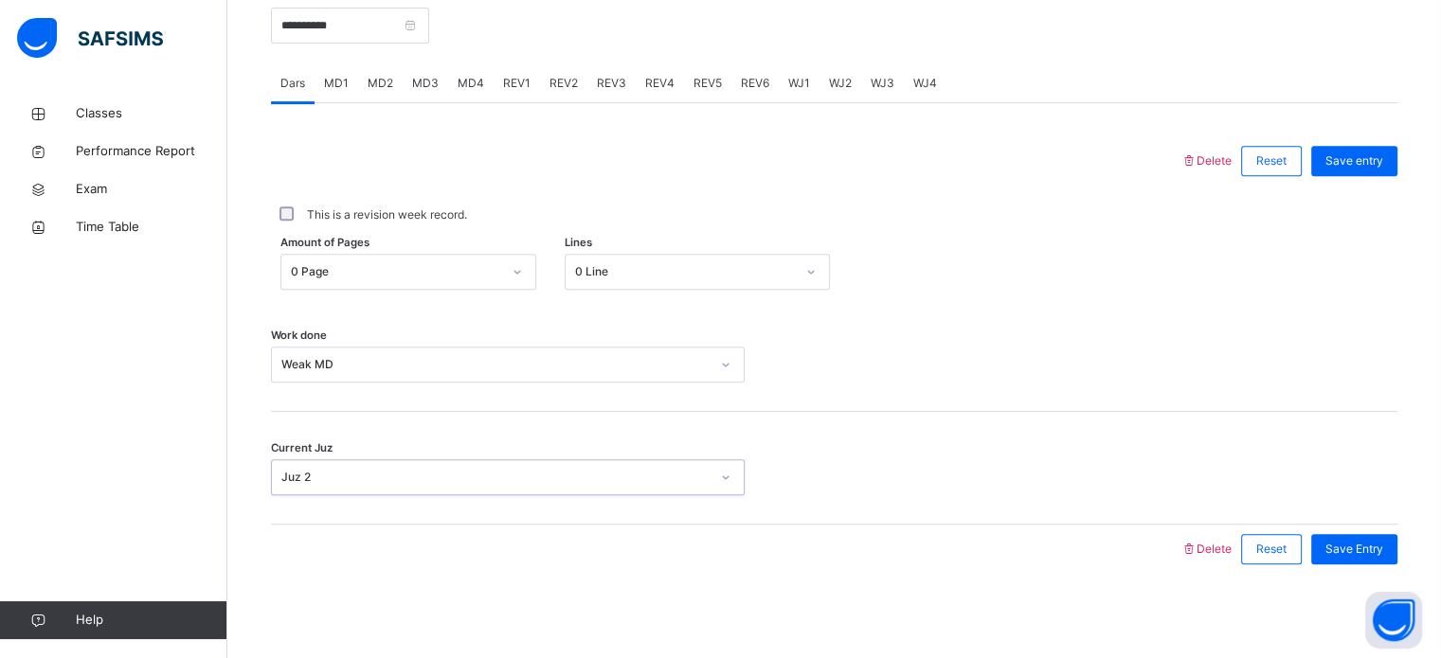
click at [1345, 516] on div "Current Juz option Juz 2, selected. 0 results available. Select is focused ,typ…" at bounding box center [834, 468] width 1126 height 113
click at [1341, 546] on span "Save Entry" at bounding box center [1354, 549] width 58 height 17
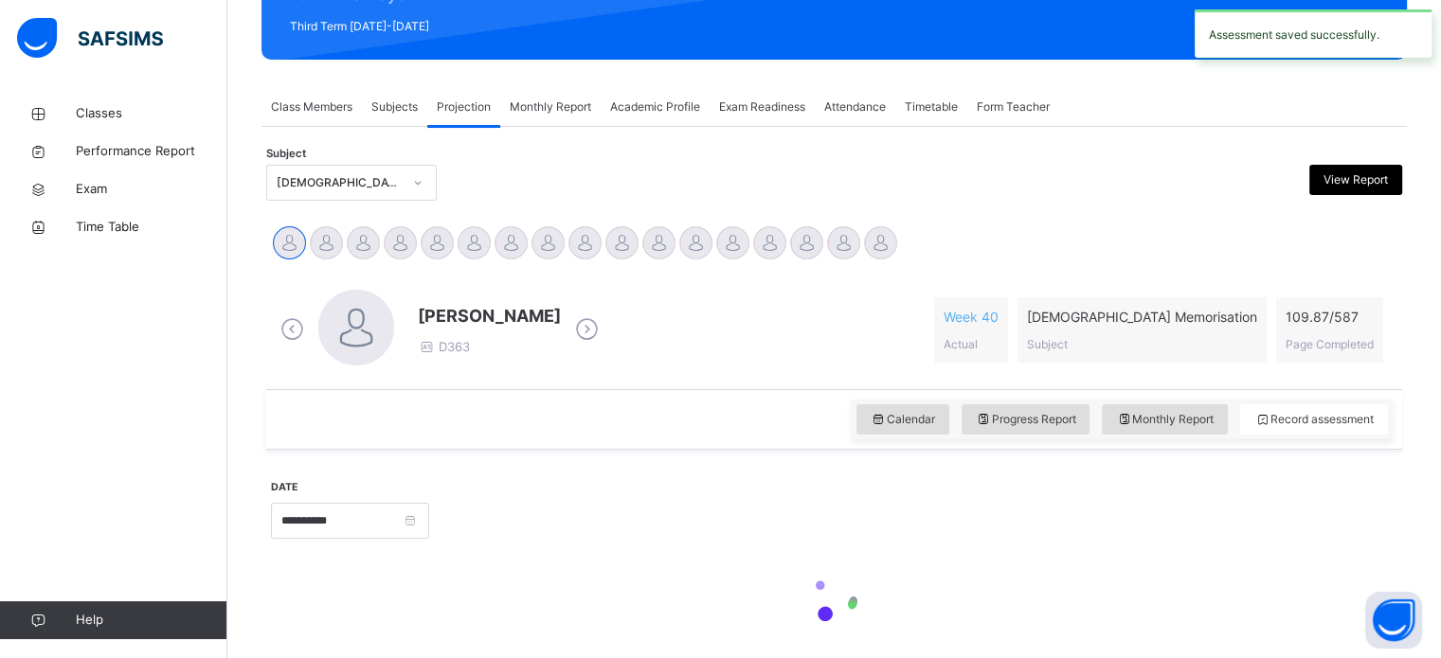
scroll to position [267, 0]
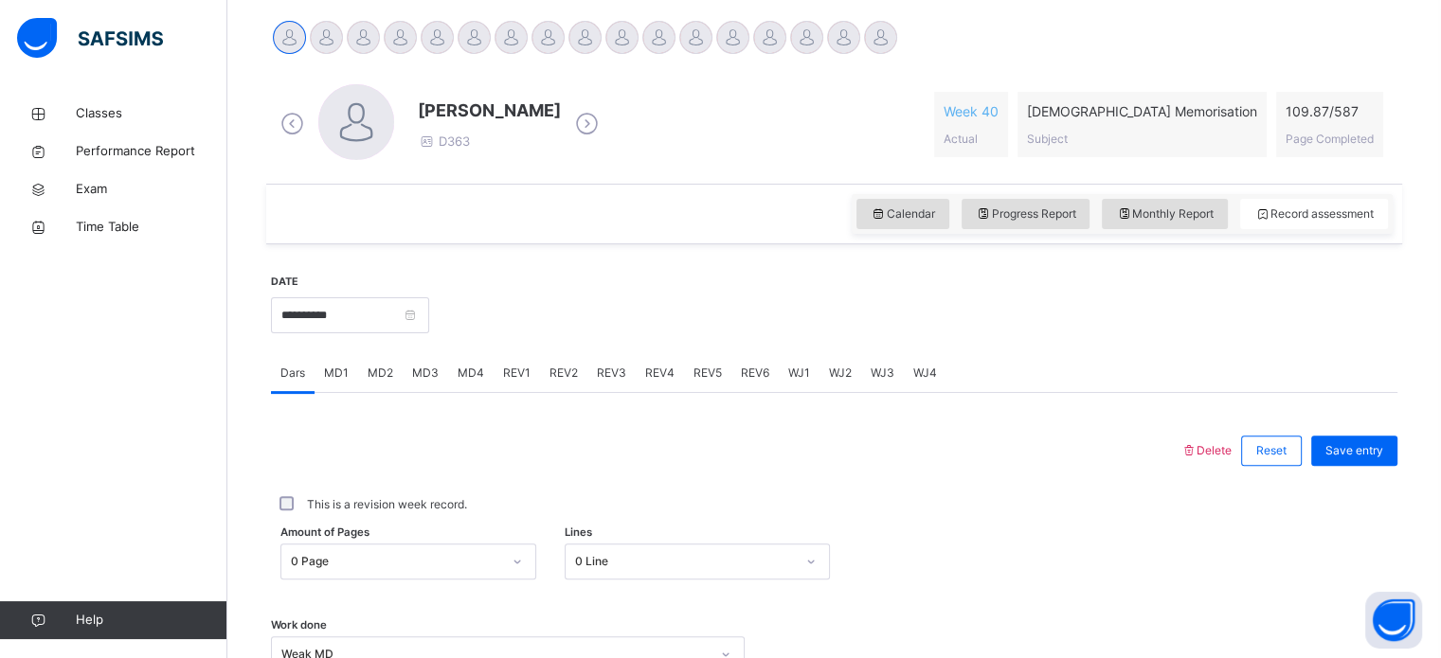
click at [321, 364] on div "MD1" at bounding box center [337, 373] width 44 height 38
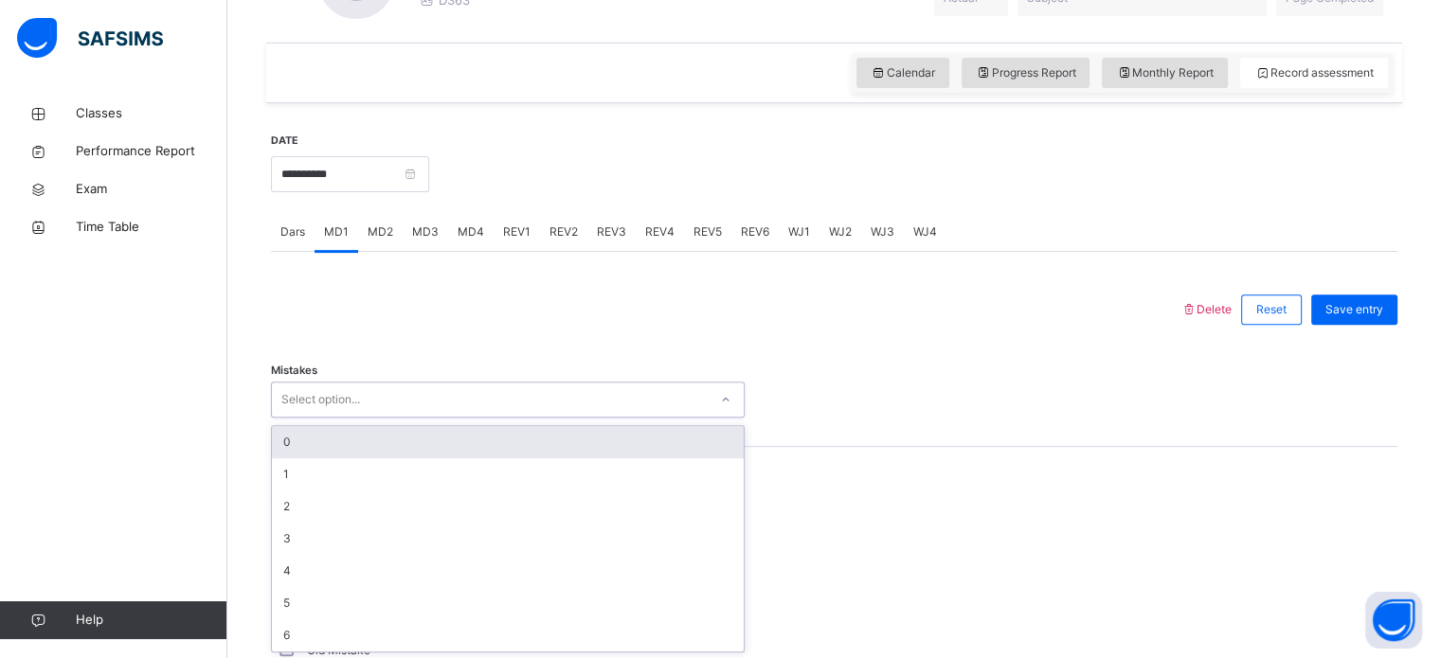
scroll to position [616, 0]
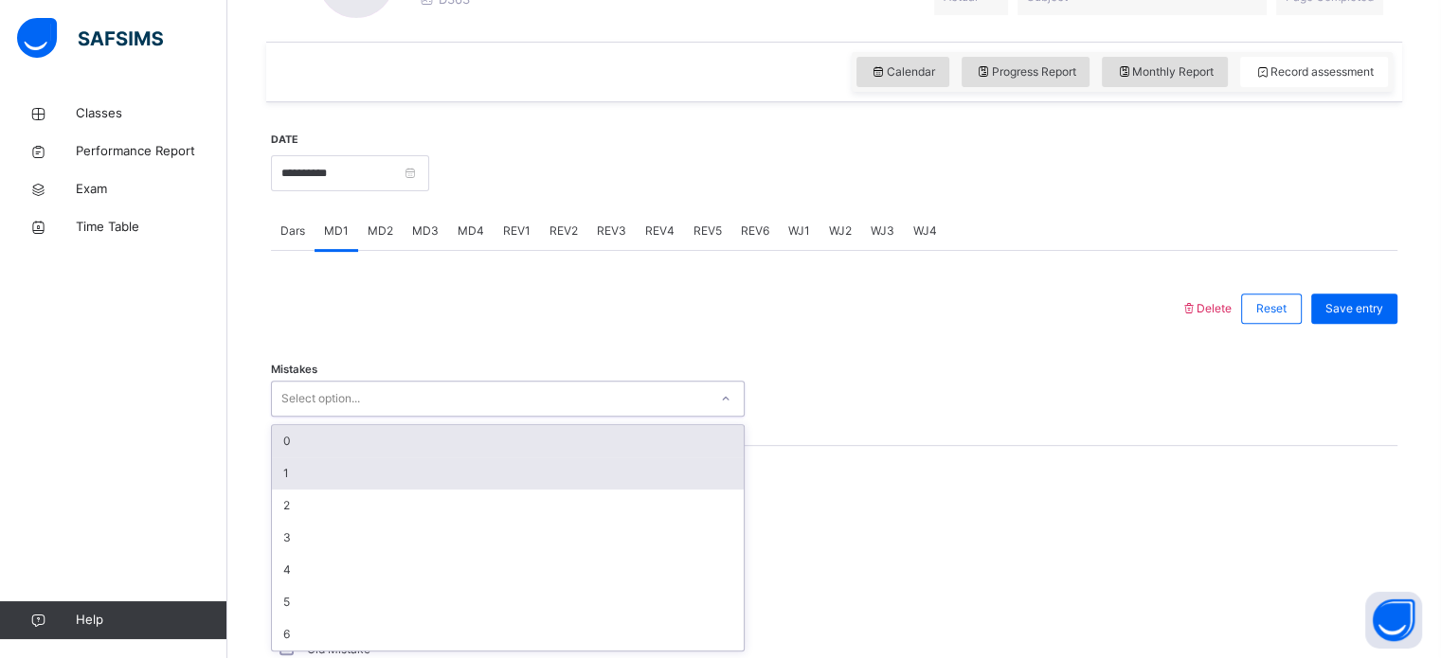
click at [293, 472] on div "1" at bounding box center [508, 474] width 472 height 32
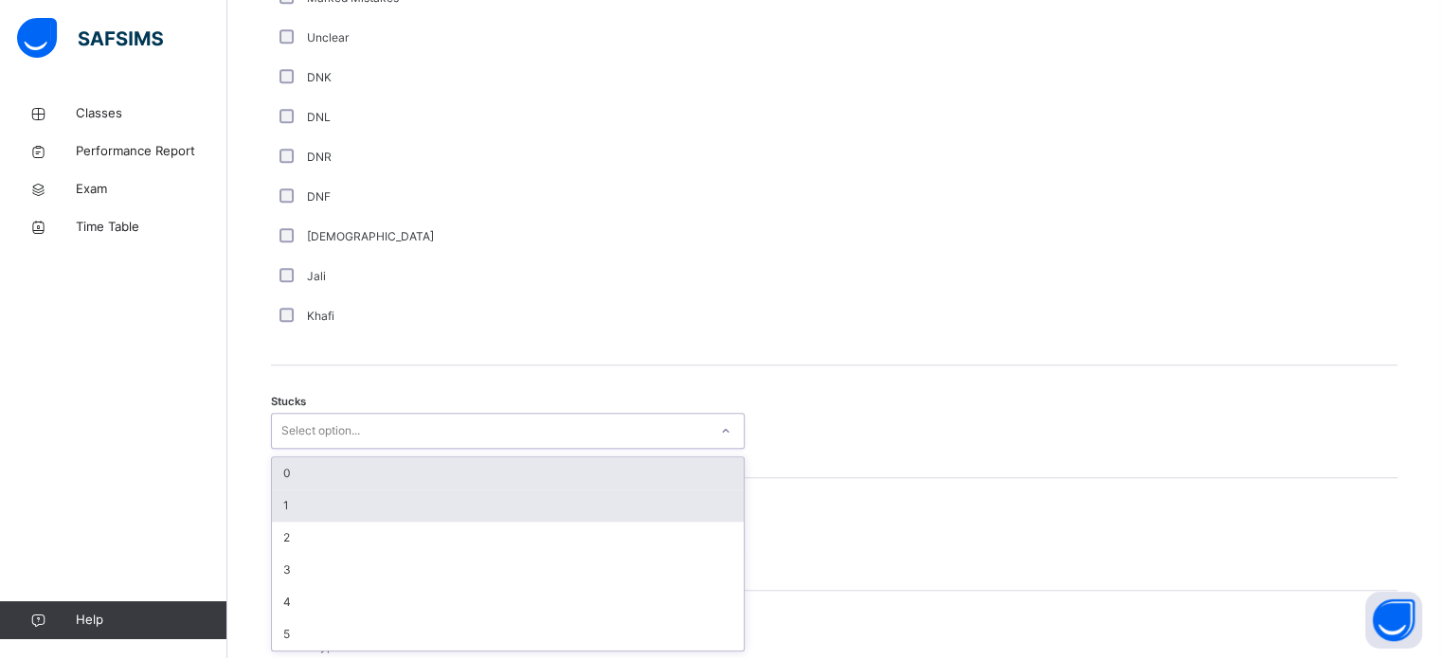
click at [303, 510] on div "1" at bounding box center [508, 506] width 472 height 32
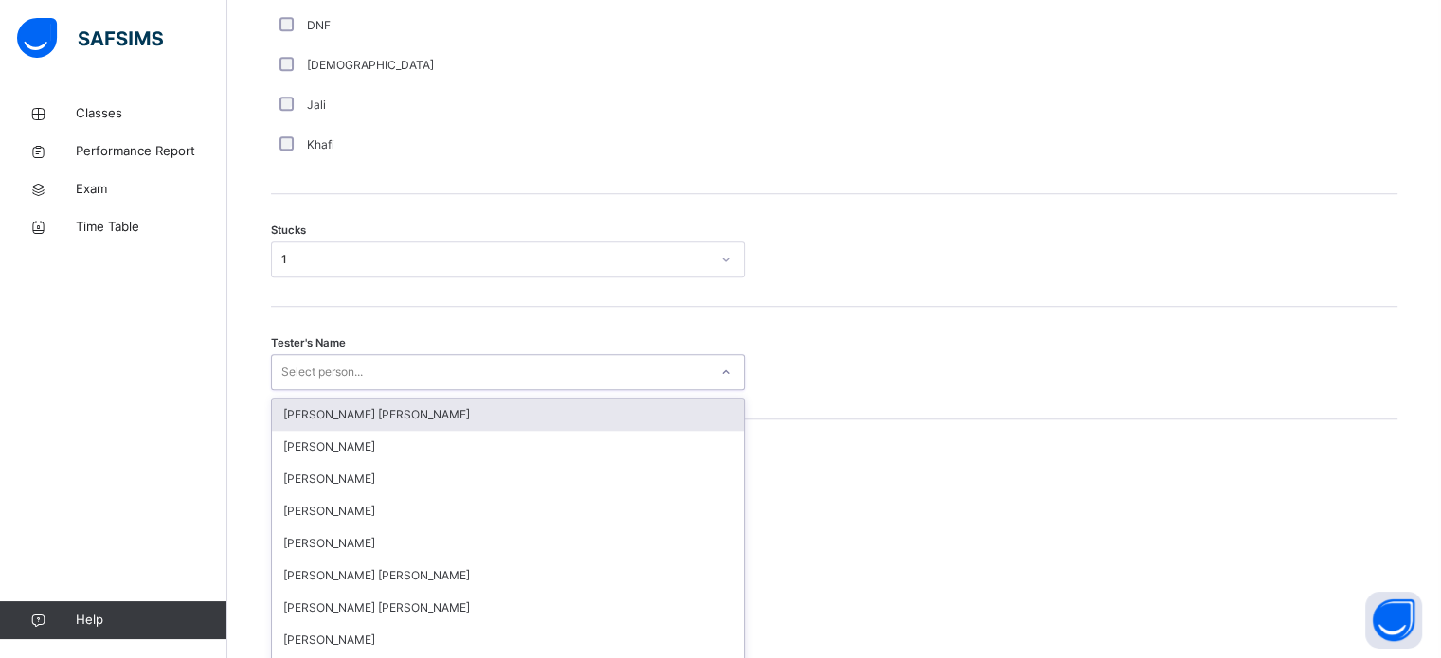
scroll to position [1510, 0]
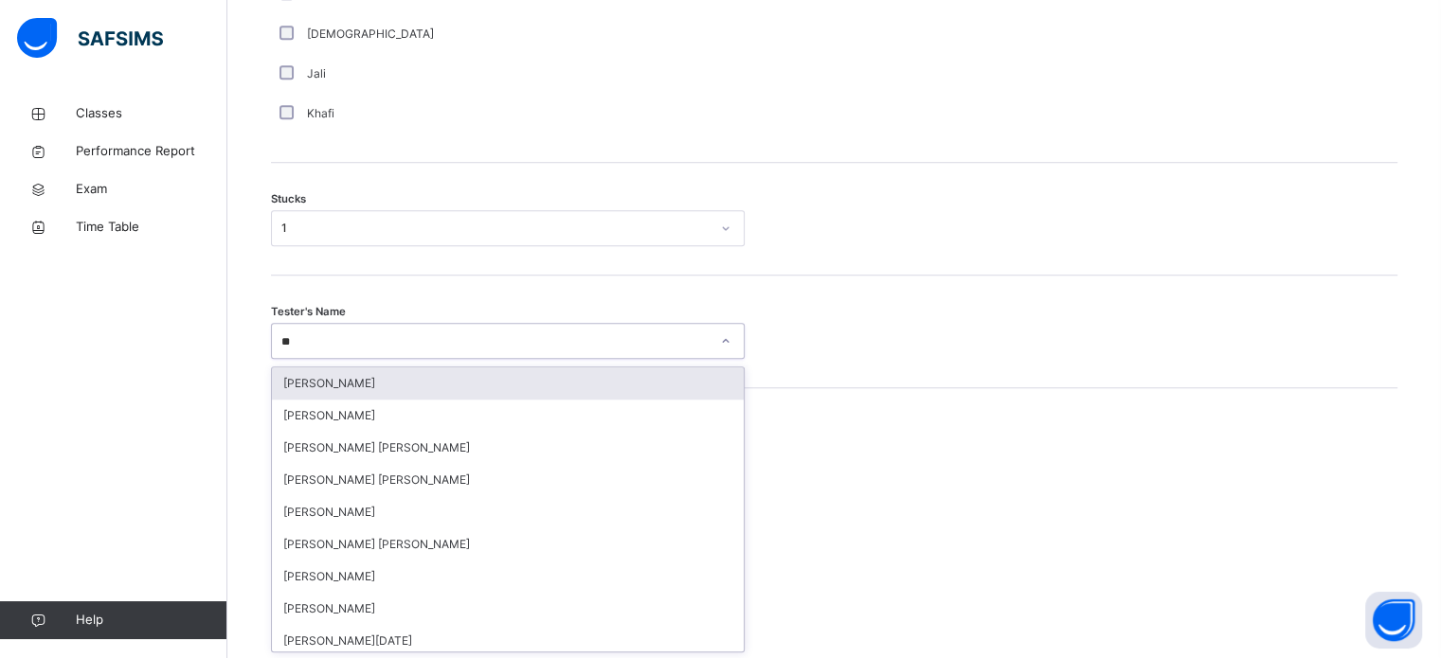
type input "***"
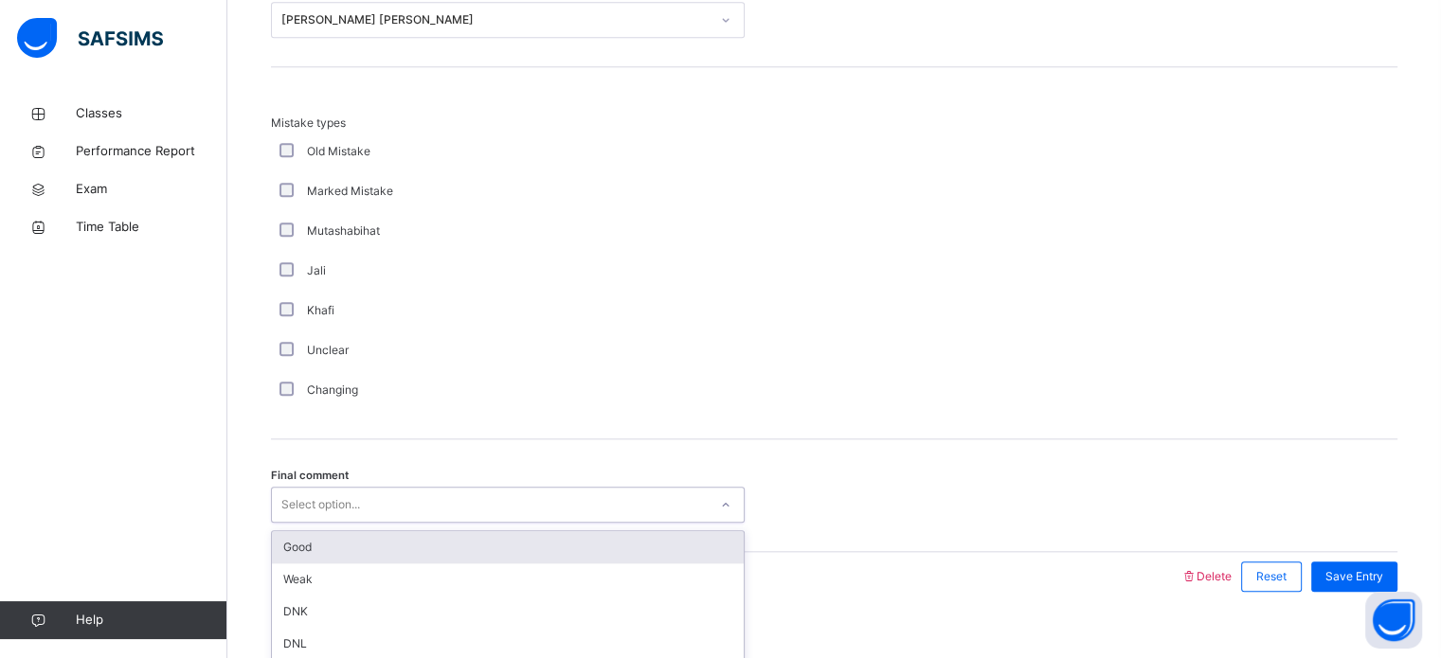
scroll to position [1858, 0]
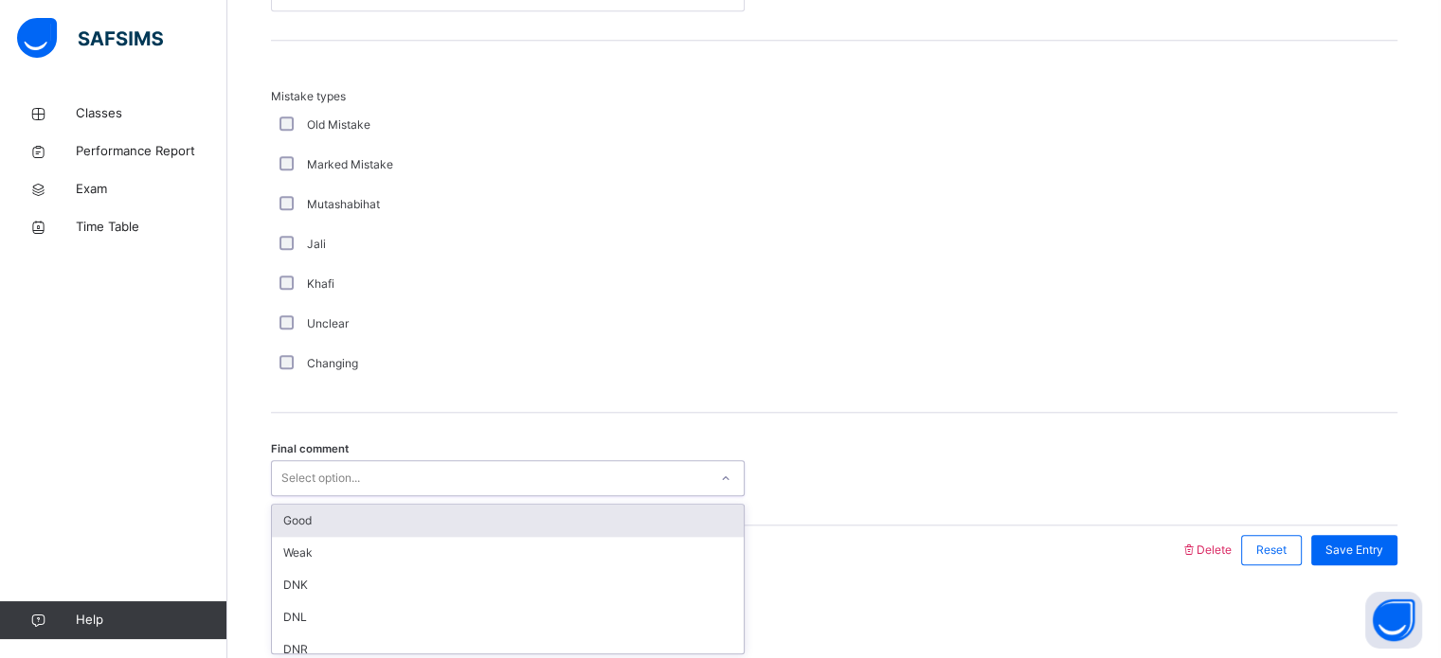
click at [322, 529] on div "Good" at bounding box center [508, 521] width 472 height 32
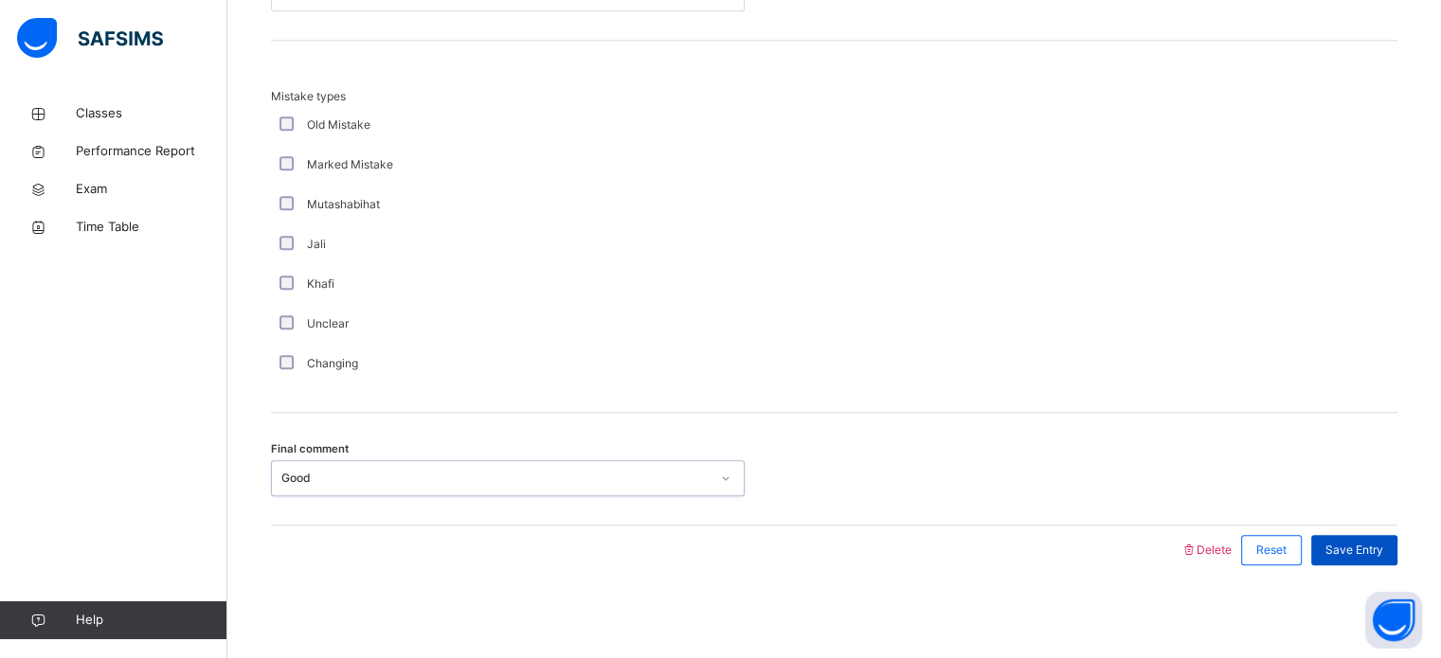
click at [1383, 545] on span "Save Entry" at bounding box center [1354, 550] width 58 height 17
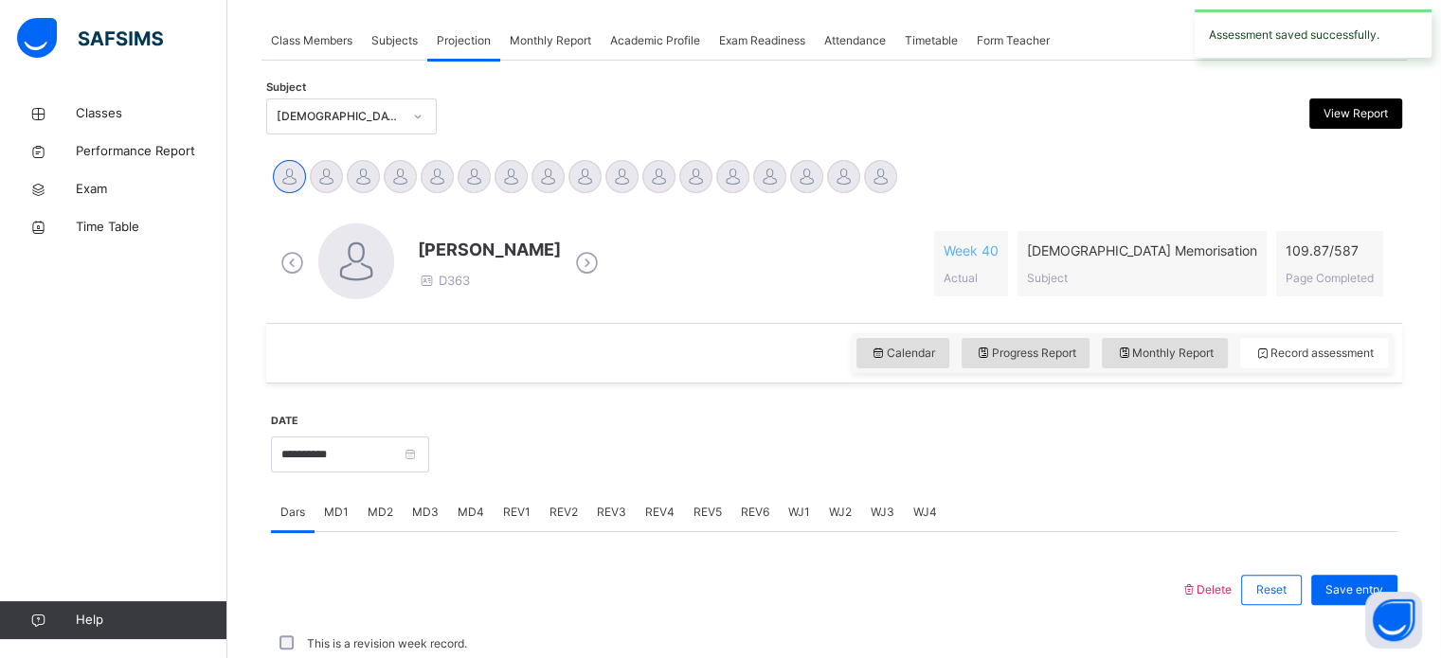
scroll to position [764, 0]
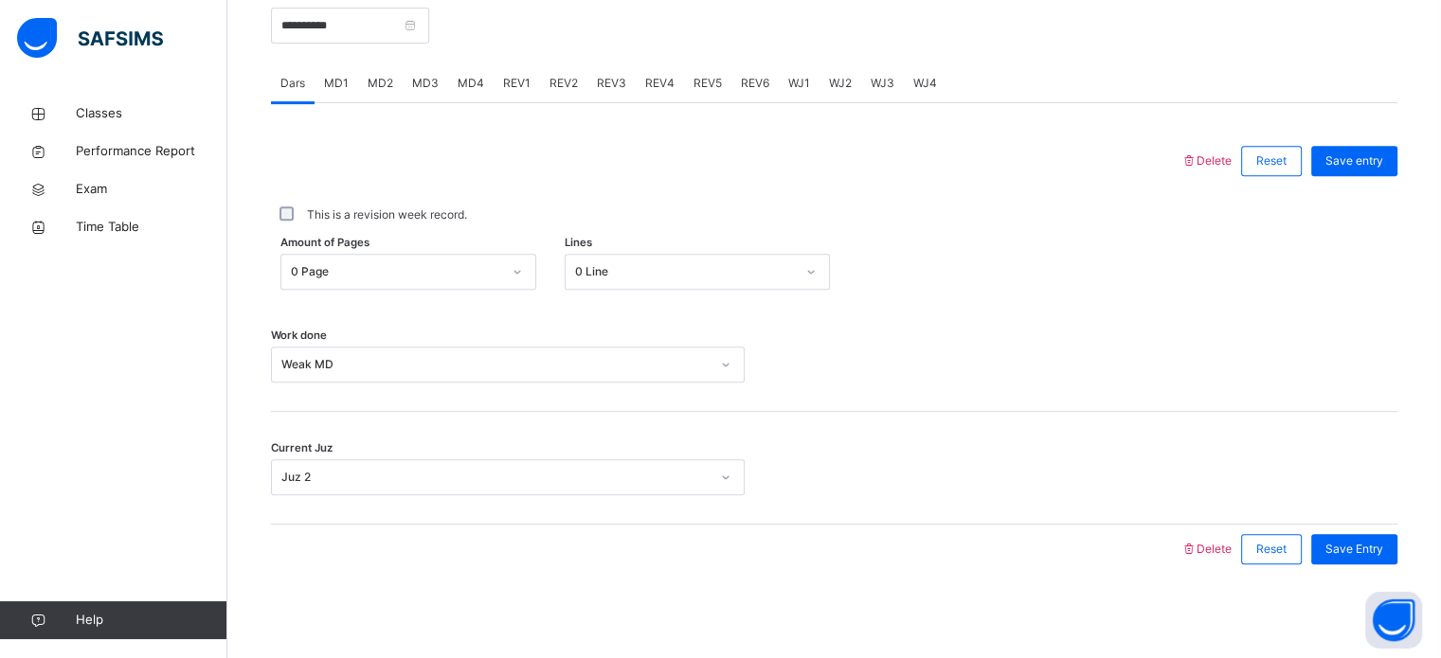
click at [512, 77] on span "REV1" at bounding box center [516, 83] width 27 height 17
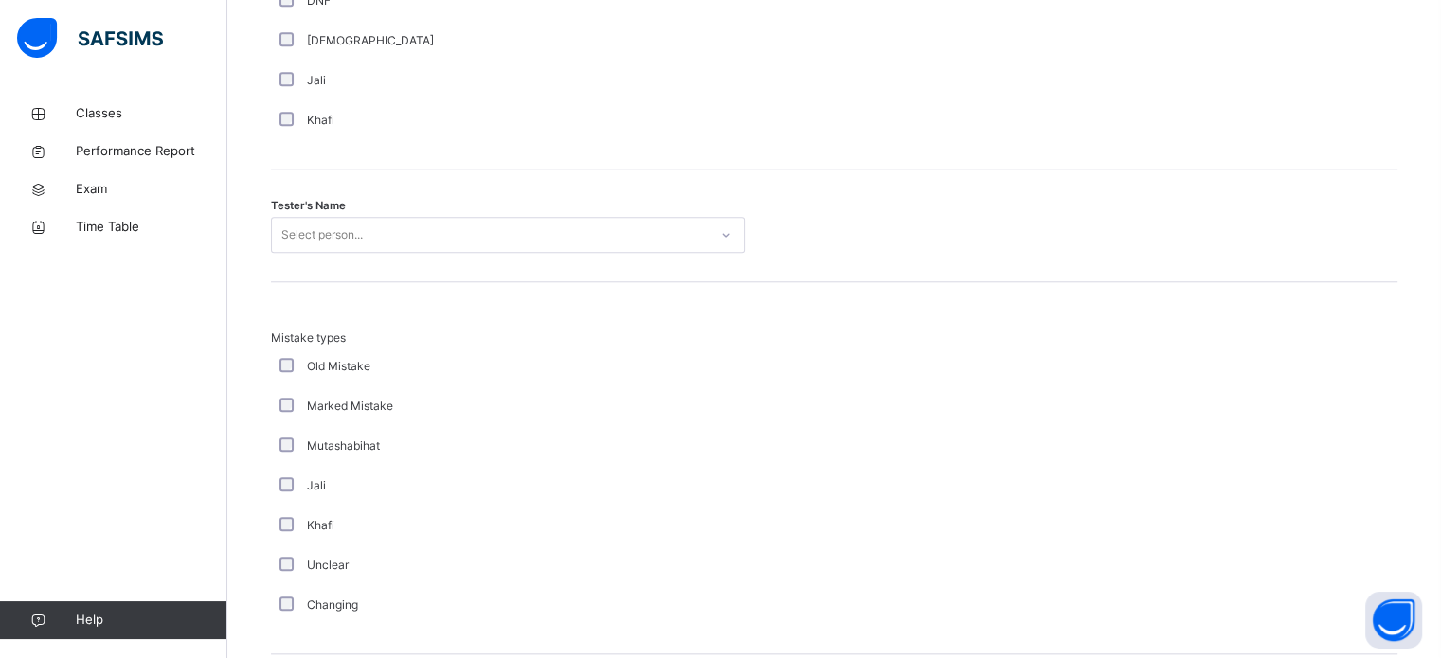
scroll to position [2083, 0]
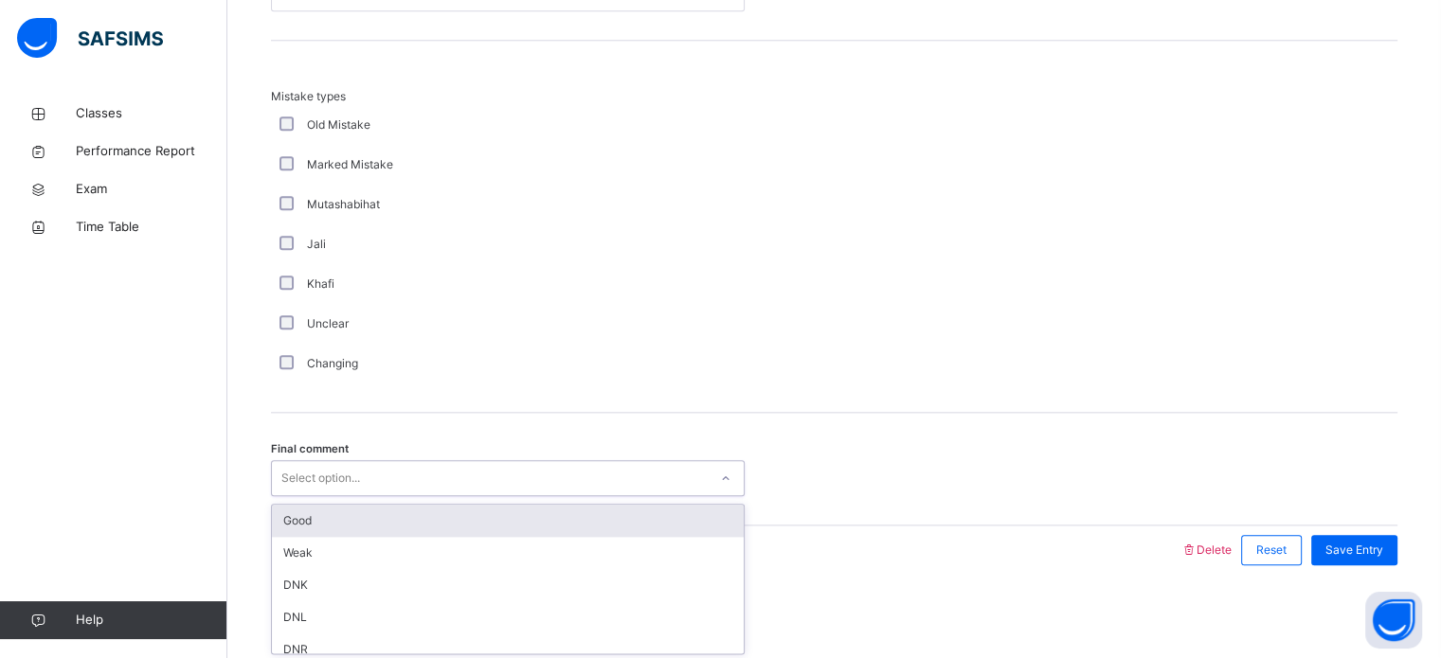
click at [337, 525] on div "Good" at bounding box center [508, 521] width 472 height 32
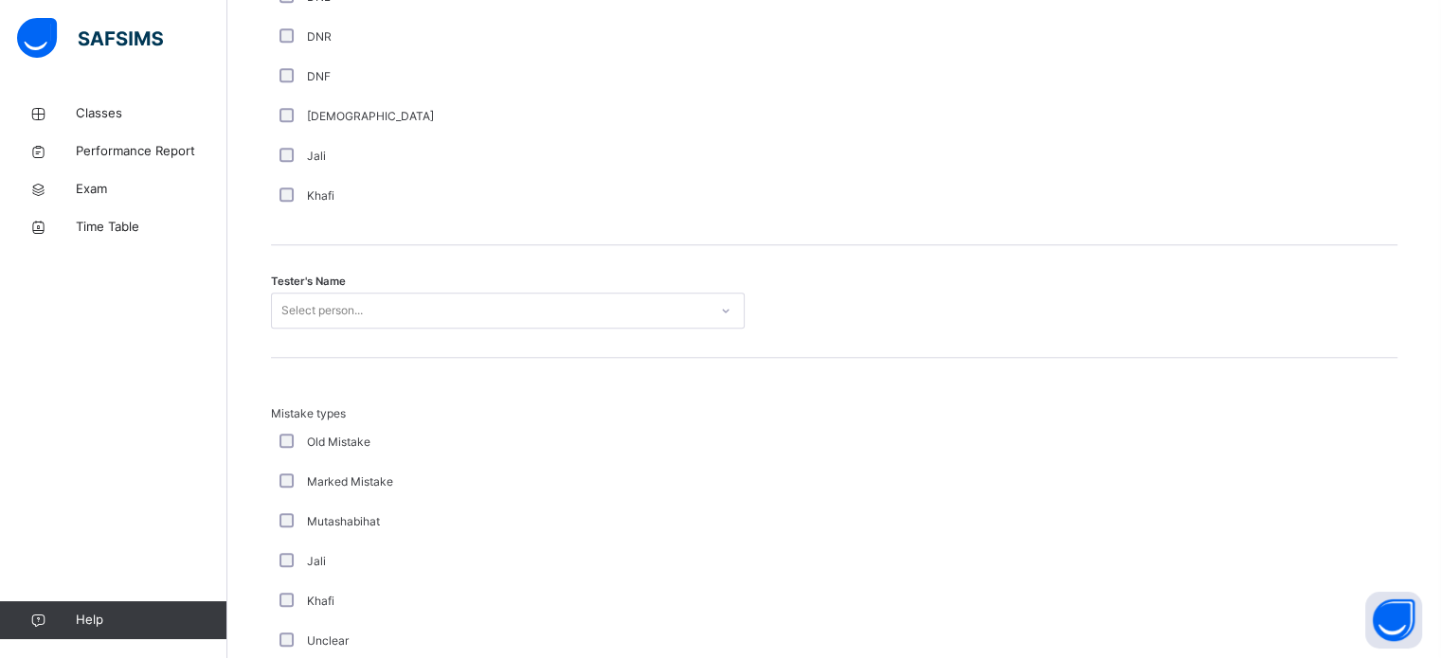
scroll to position [1763, 0]
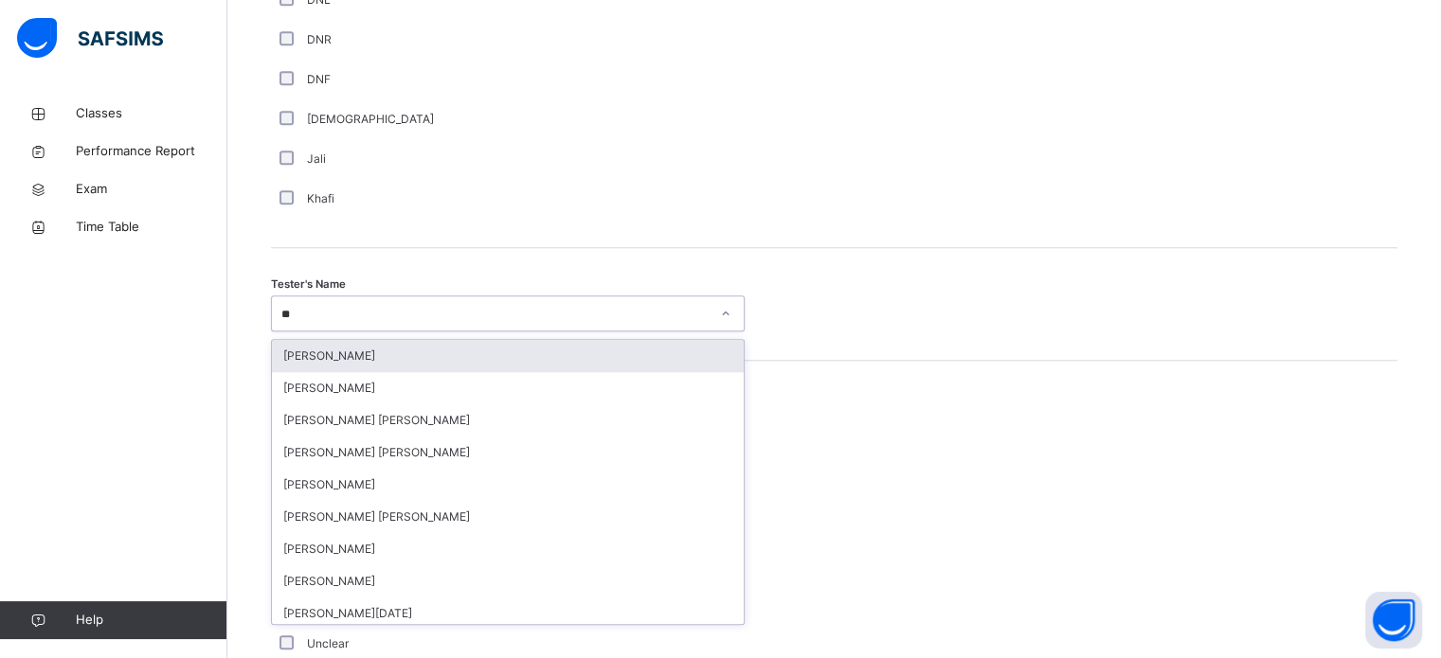
type input "***"
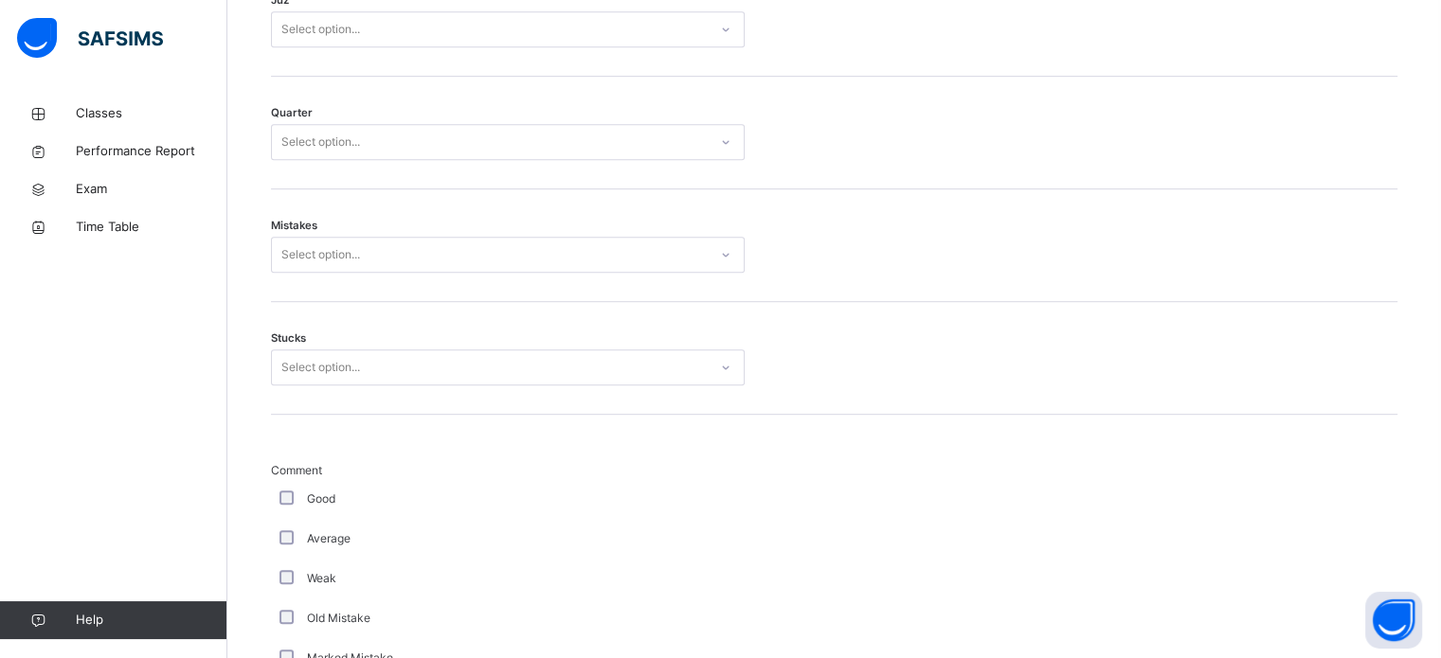
scroll to position [997, 0]
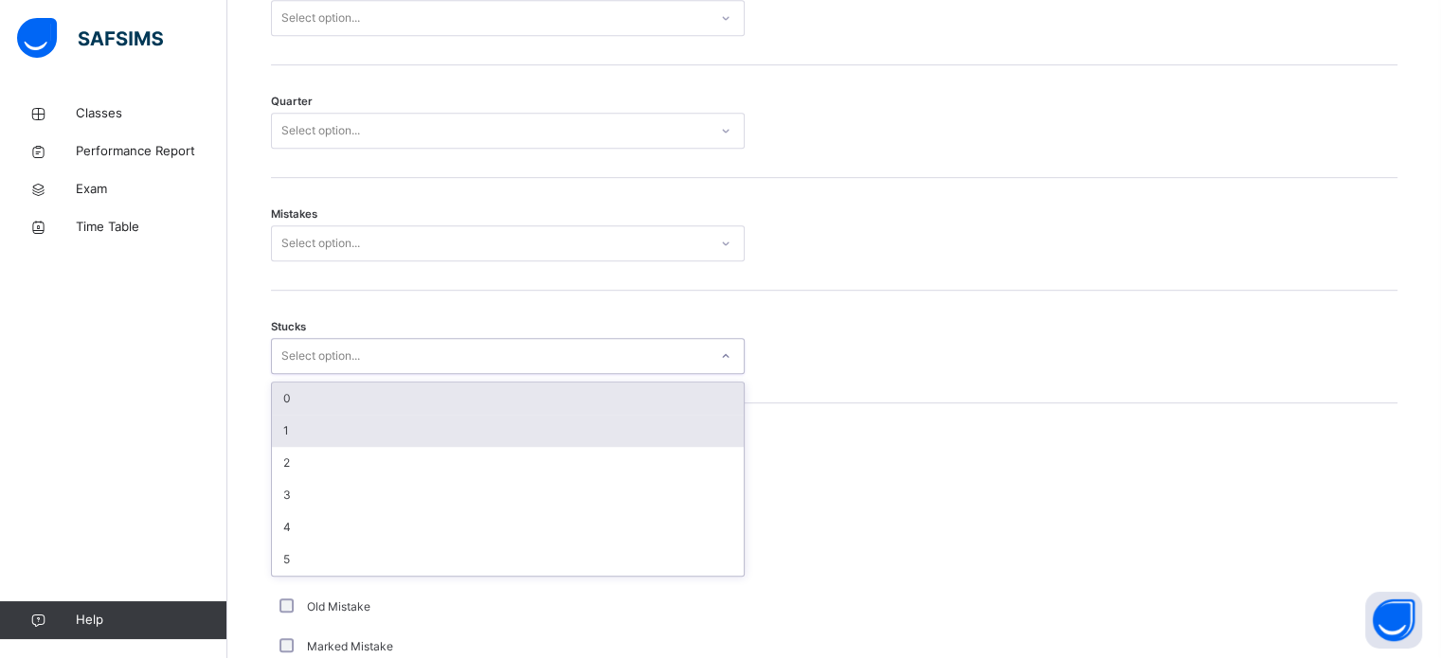
click at [297, 435] on div "1" at bounding box center [508, 431] width 472 height 32
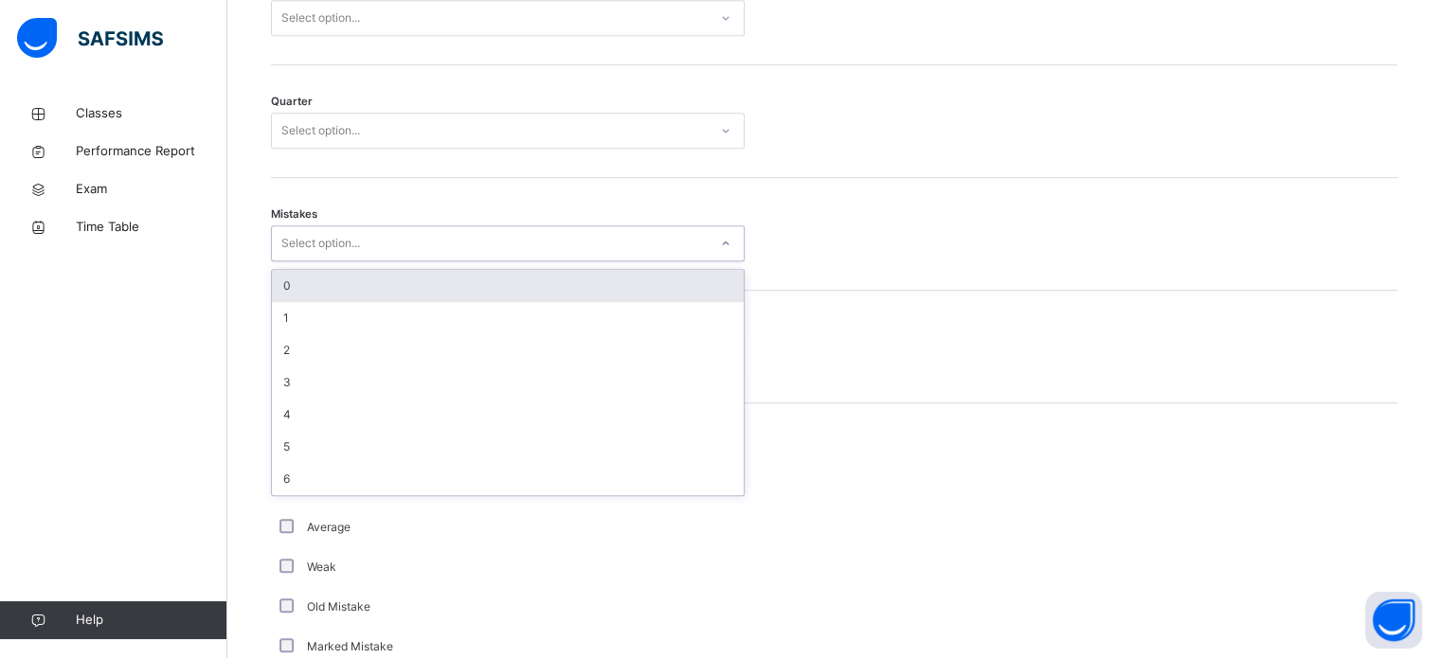
click at [315, 299] on div "0" at bounding box center [508, 286] width 472 height 32
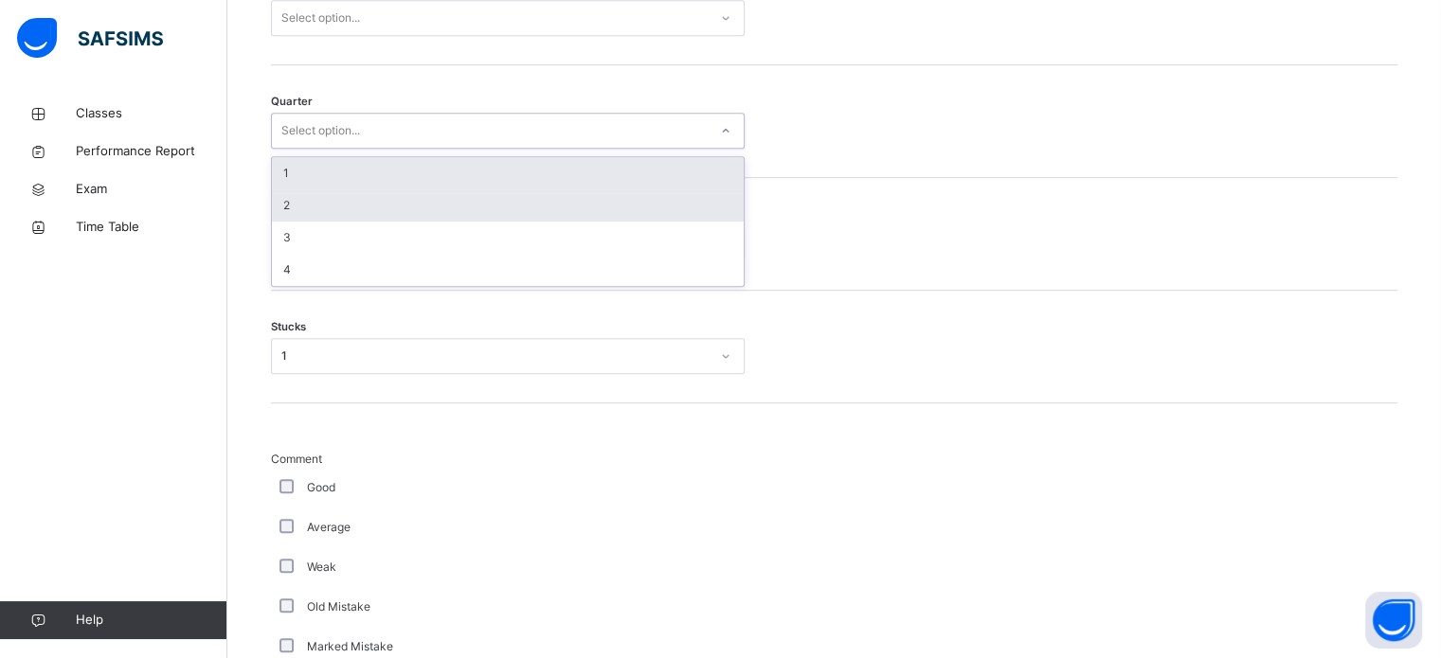
click at [303, 217] on div "2" at bounding box center [508, 205] width 472 height 32
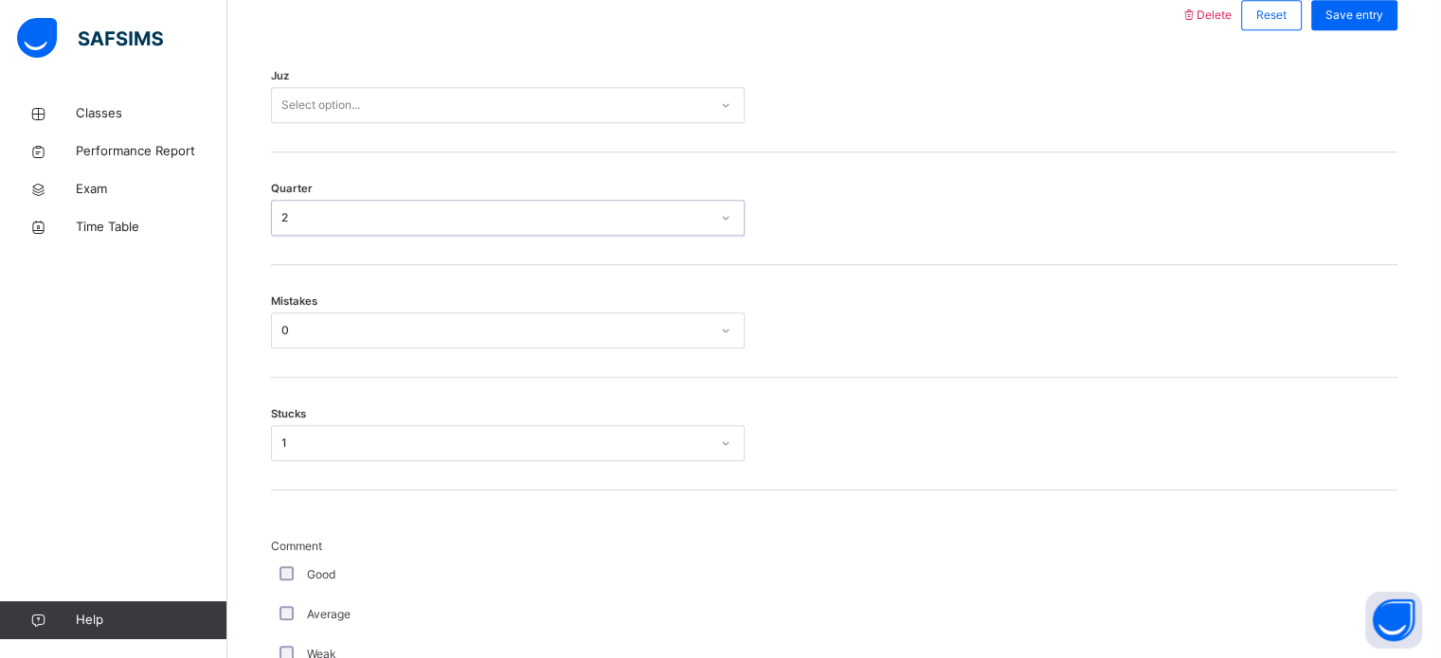
scroll to position [892, 0]
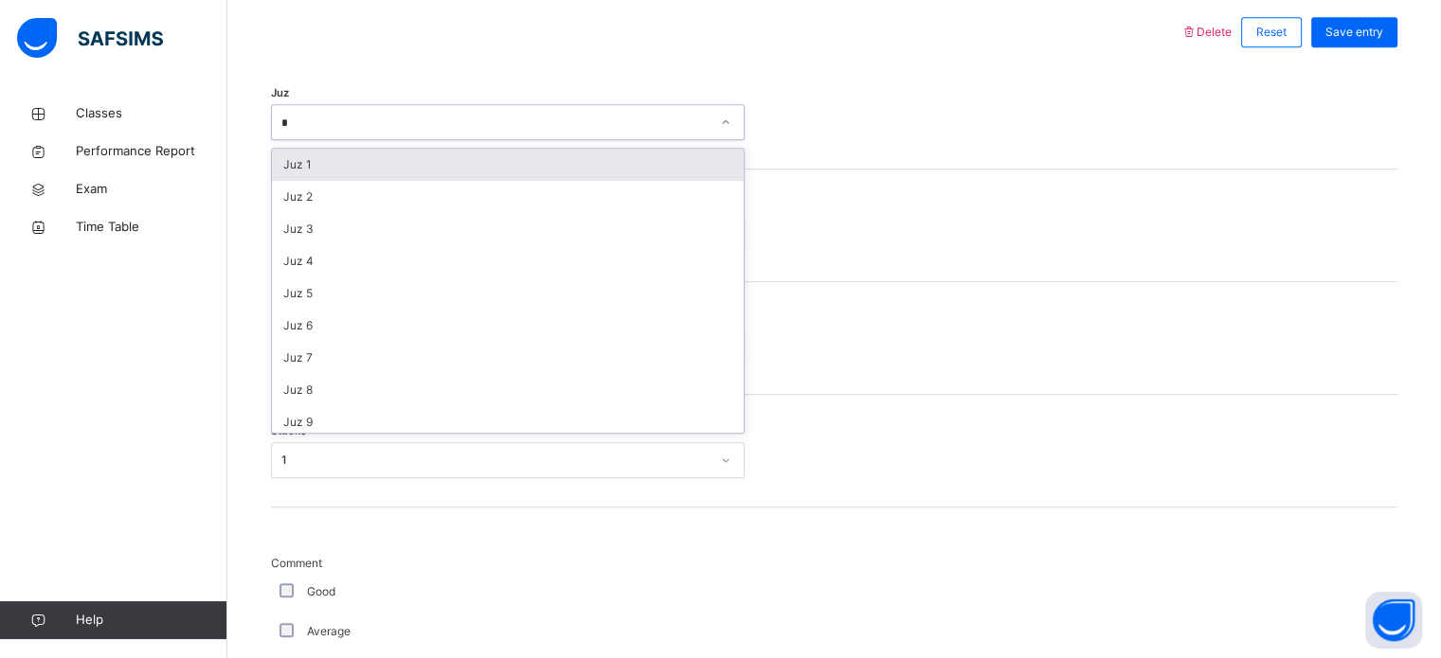
type input "**"
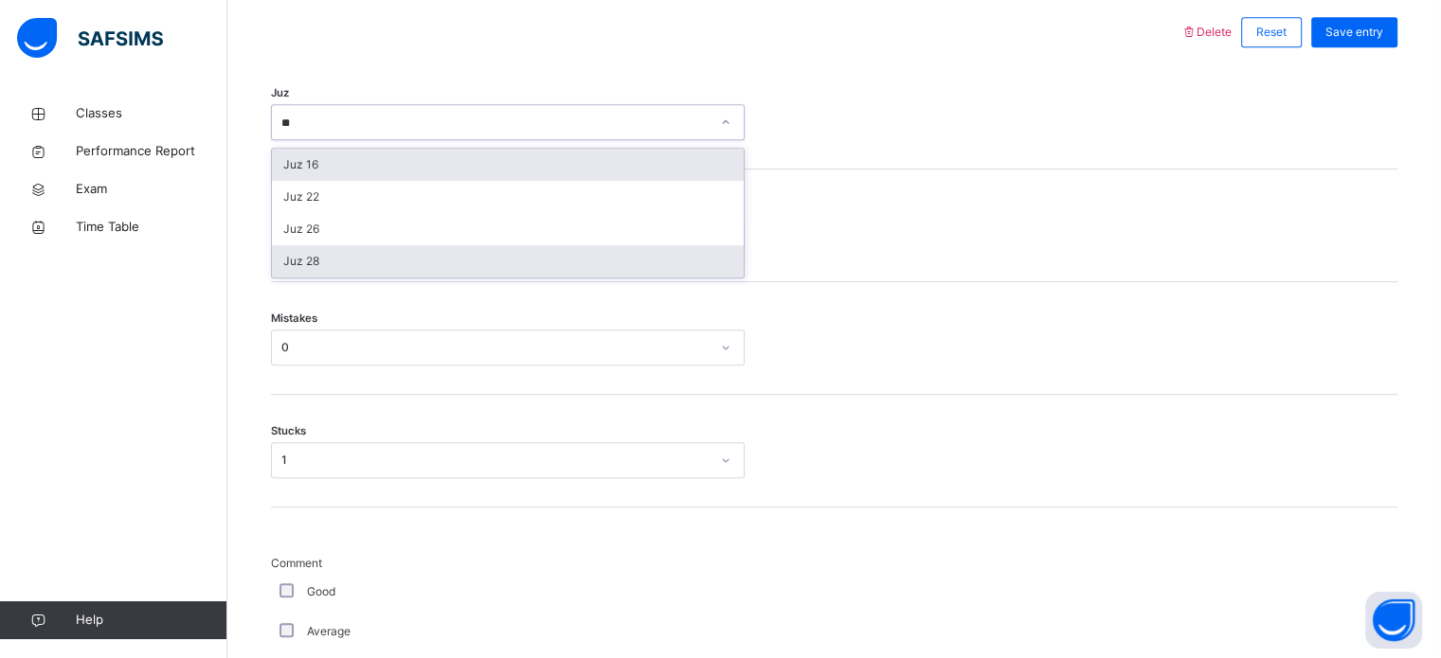
click at [299, 267] on div "Juz 28" at bounding box center [508, 261] width 472 height 32
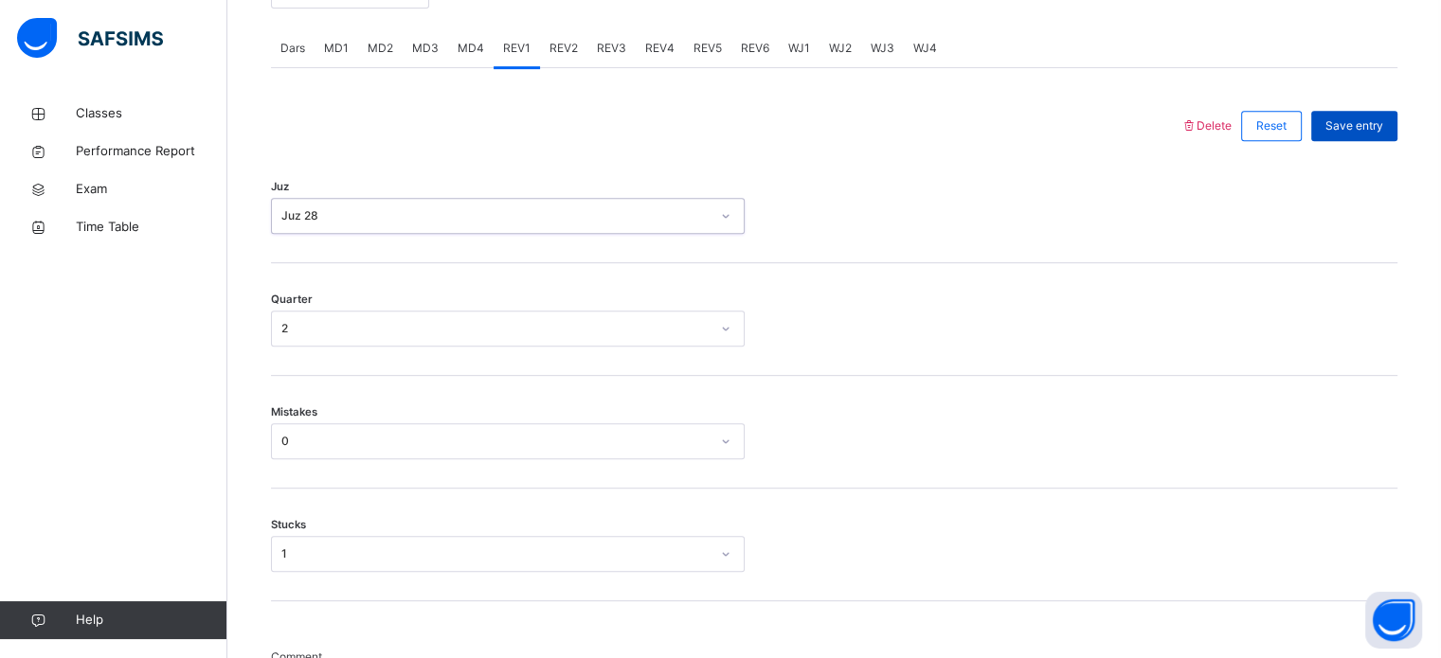
click at [1373, 114] on div "Save entry" at bounding box center [1354, 126] width 86 height 30
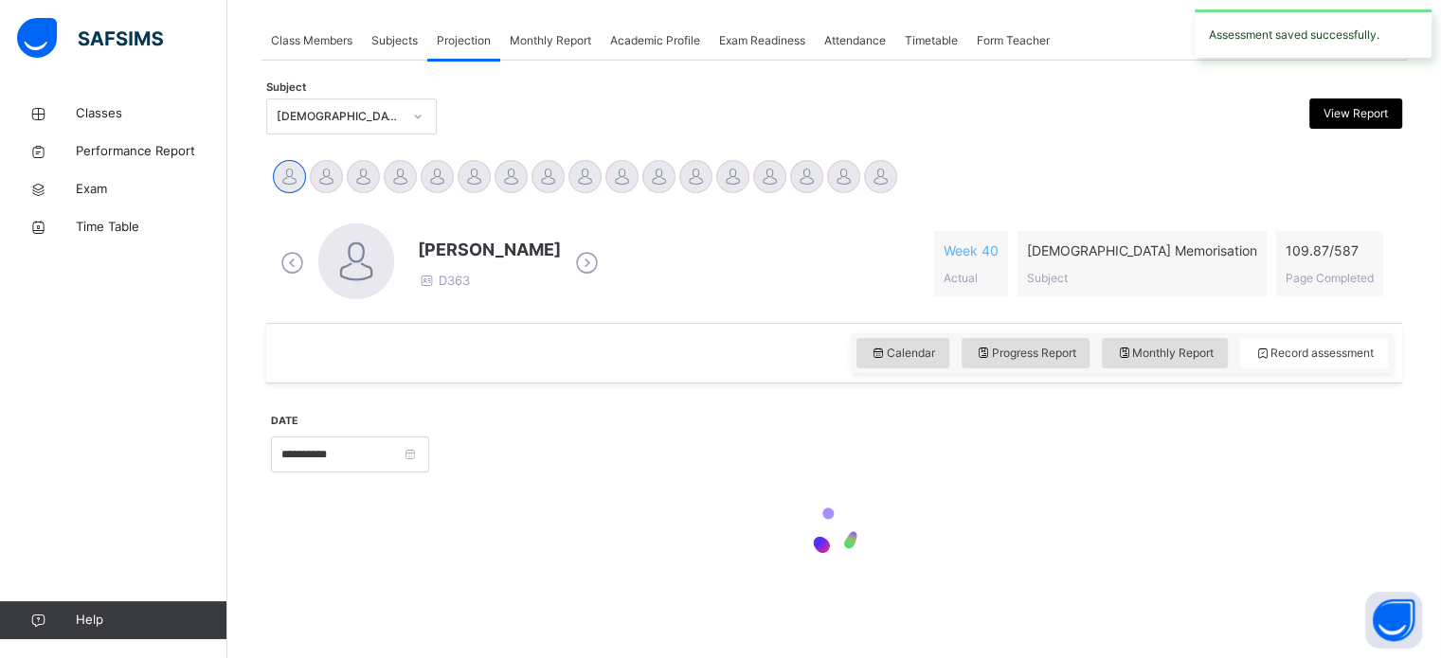
scroll to position [764, 0]
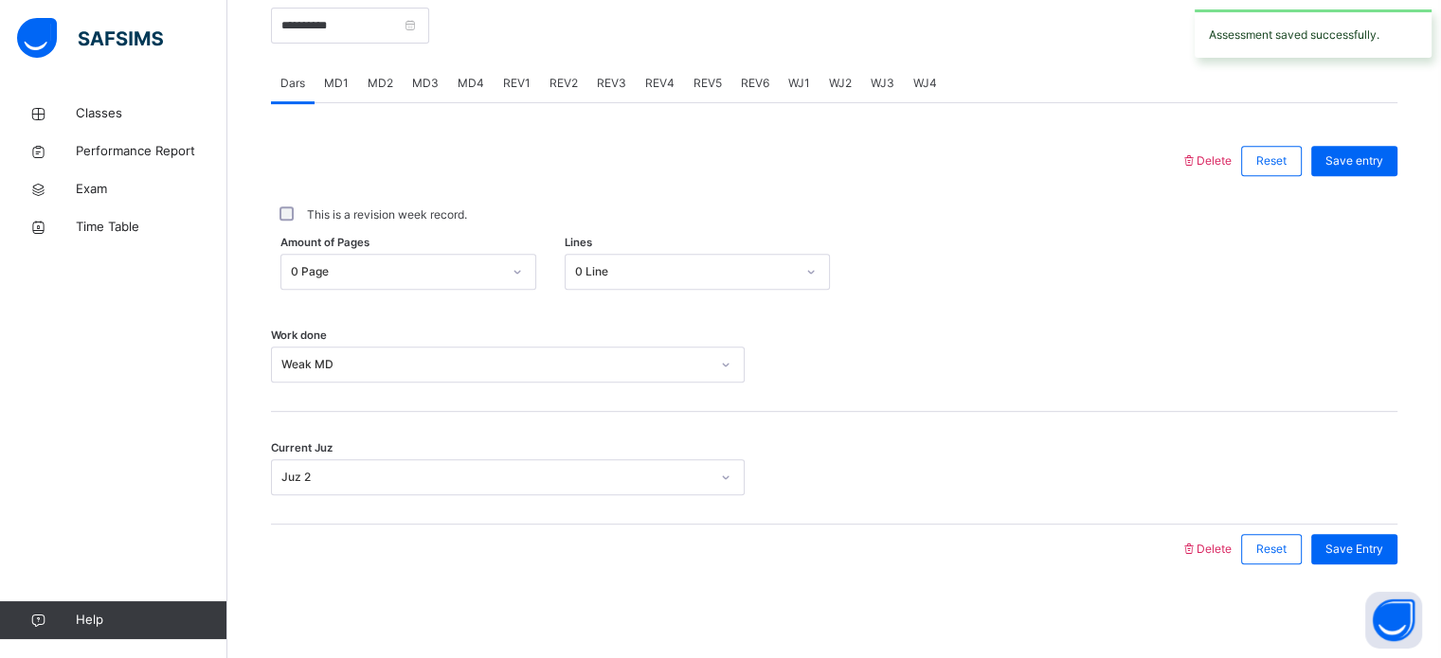
click at [576, 89] on div "REV2" at bounding box center [563, 83] width 47 height 38
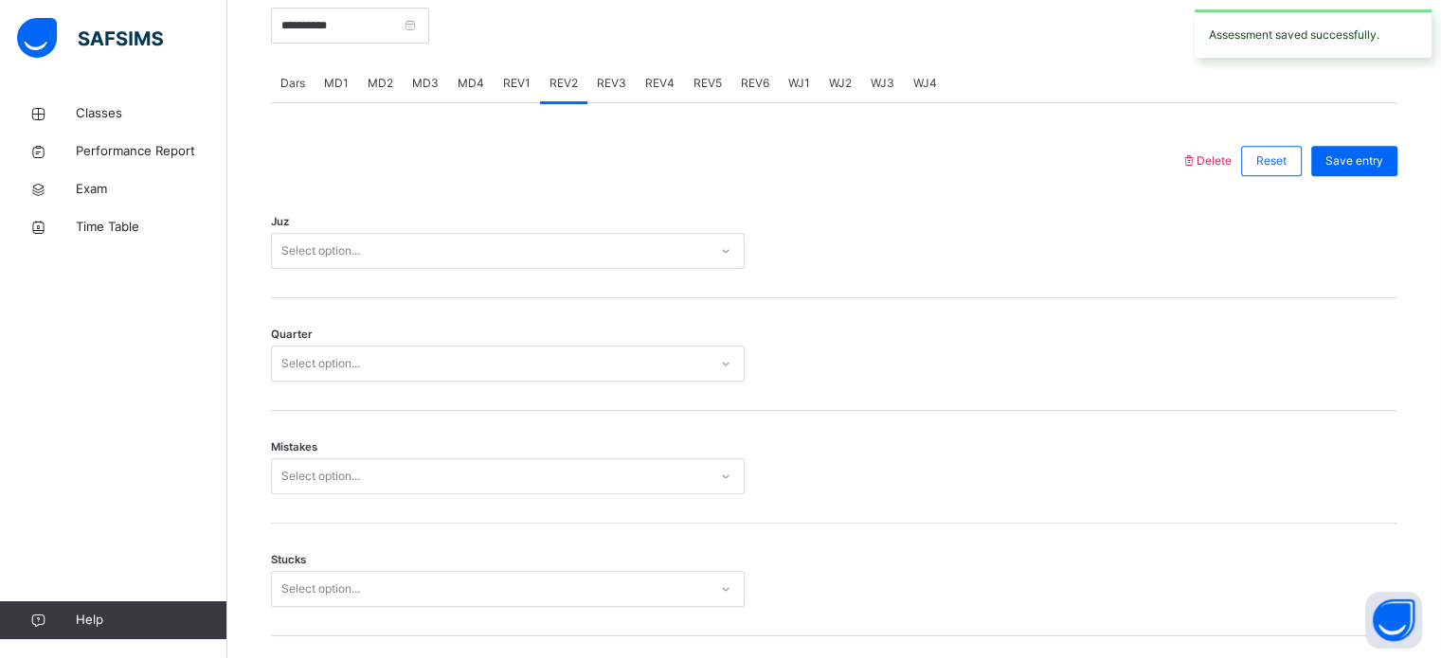
scroll to position [799, 0]
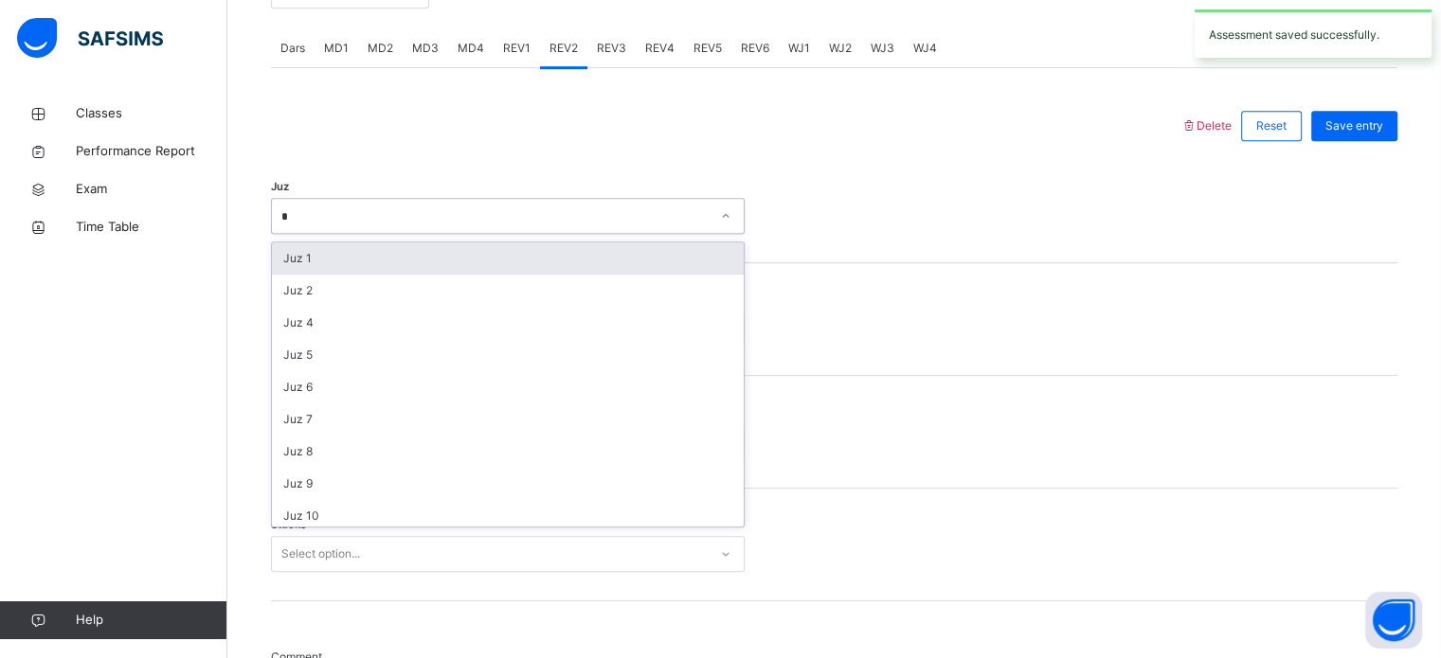
type input "**"
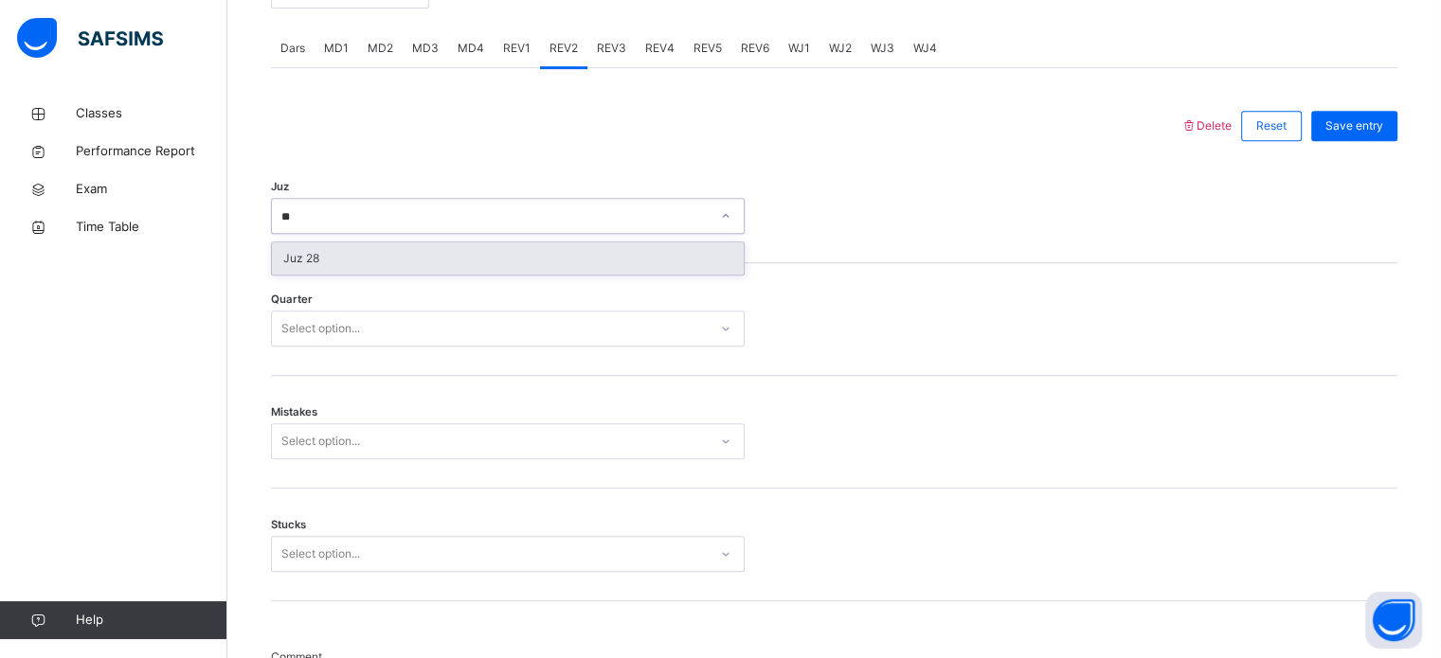
click at [316, 269] on div "Juz 28" at bounding box center [508, 259] width 472 height 32
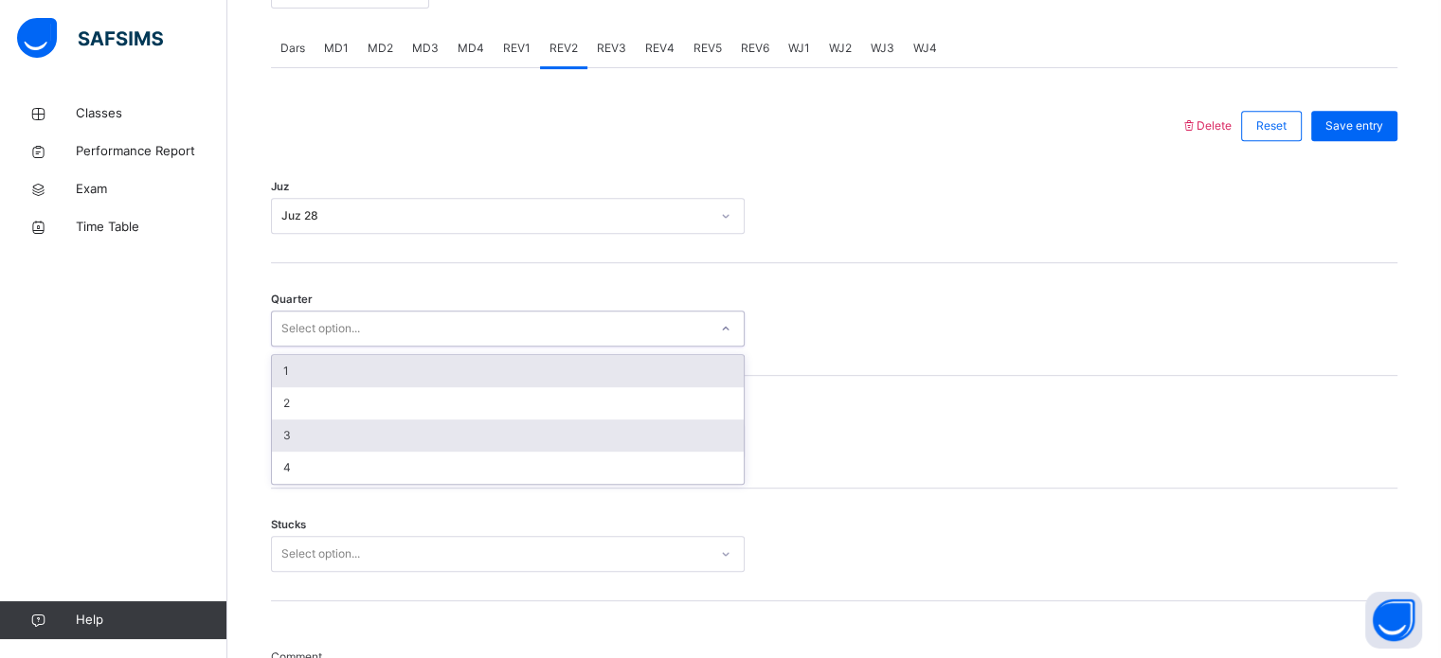
click at [299, 431] on div "3" at bounding box center [508, 436] width 472 height 32
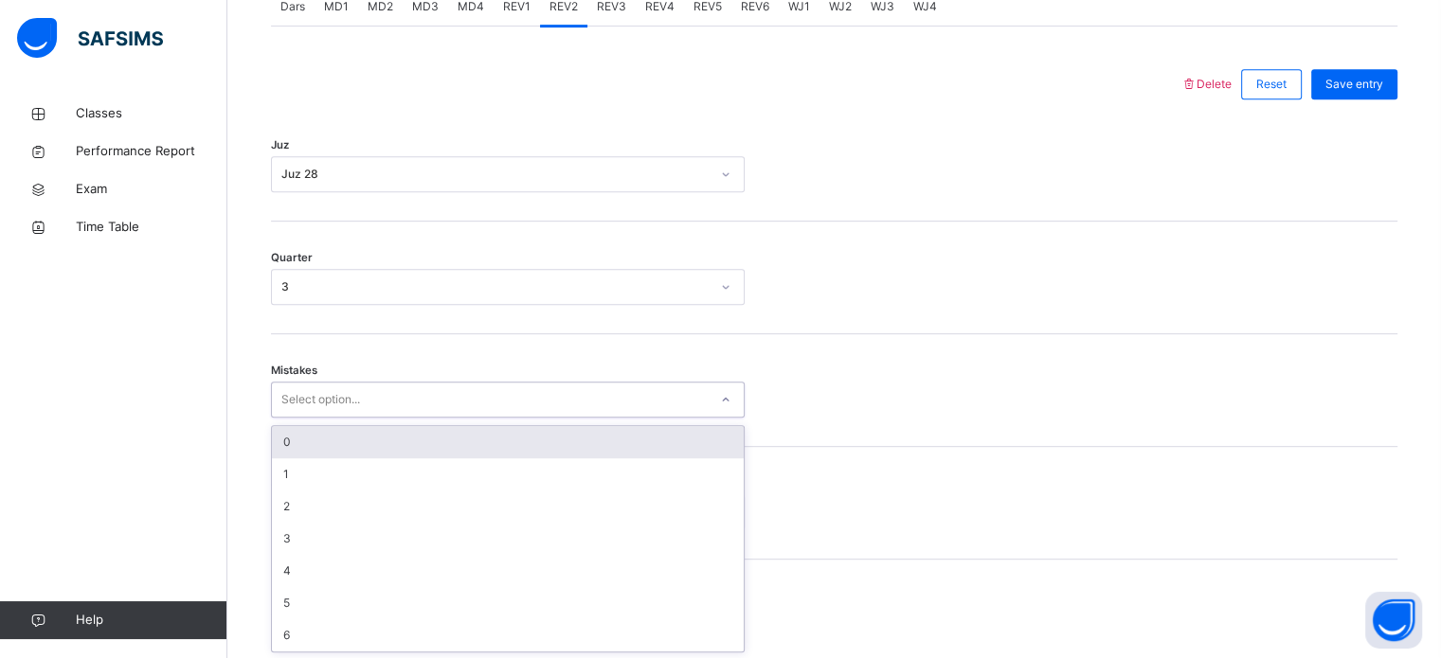
scroll to position [841, 0]
click at [291, 445] on div "0" at bounding box center [508, 441] width 472 height 32
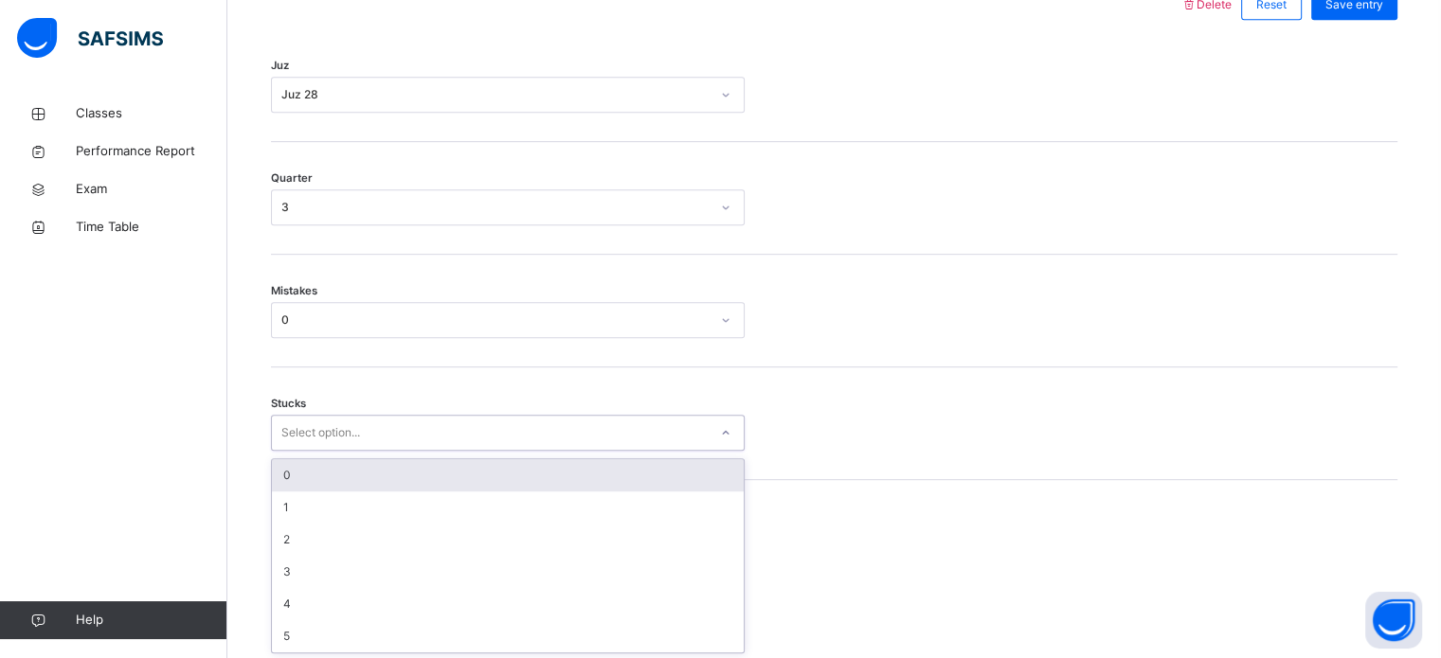
scroll to position [921, 0]
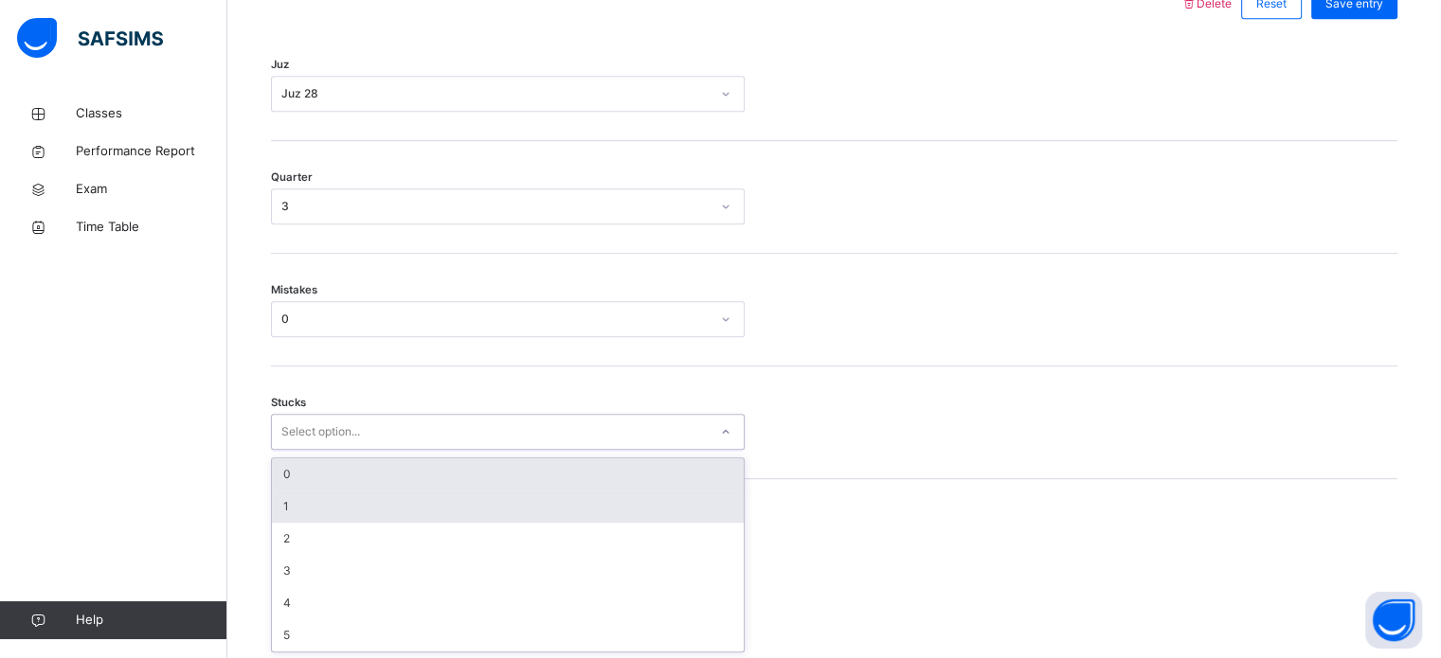
click at [286, 519] on div "1" at bounding box center [508, 507] width 472 height 32
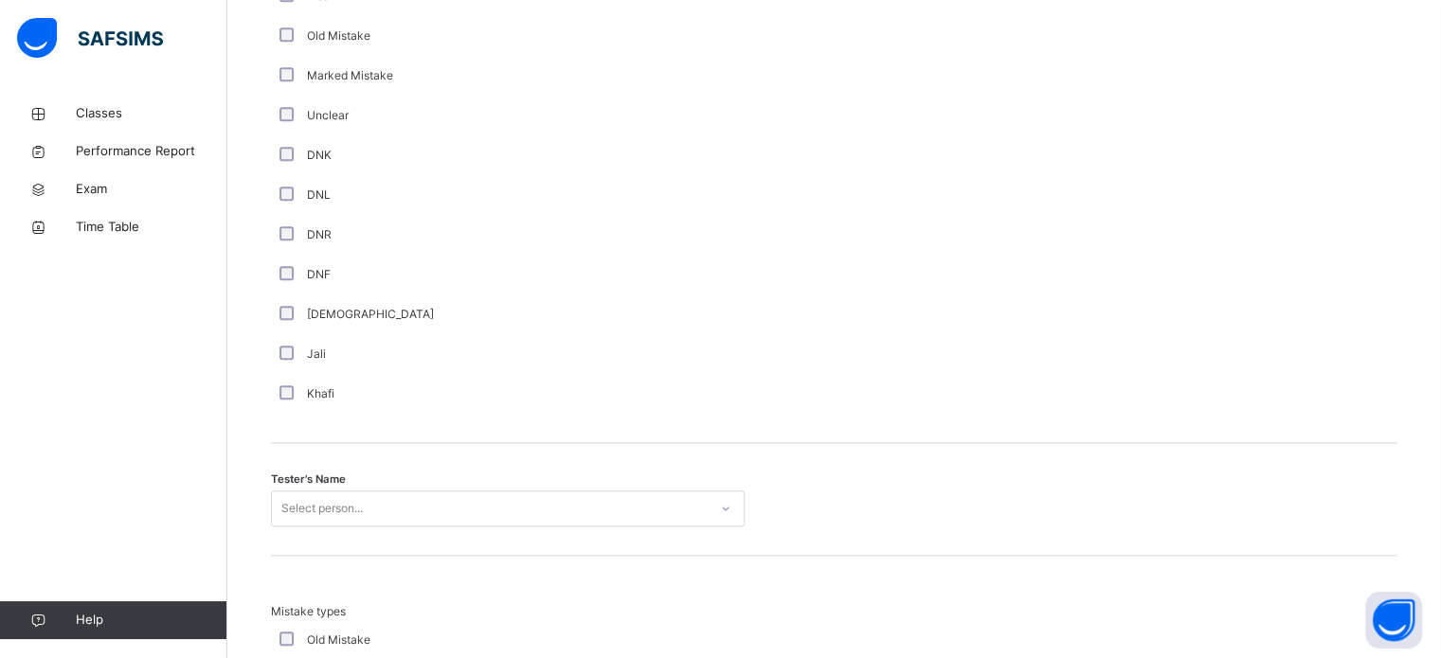
click at [340, 536] on div "Tester's Name Select person..." at bounding box center [834, 499] width 1126 height 113
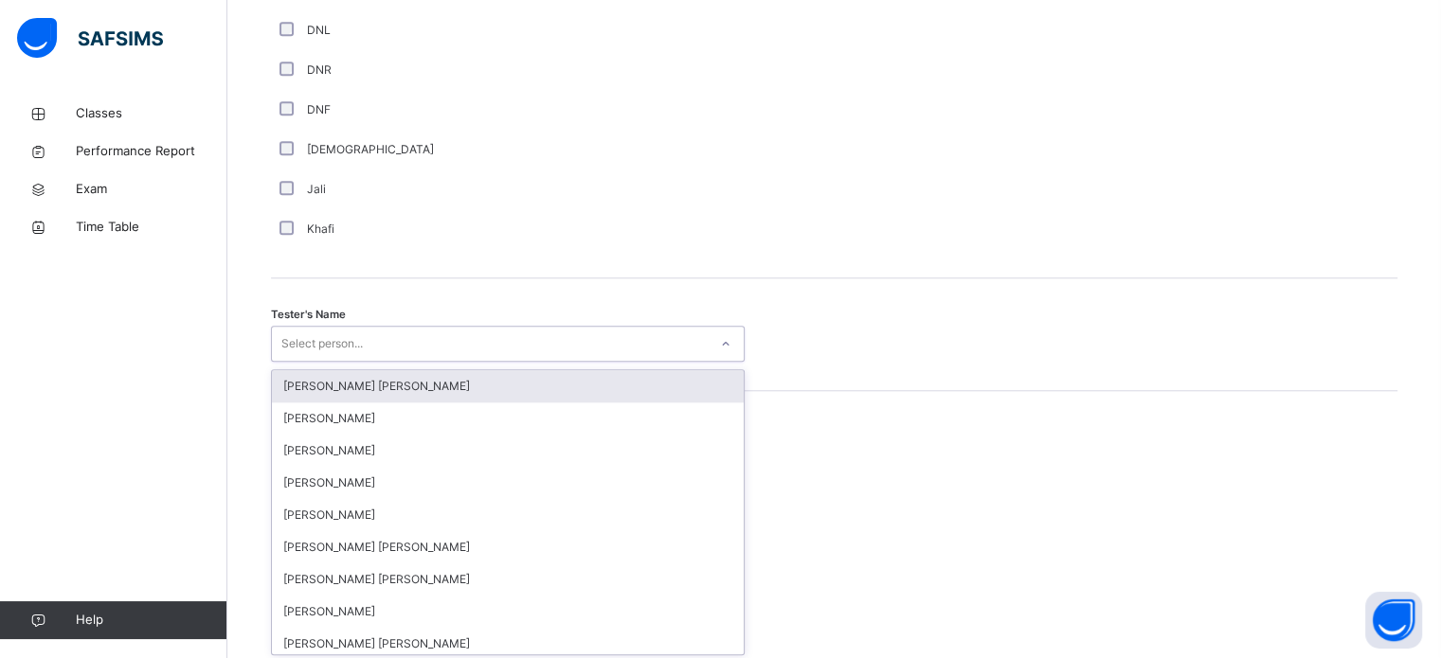
scroll to position [1735, 0]
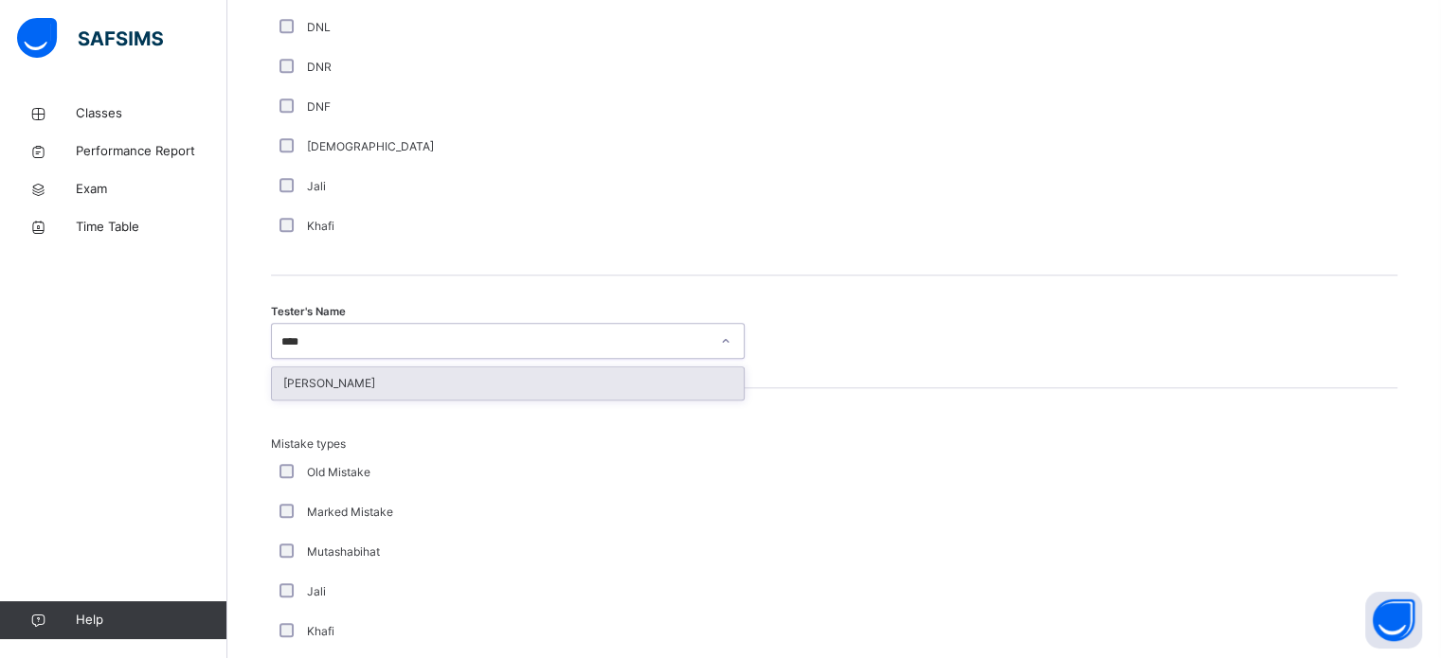
type input "*****"
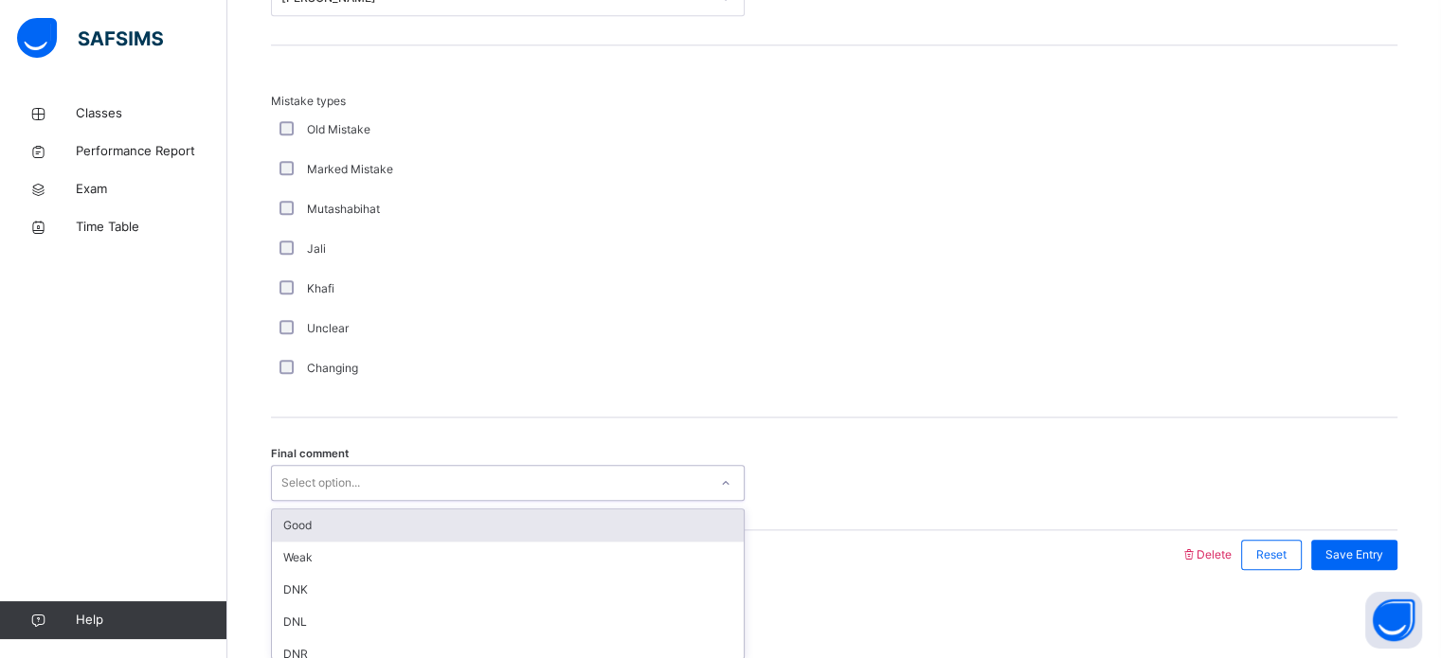
scroll to position [2083, 0]
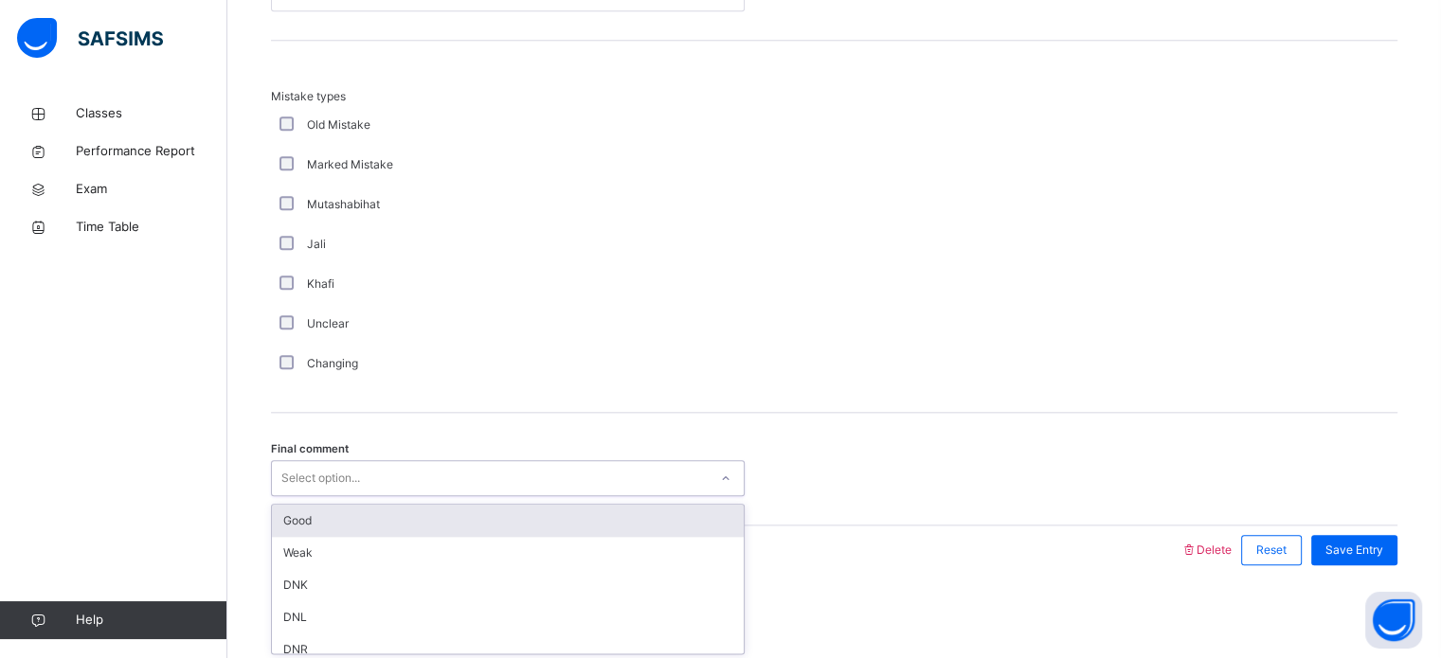
click at [296, 519] on div "Good" at bounding box center [508, 521] width 472 height 32
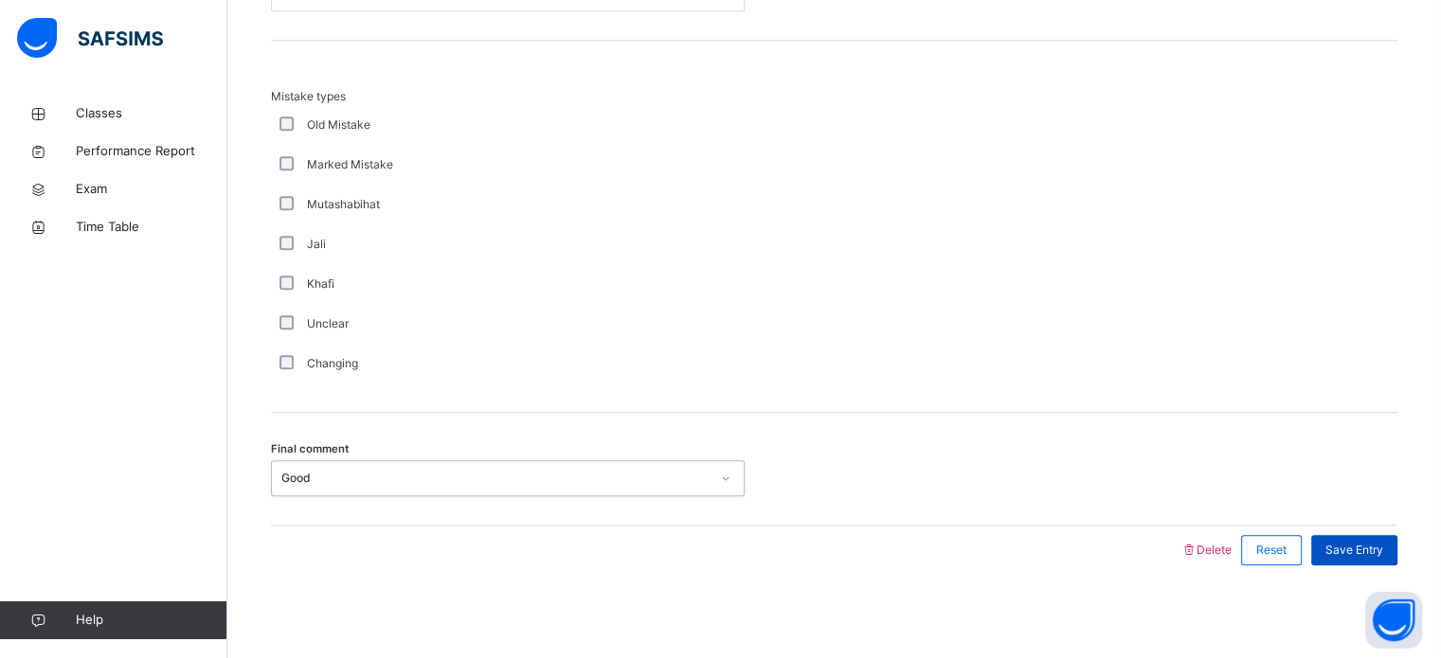
click at [1363, 545] on span "Save Entry" at bounding box center [1354, 550] width 58 height 17
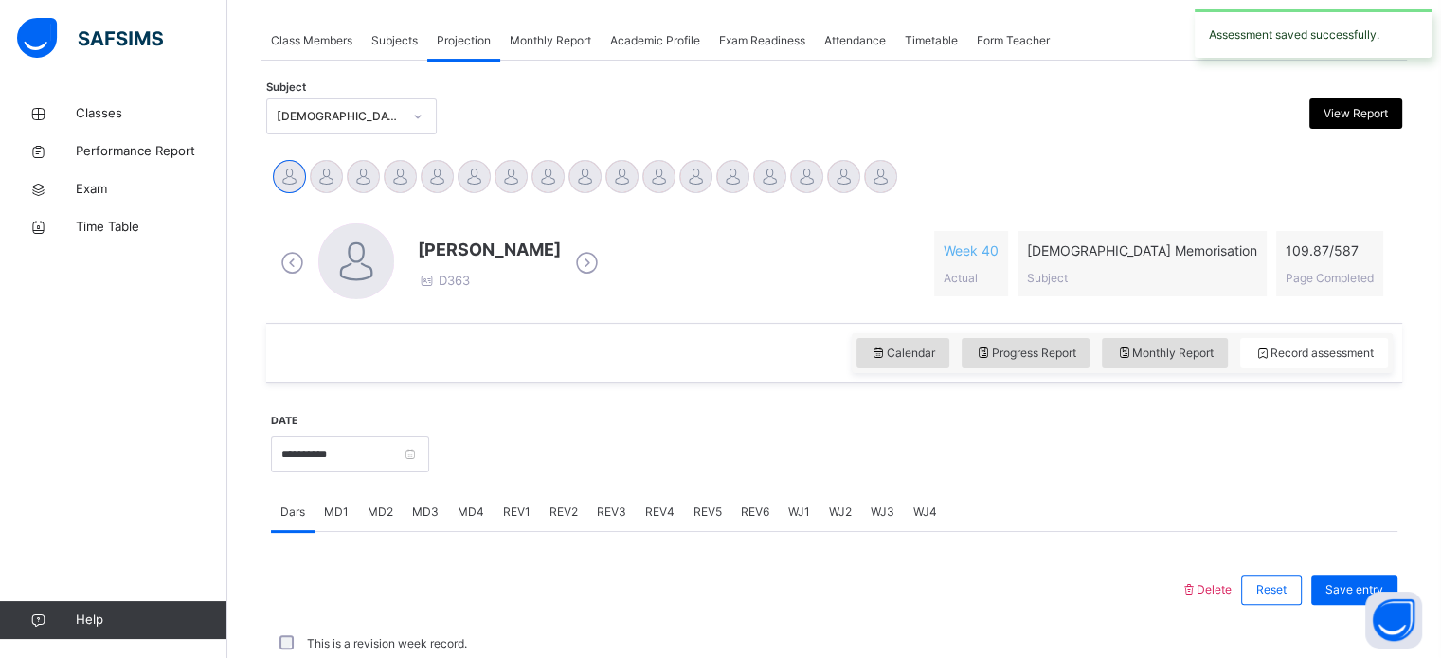
scroll to position [764, 0]
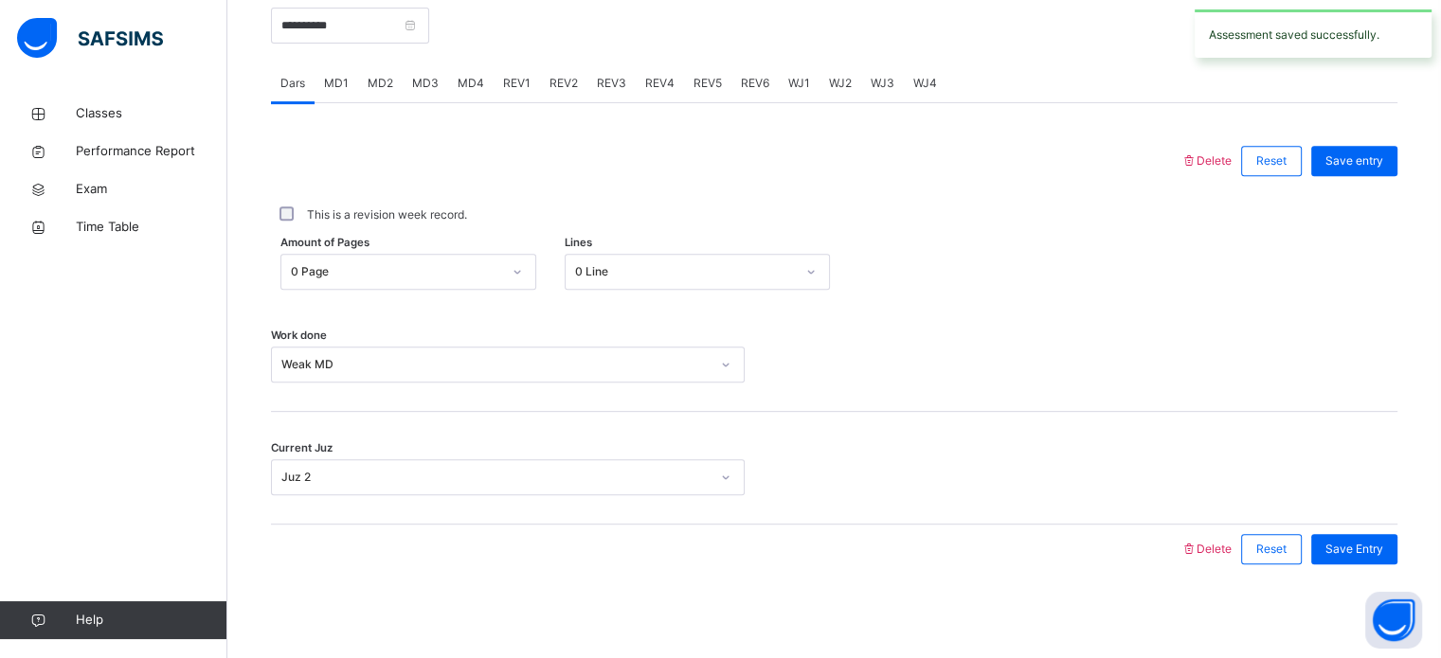
click at [474, 83] on span "MD4" at bounding box center [471, 83] width 27 height 17
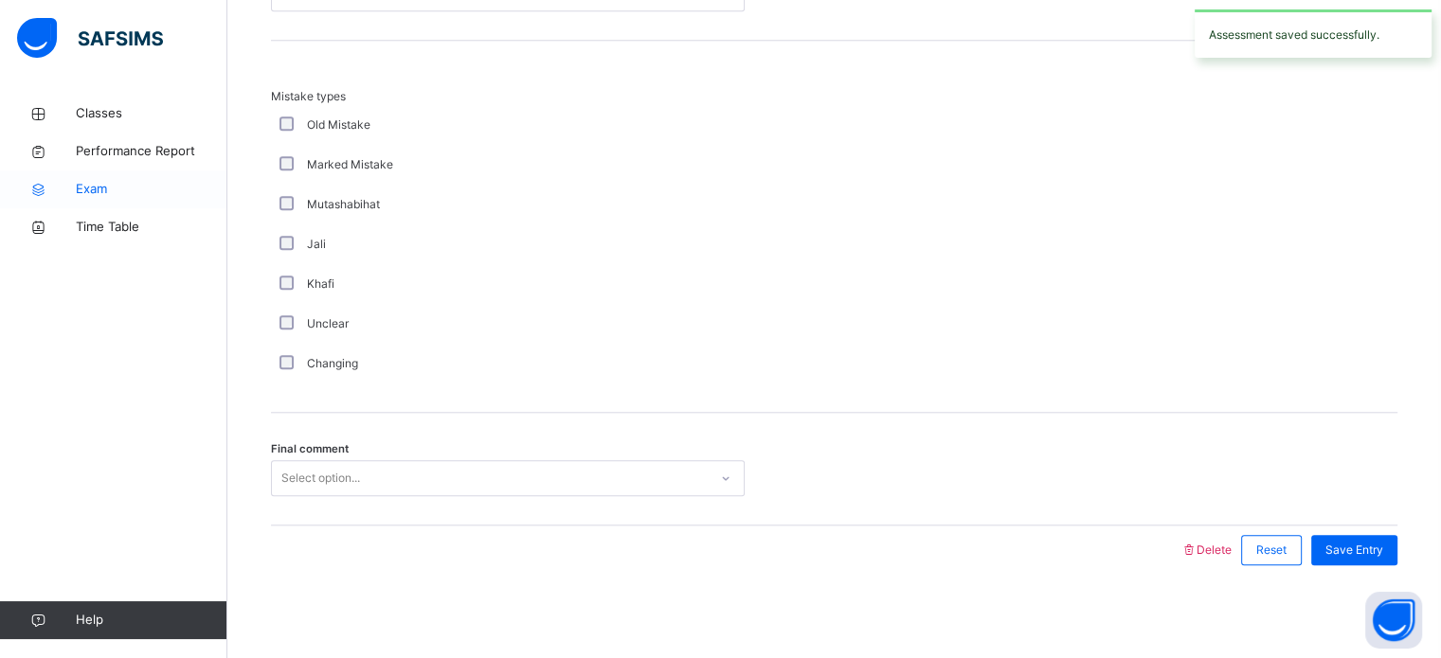
click at [0, 204] on link "Exam" at bounding box center [113, 190] width 227 height 38
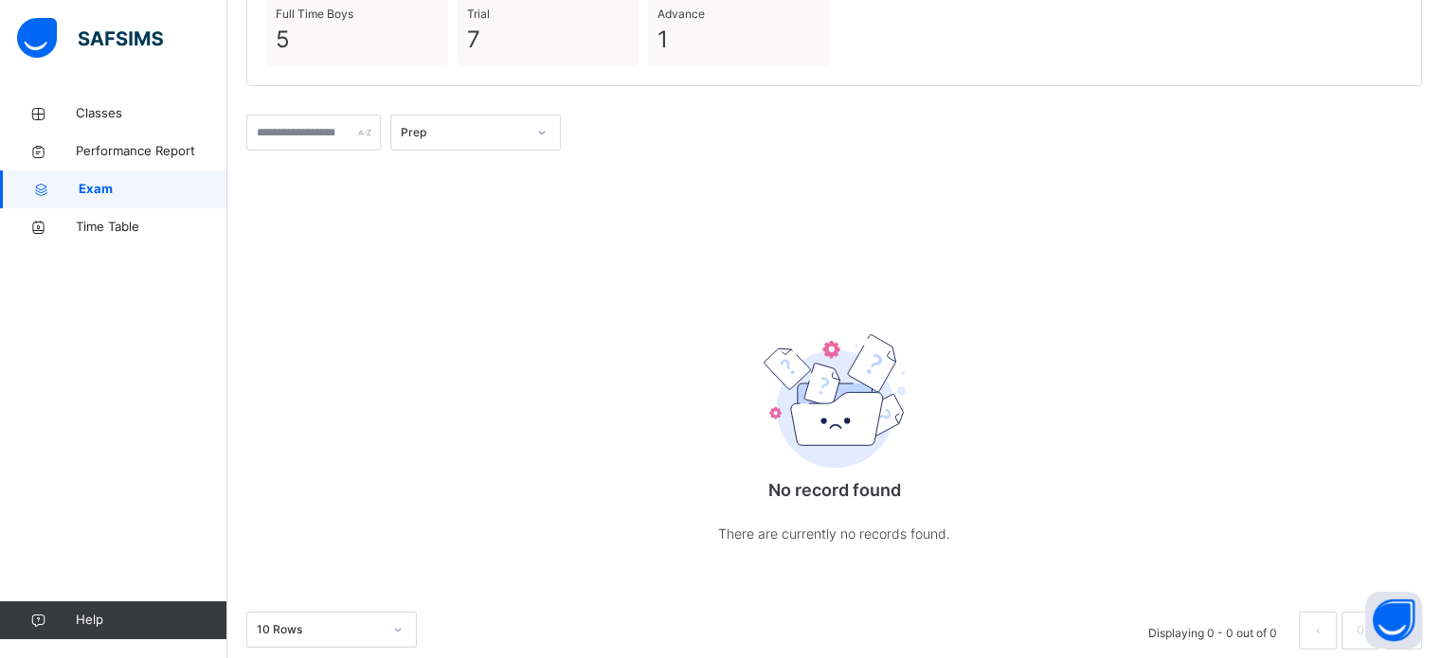
scroll to position [247, 0]
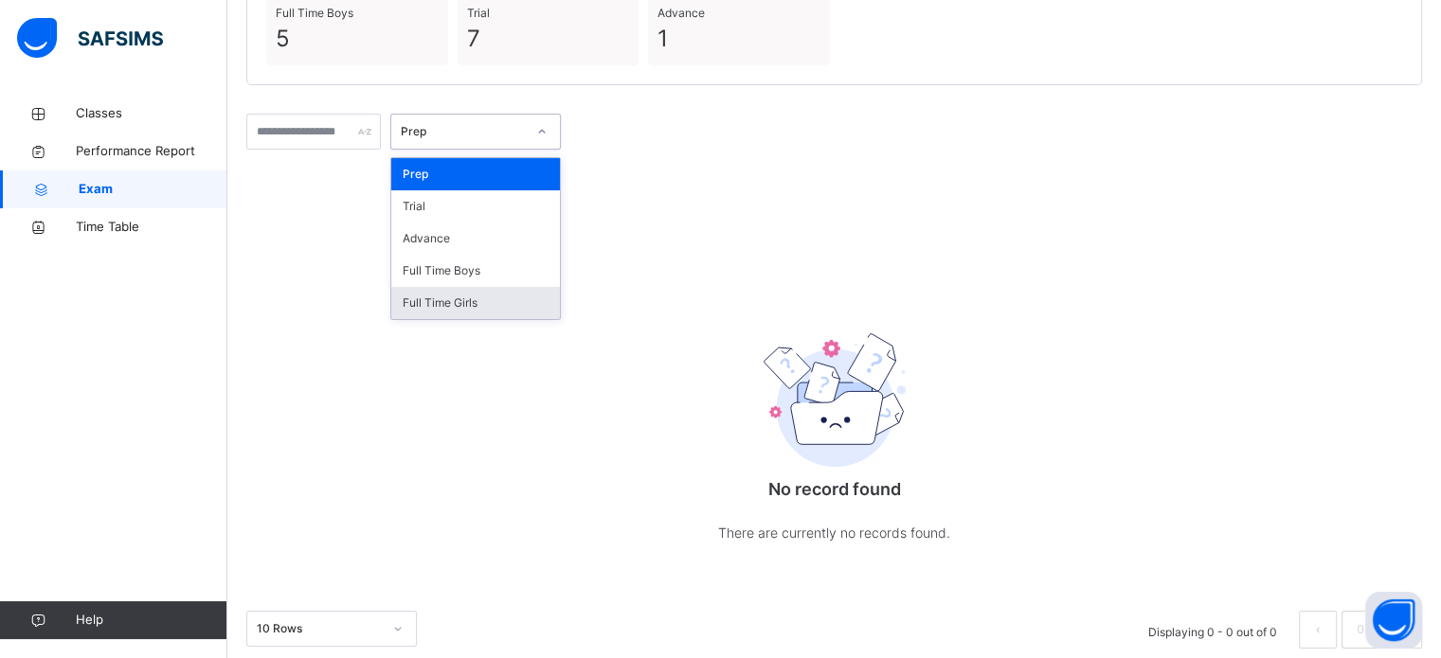
click at [469, 292] on div "Full Time Girls" at bounding box center [475, 303] width 169 height 32
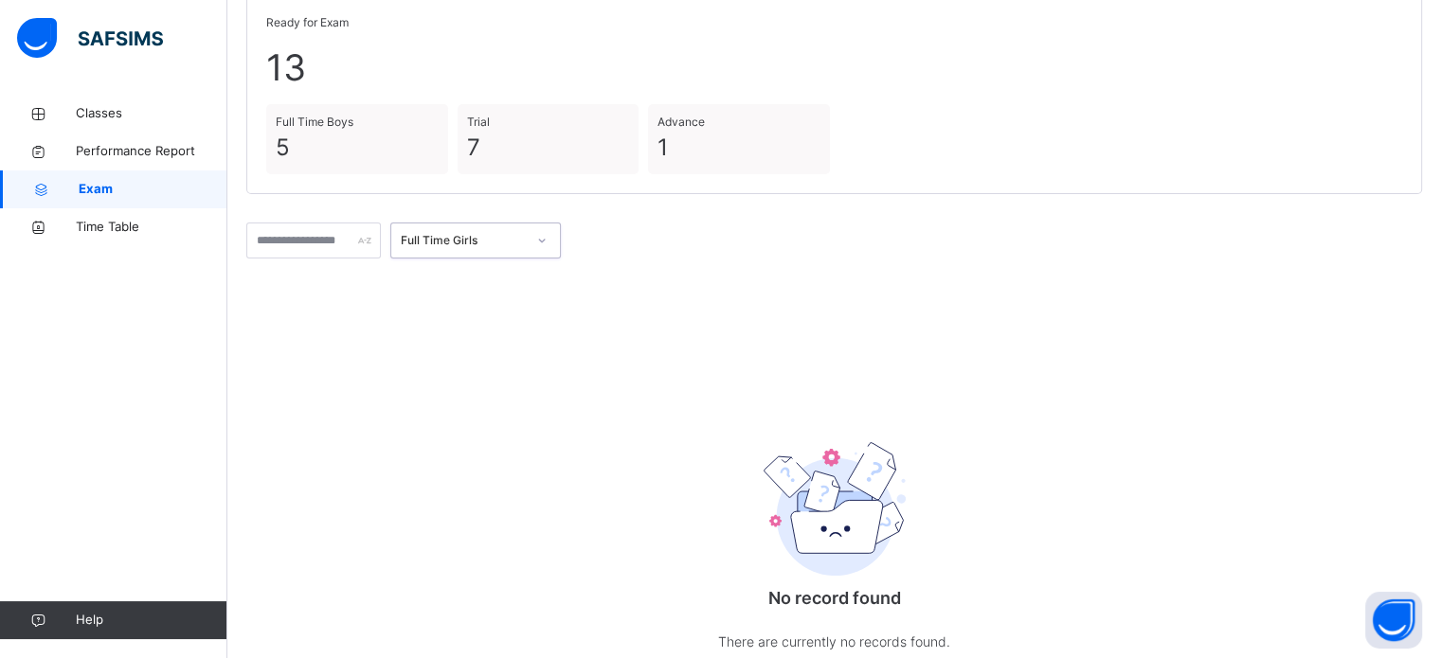
scroll to position [144, 0]
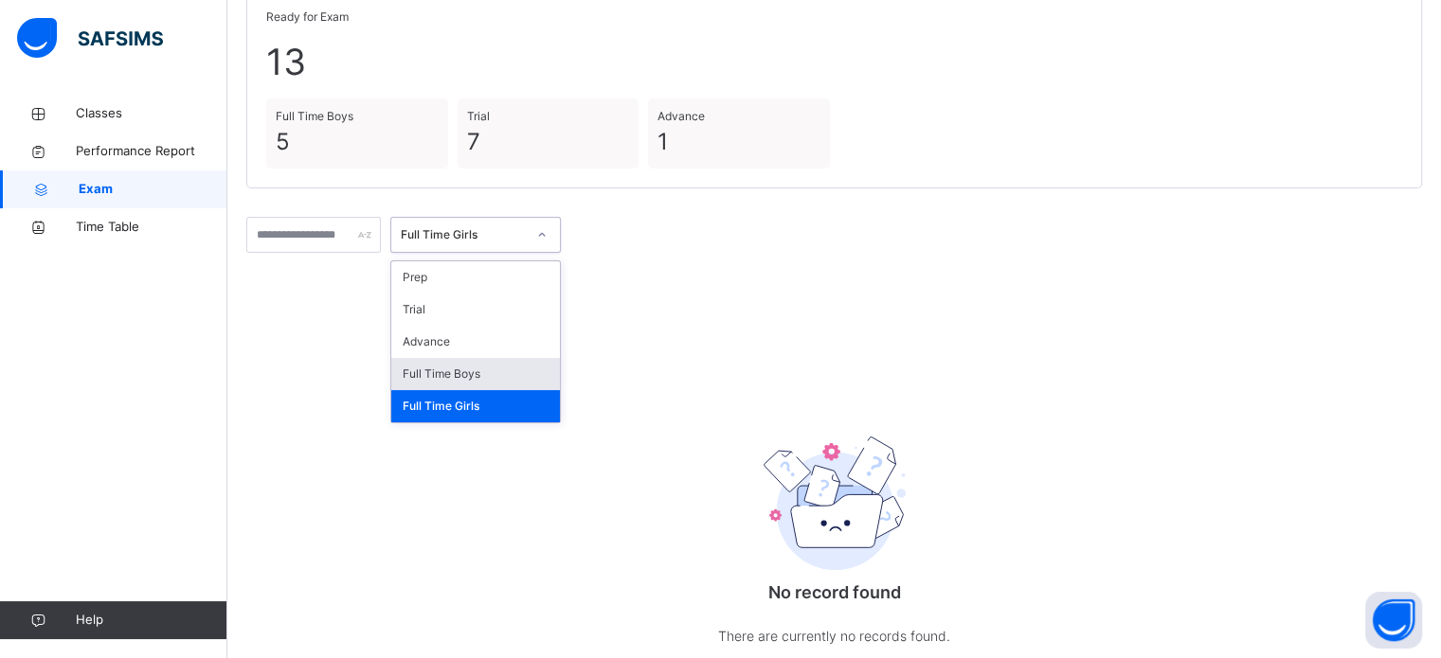
click at [490, 374] on div "Full Time Boys" at bounding box center [475, 374] width 169 height 32
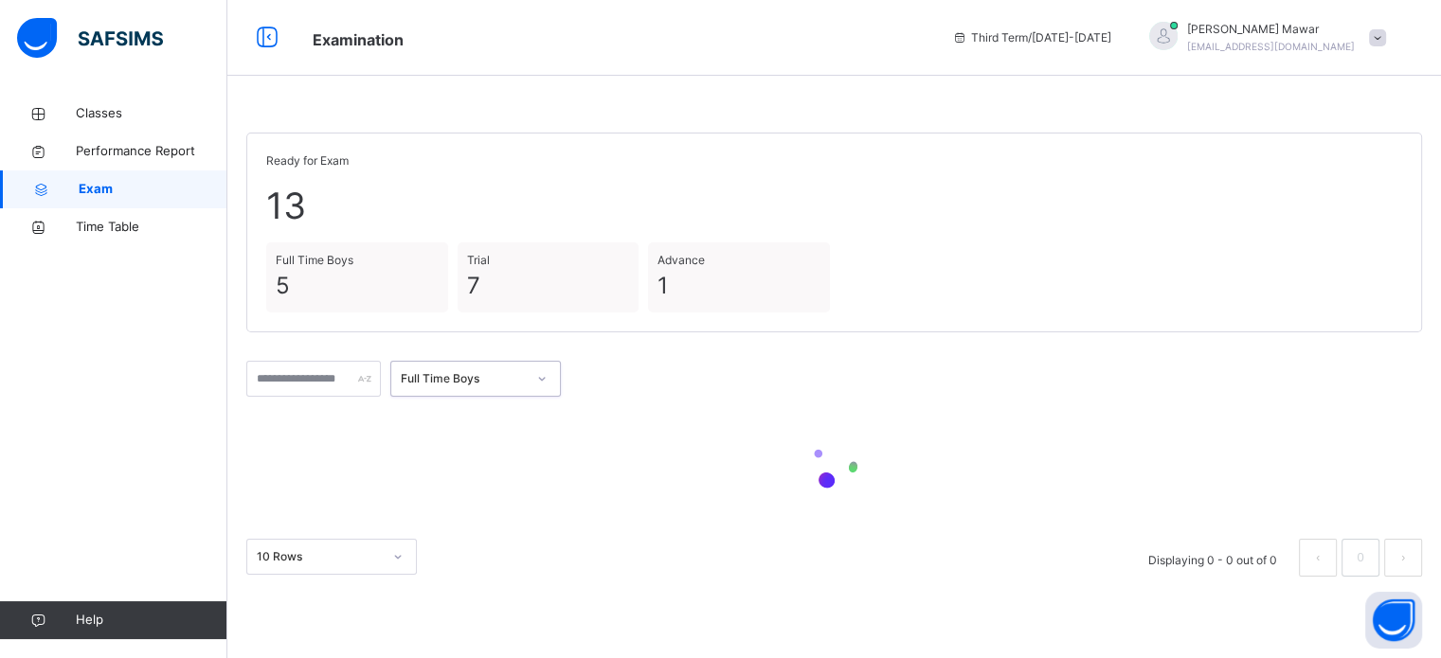
scroll to position [0, 0]
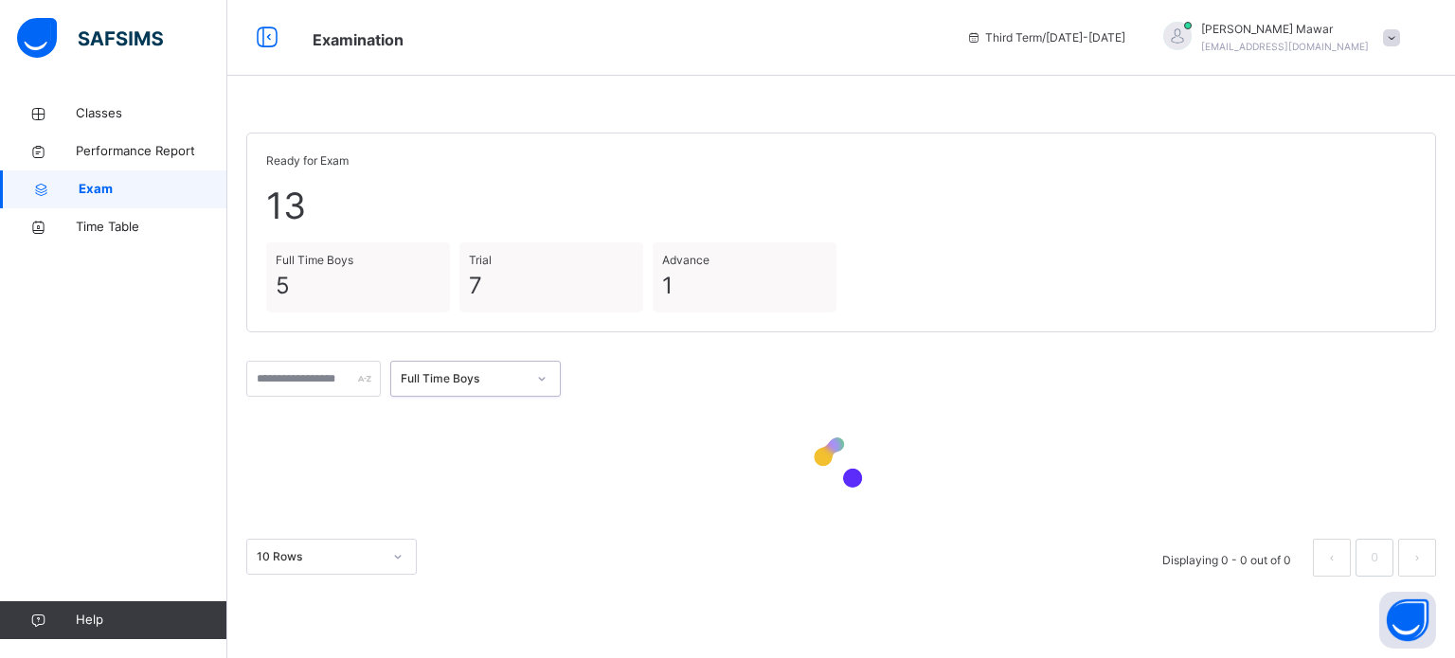
click at [8, 346] on div "Classes Performance Report Exam Time Table Help" at bounding box center [113, 367] width 227 height 583
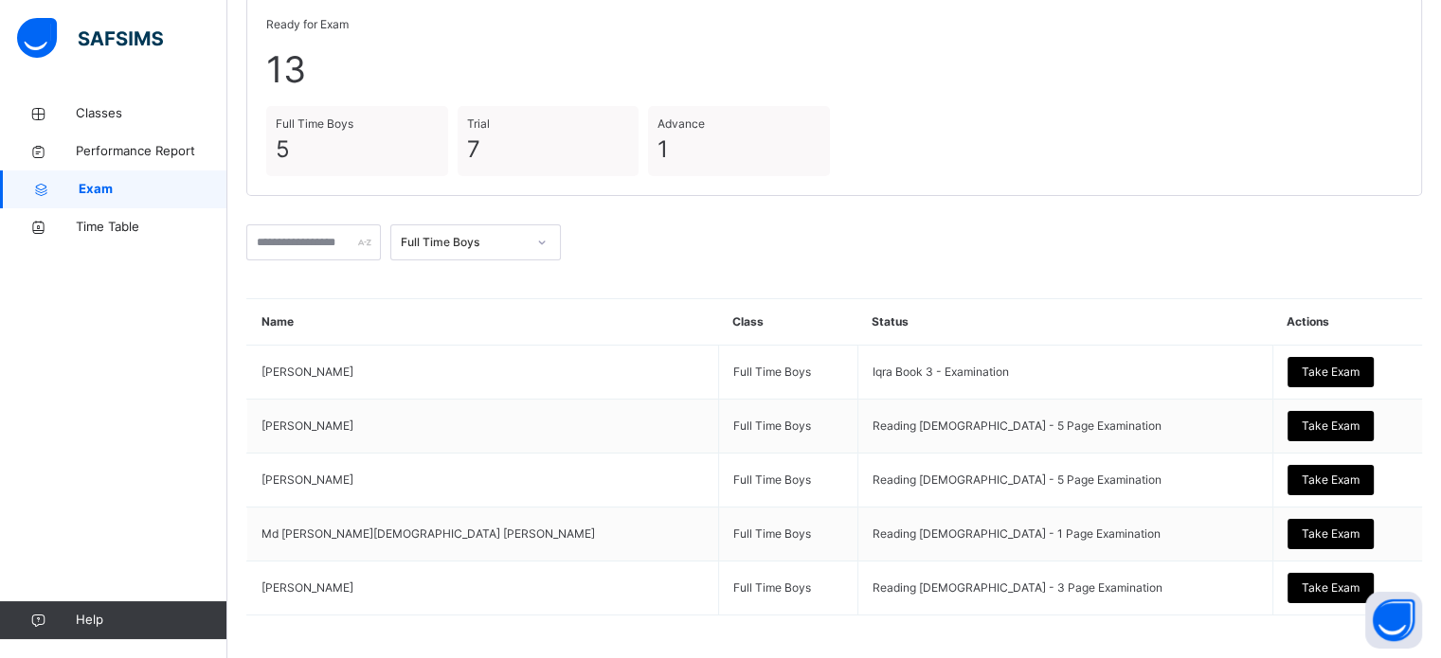
scroll to position [138, 0]
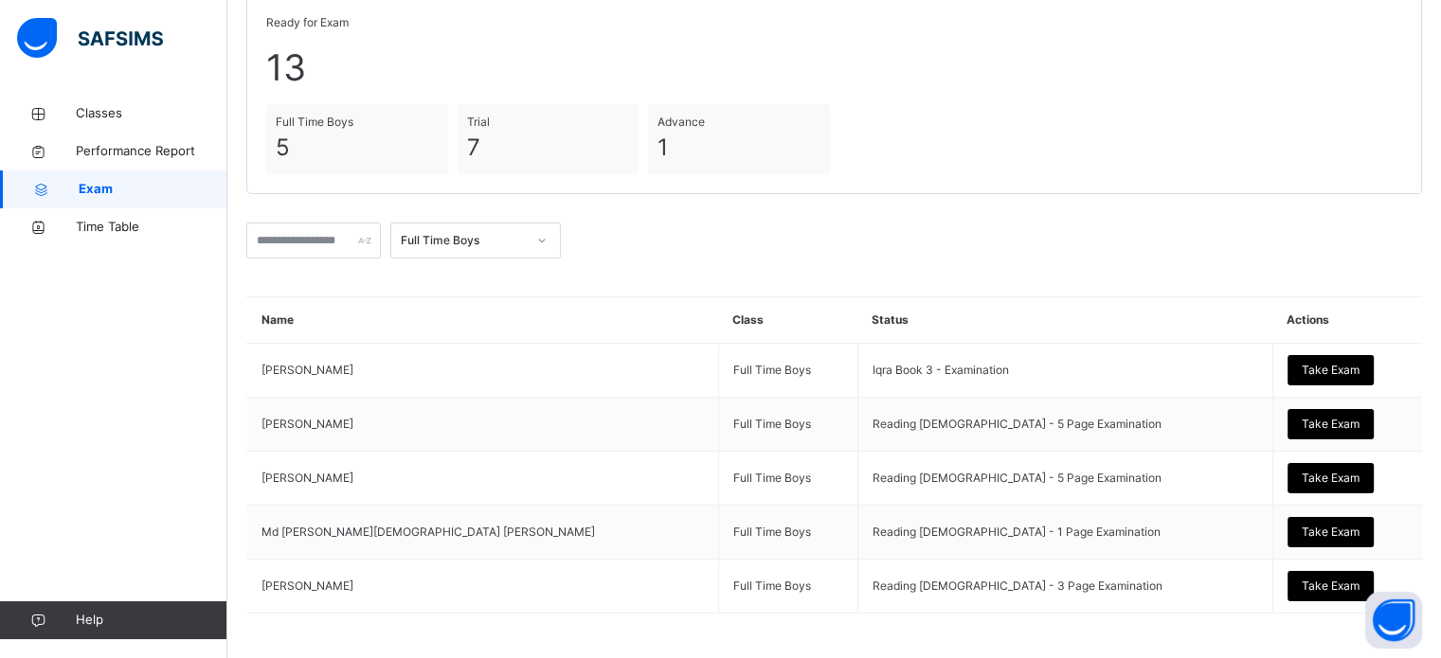
click at [0, 358] on div "Classes Performance Report Exam Time Table Help" at bounding box center [113, 367] width 227 height 583
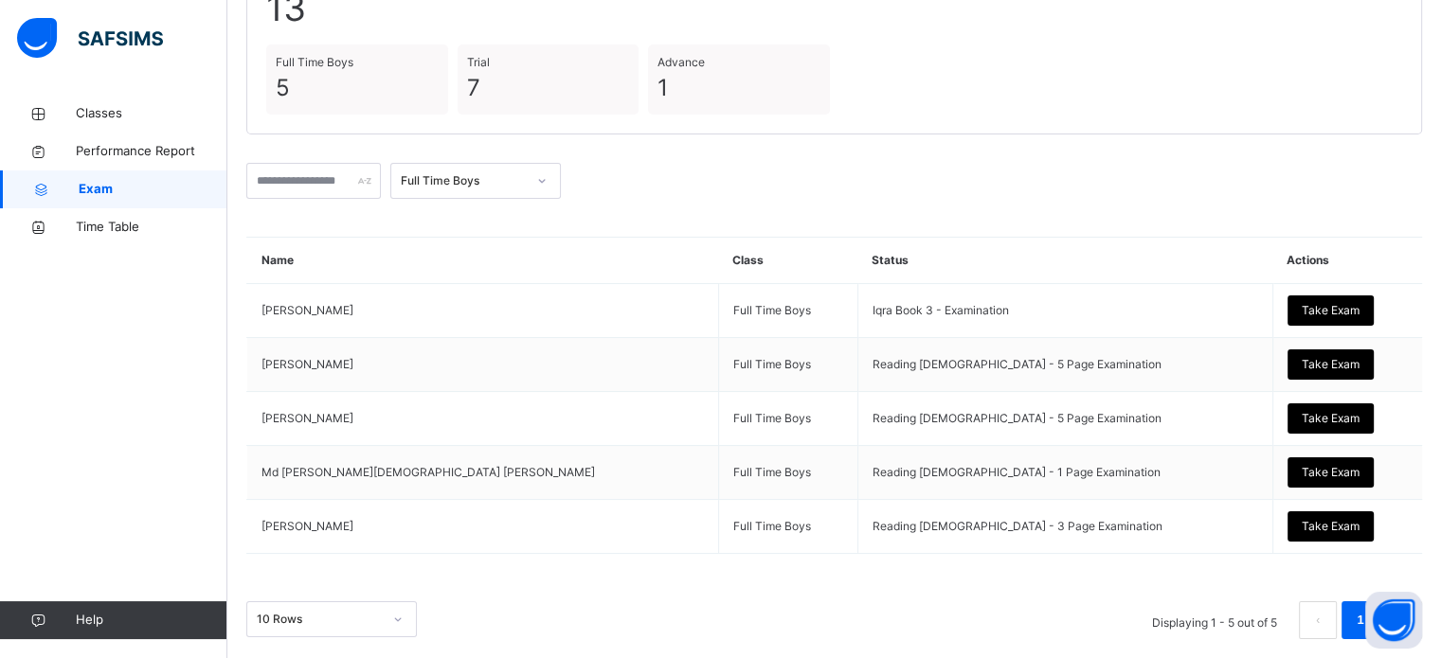
scroll to position [215, 0]
